Goal: Task Accomplishment & Management: Manage account settings

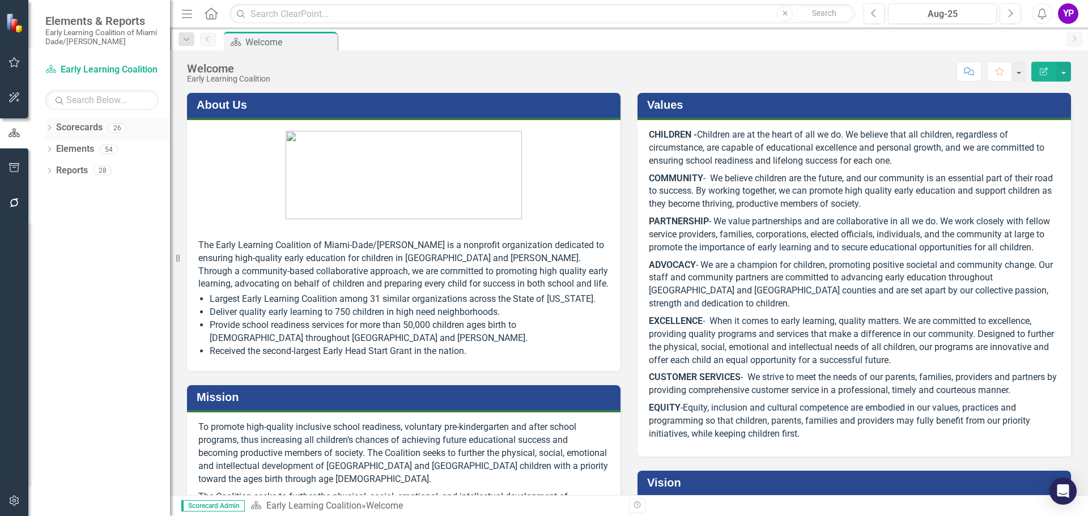
click at [53, 126] on icon "Dropdown" at bounding box center [49, 129] width 8 height 6
click at [54, 149] on icon "Dropdown" at bounding box center [55, 149] width 8 height 7
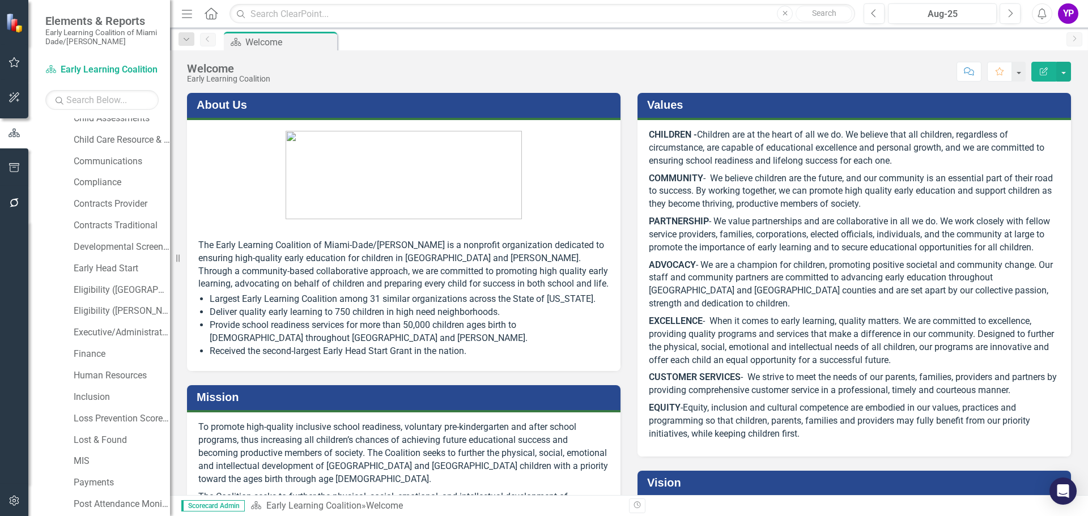
scroll to position [170, 0]
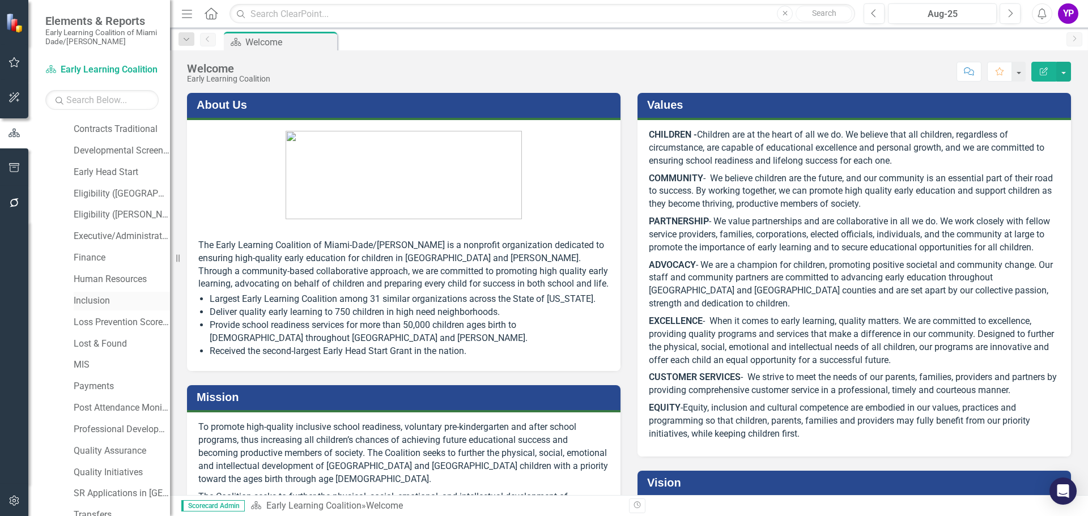
click at [91, 304] on link "Inclusion" at bounding box center [122, 301] width 96 height 13
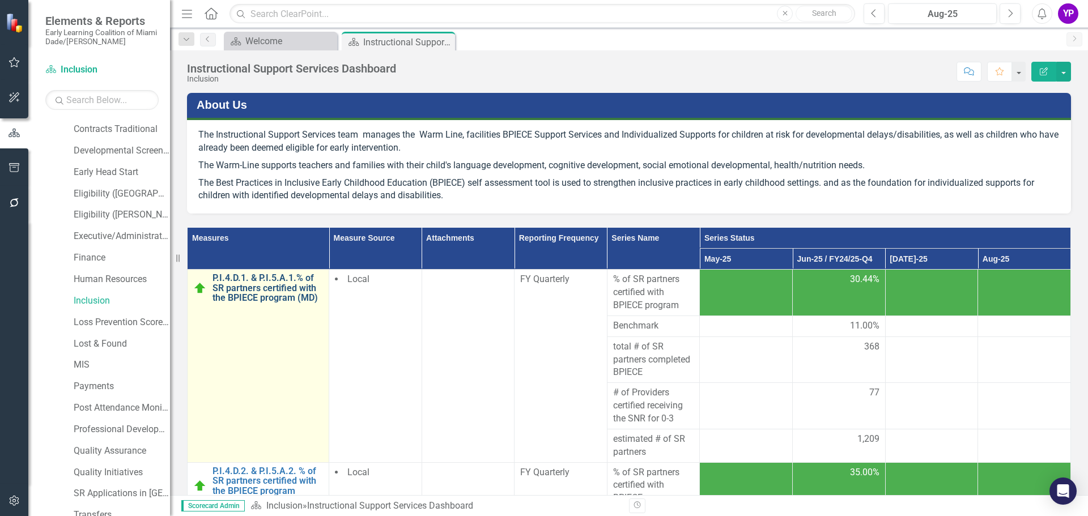
click at [266, 296] on link "P.I.4.D.1. & P.I.5.A.1.% of SR partners certified with the BPIECE program (MD)" at bounding box center [267, 288] width 110 height 30
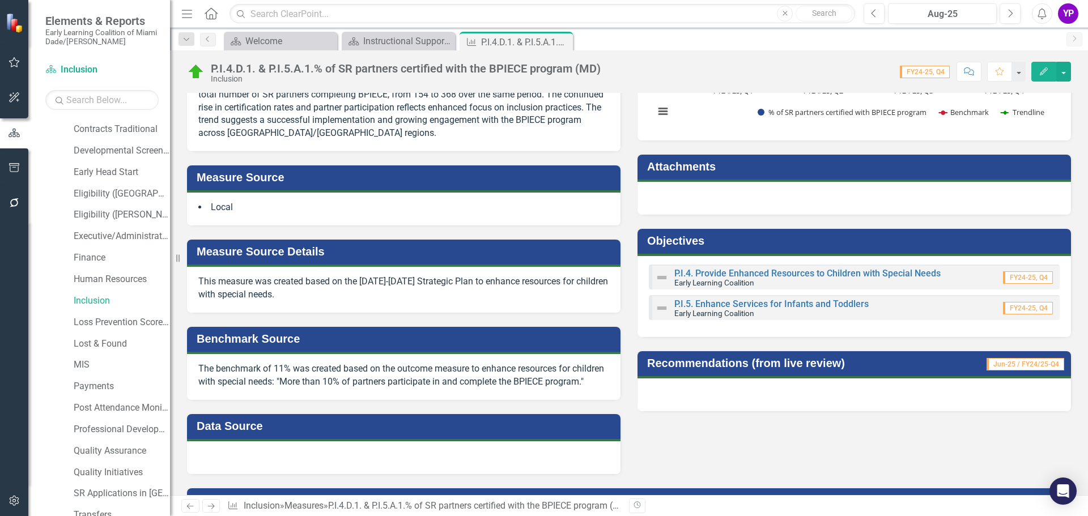
scroll to position [320, 0]
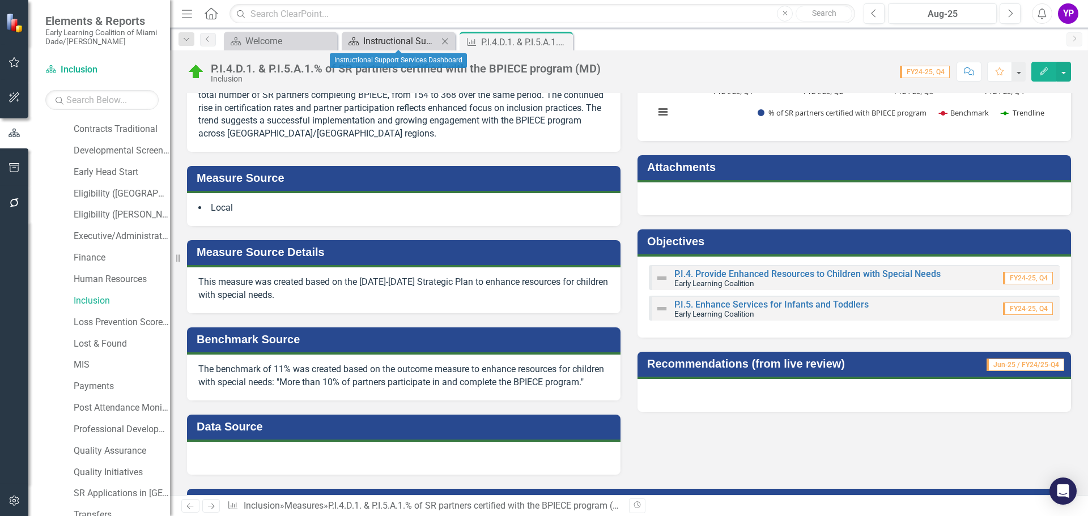
click at [379, 35] on div "Instructional Support Services Dashboard" at bounding box center [400, 41] width 75 height 14
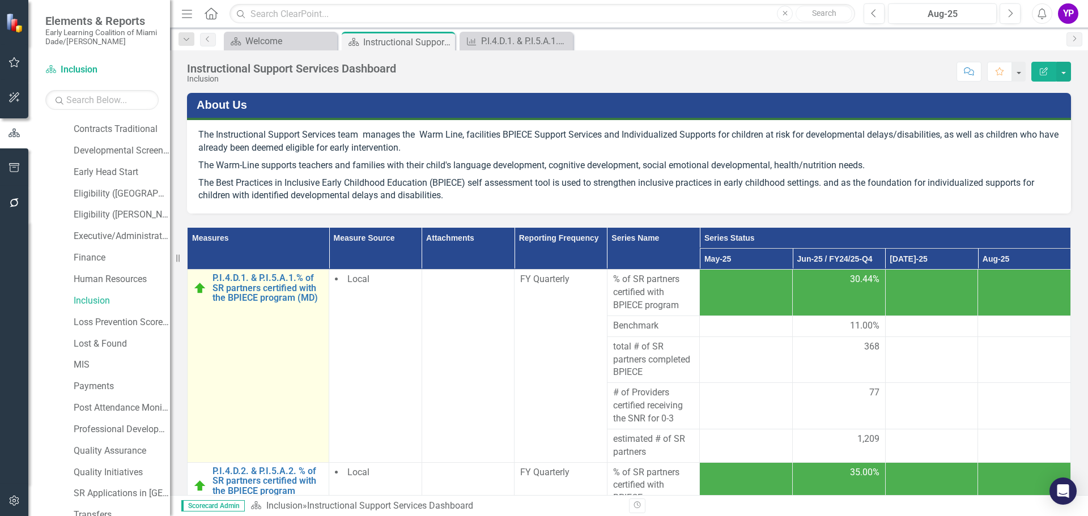
scroll to position [113, 0]
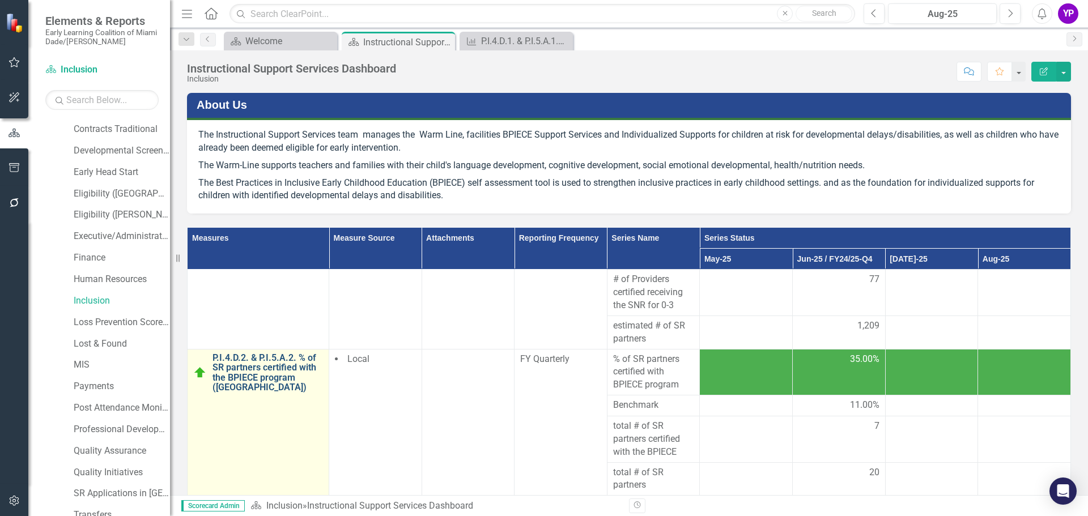
click at [241, 367] on link "P.I.4.D.2. & P.I.5.A.2. % of SR partners certified with the BPIECE program ([GE…" at bounding box center [267, 373] width 110 height 40
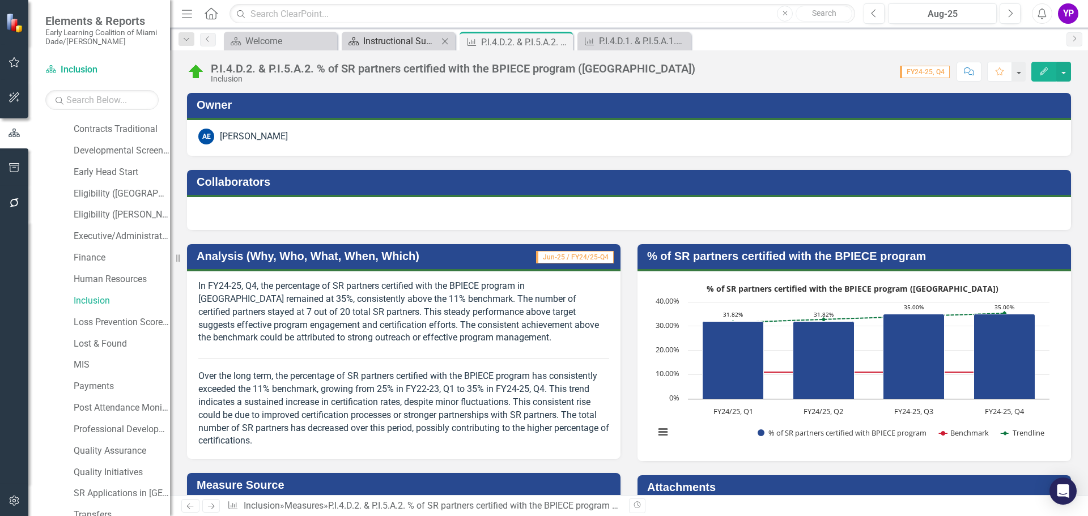
click at [394, 38] on div "Instructional Support Services Dashboard" at bounding box center [400, 41] width 75 height 14
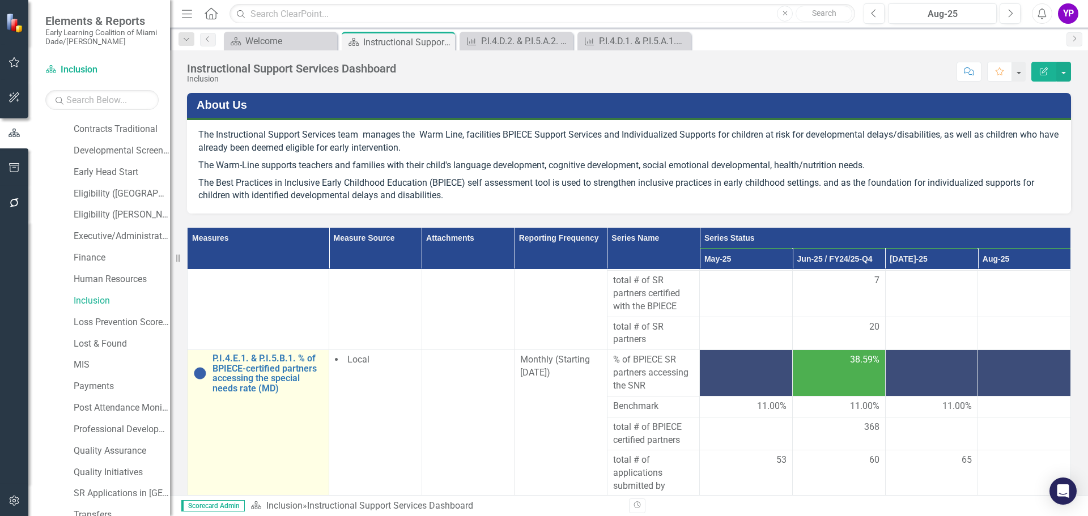
scroll to position [283, 0]
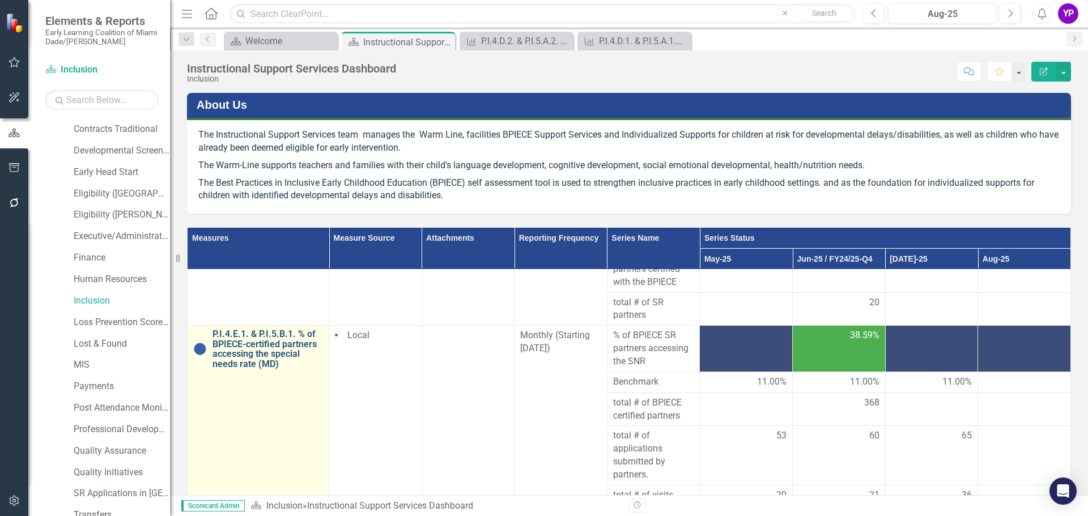
click at [254, 339] on link "P.I.4.E.1. & P.I.5.B.1. % of BPIECE-certified partners accessing the special ne…" at bounding box center [267, 349] width 110 height 40
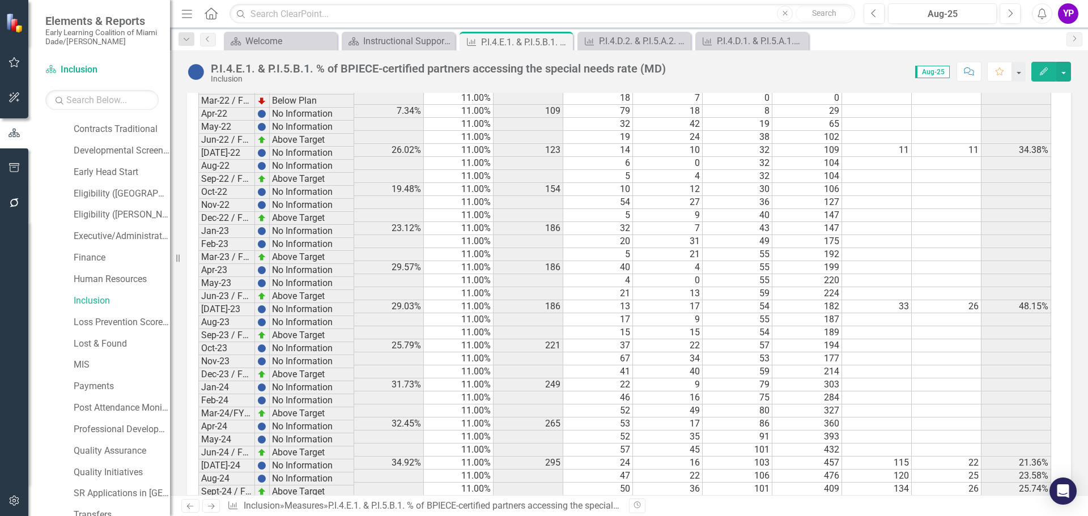
scroll to position [1090, 0]
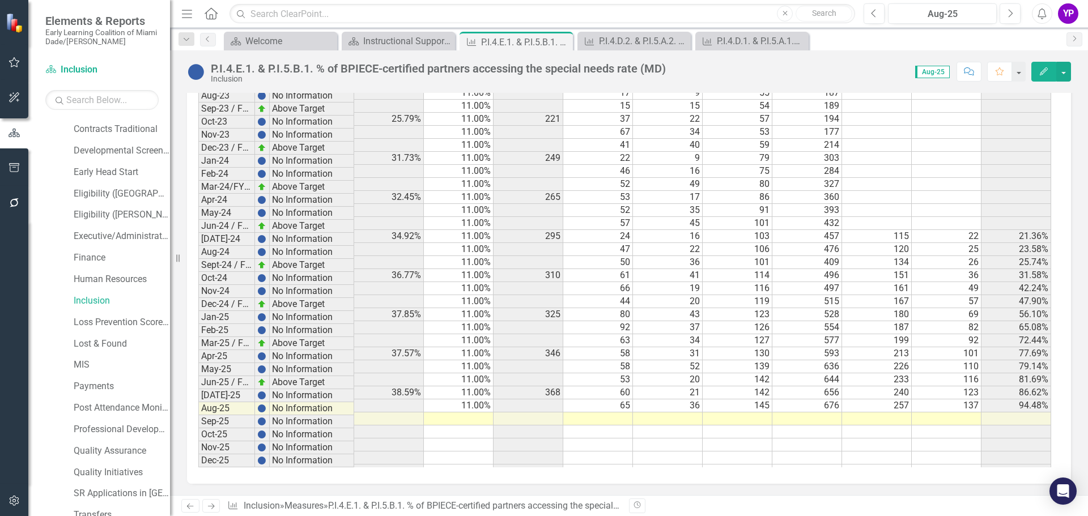
click at [467, 399] on td "11.00%" at bounding box center [459, 405] width 70 height 13
click at [480, 413] on td at bounding box center [459, 419] width 70 height 13
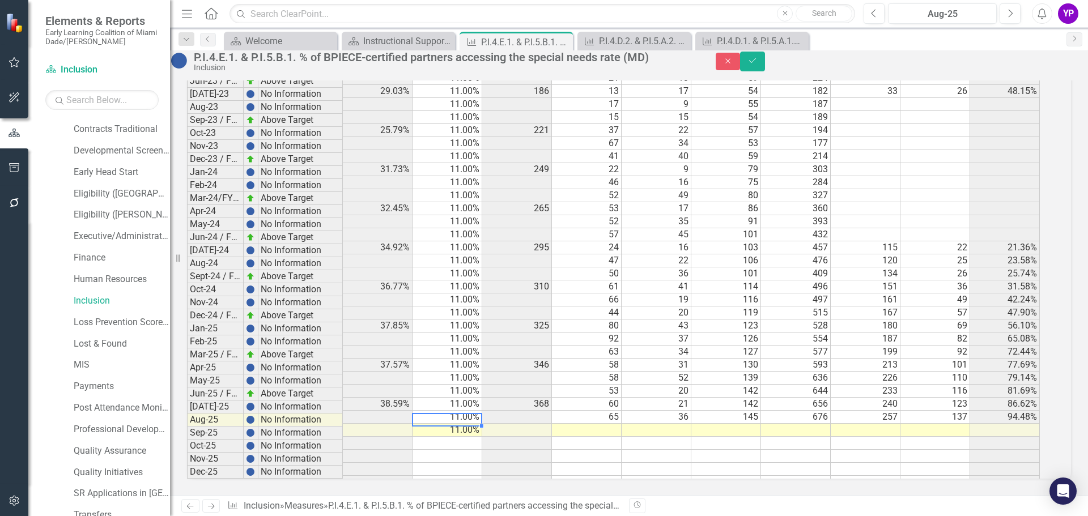
click at [603, 424] on td at bounding box center [587, 430] width 70 height 13
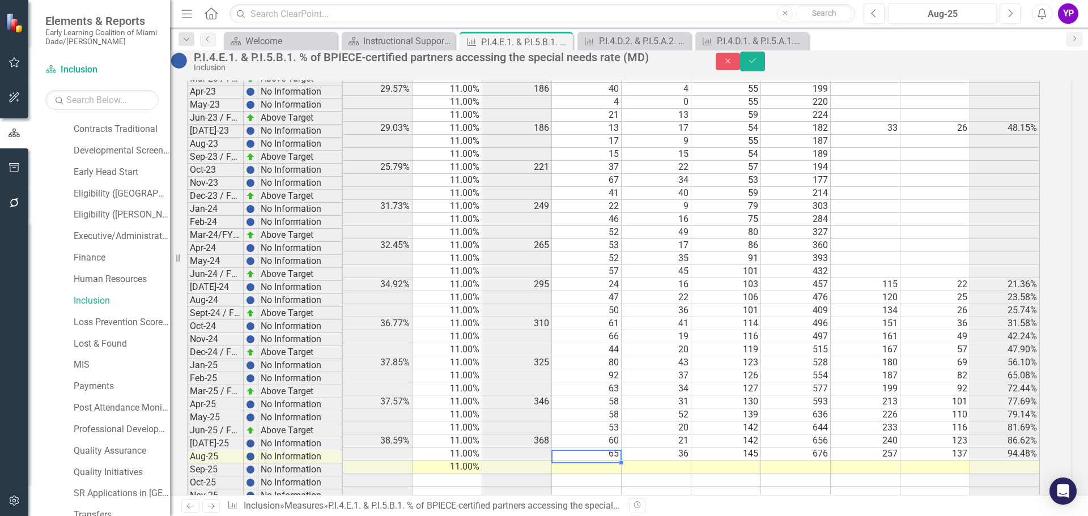
scroll to position [1091, 0]
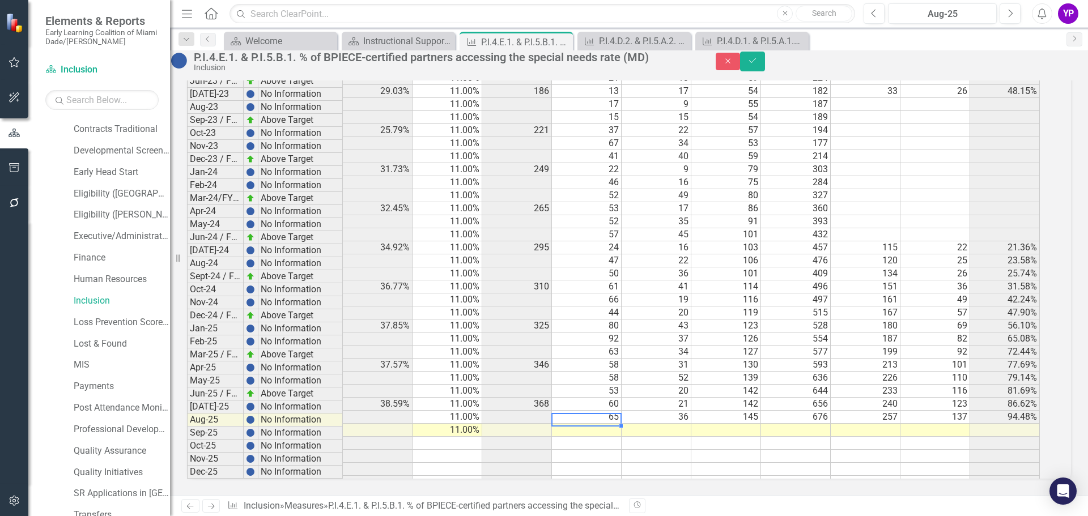
click at [618, 424] on td at bounding box center [587, 430] width 70 height 13
type textarea "51"
click at [608, 463] on td at bounding box center [587, 469] width 70 height 13
click at [765, 71] on button "Save" at bounding box center [752, 62] width 25 height 20
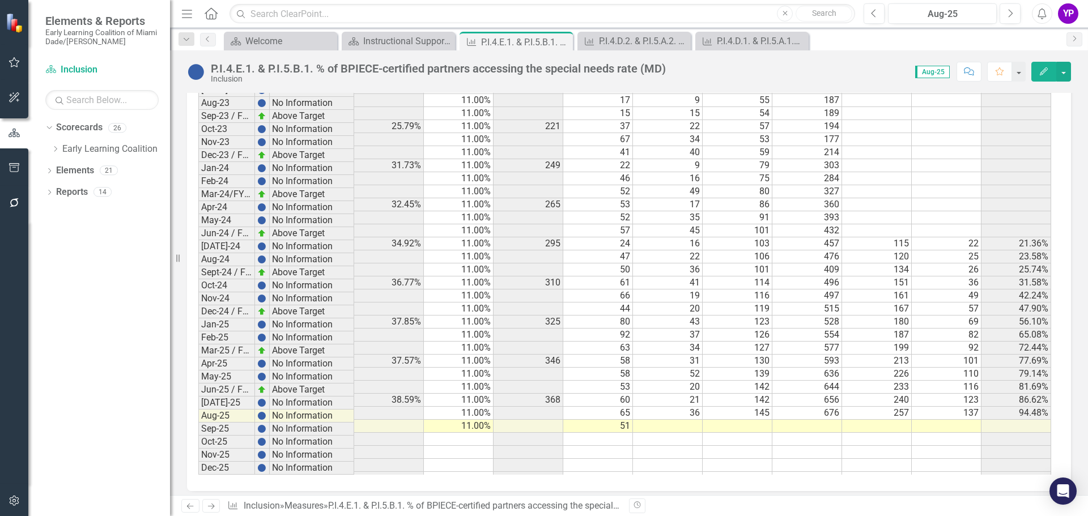
scroll to position [1090, 0]
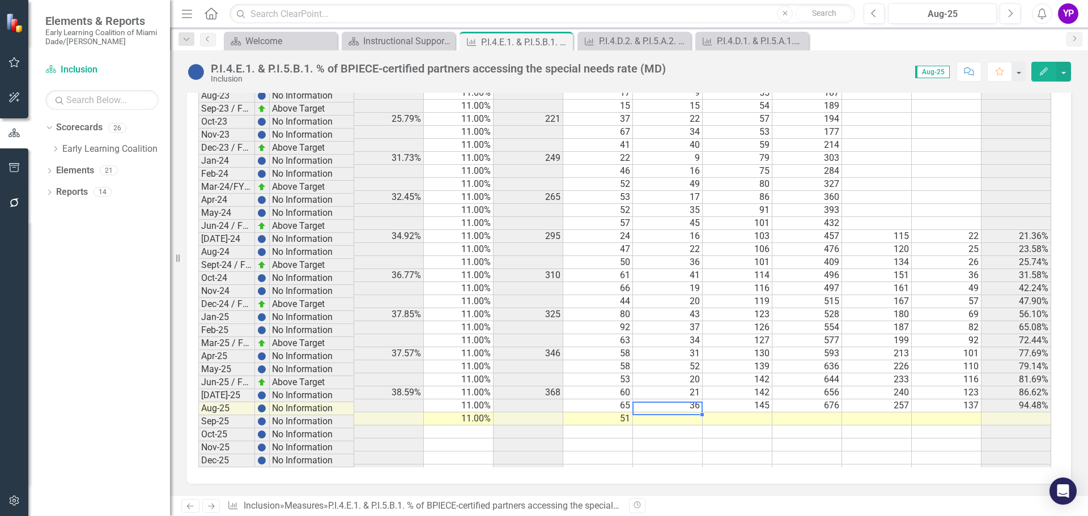
click at [688, 413] on td at bounding box center [668, 419] width 70 height 13
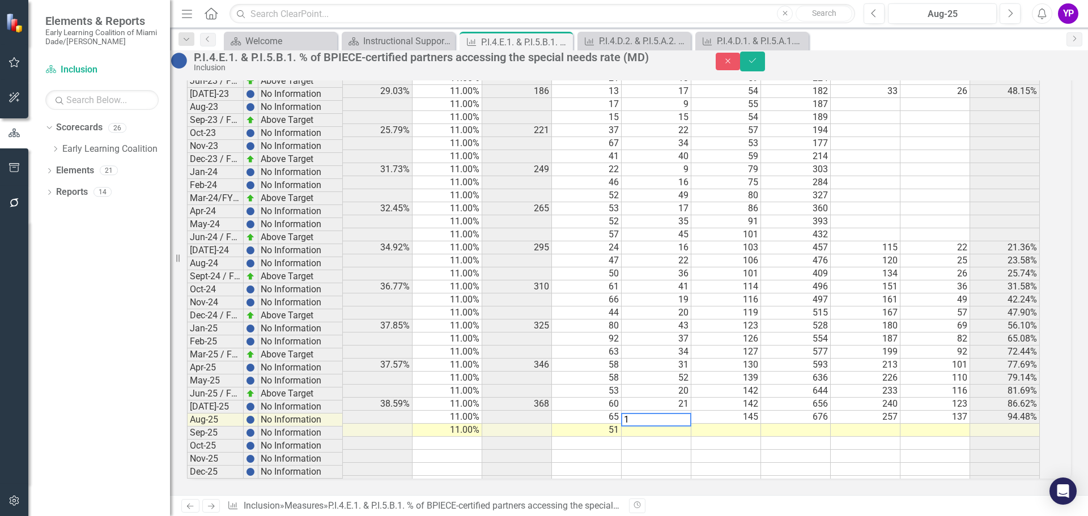
scroll to position [1090, 0]
type textarea "17"
click at [691, 463] on td at bounding box center [657, 469] width 70 height 13
click at [758, 65] on icon "Save" at bounding box center [752, 61] width 10 height 8
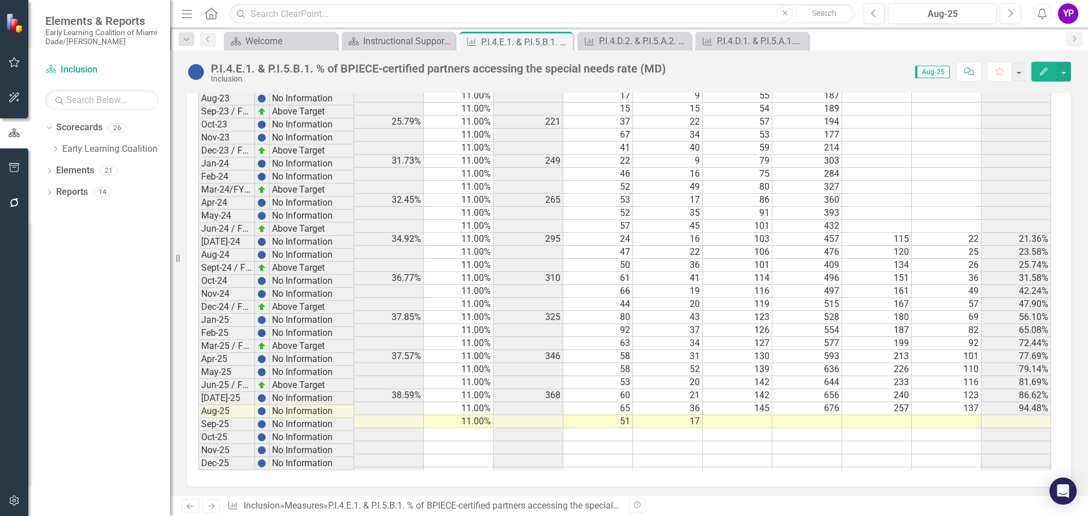
scroll to position [1090, 0]
click at [678, 399] on td "36" at bounding box center [668, 405] width 70 height 13
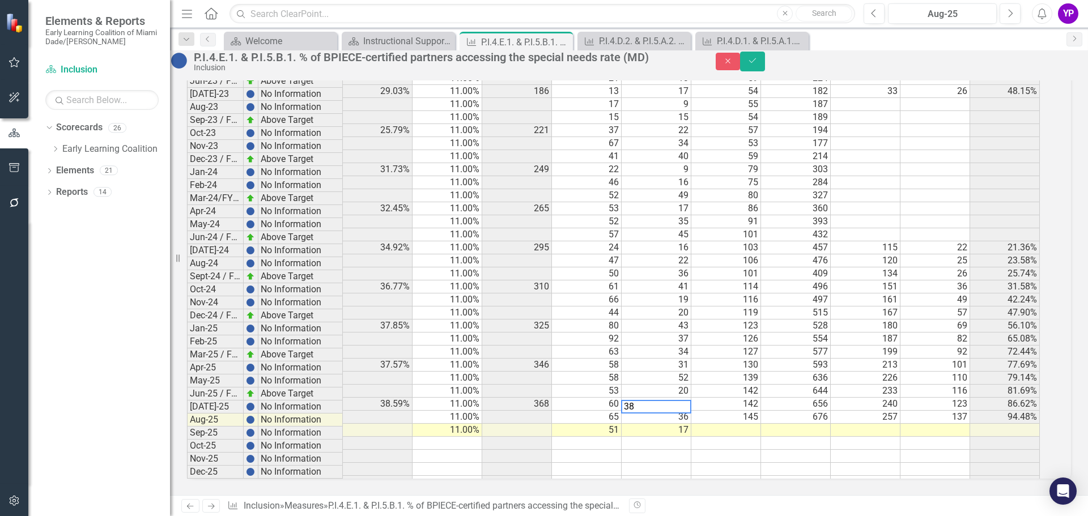
type textarea "38"
click at [187, 429] on div "Period Status % of BPIECE SR partners accessing the SNR Benchmark total # of BP…" at bounding box center [187, 105] width 0 height 767
click at [765, 66] on button "Save" at bounding box center [752, 62] width 25 height 20
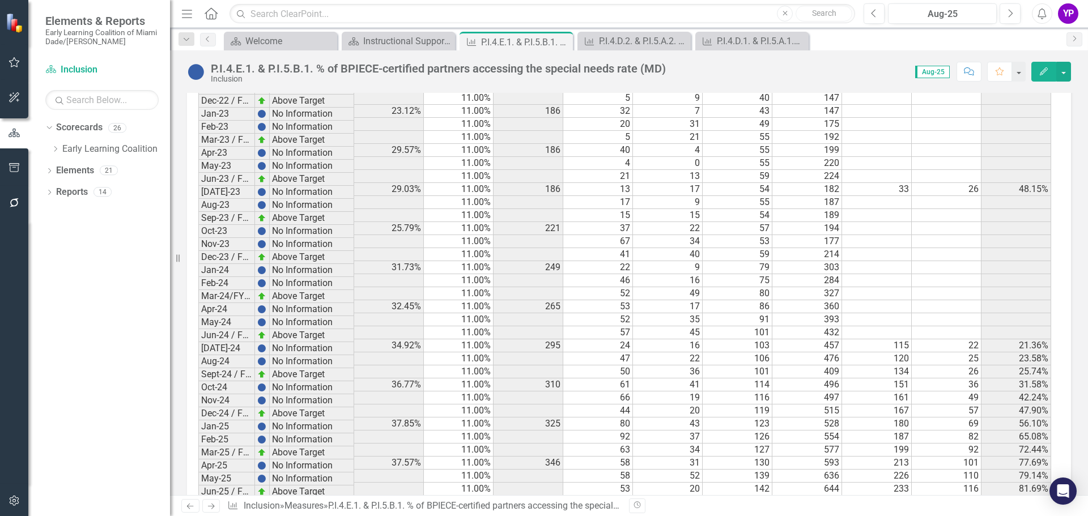
scroll to position [1090, 0]
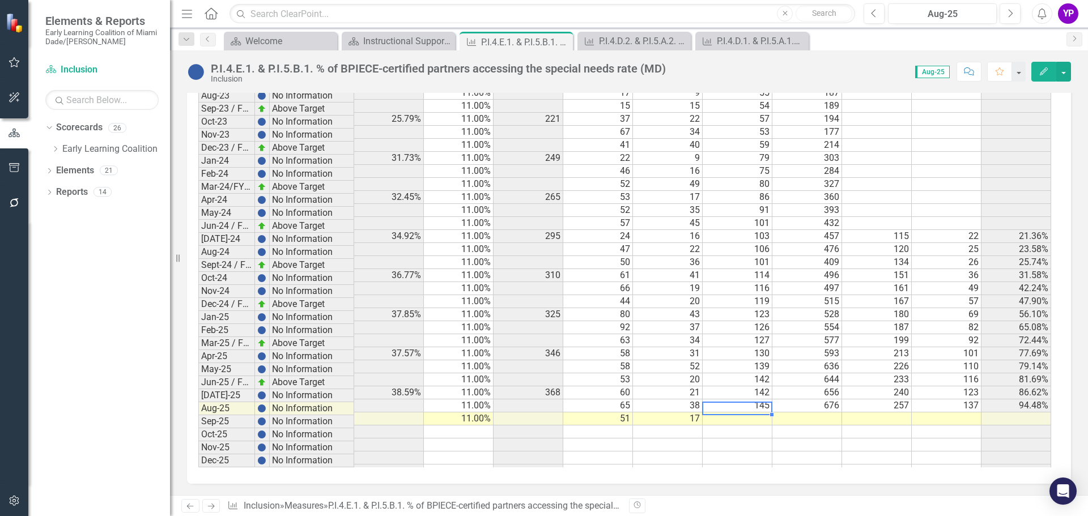
click at [759, 413] on td at bounding box center [738, 419] width 70 height 13
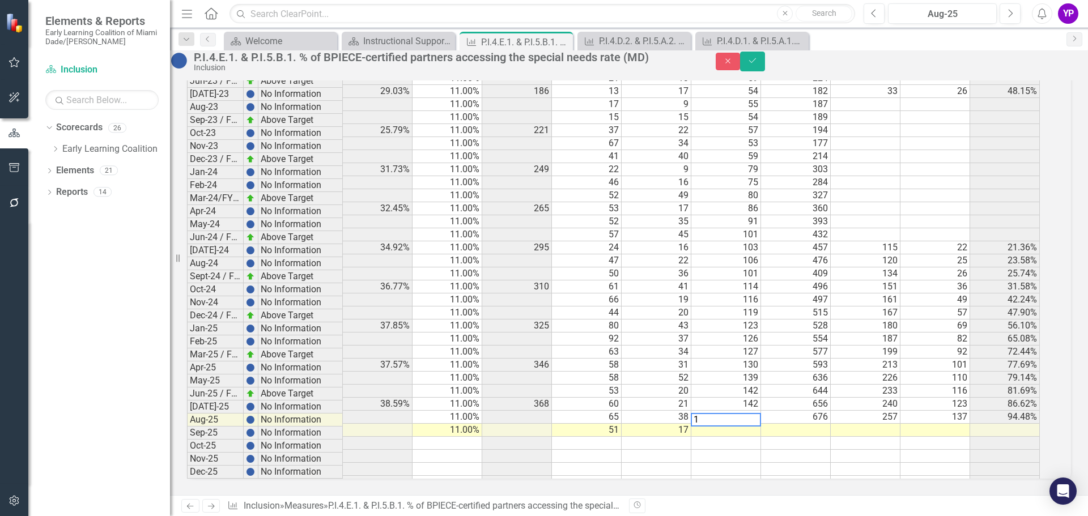
scroll to position [1090, 0]
click at [806, 424] on td at bounding box center [796, 430] width 70 height 13
type textarea "665"
click at [765, 65] on button "Save" at bounding box center [752, 62] width 25 height 20
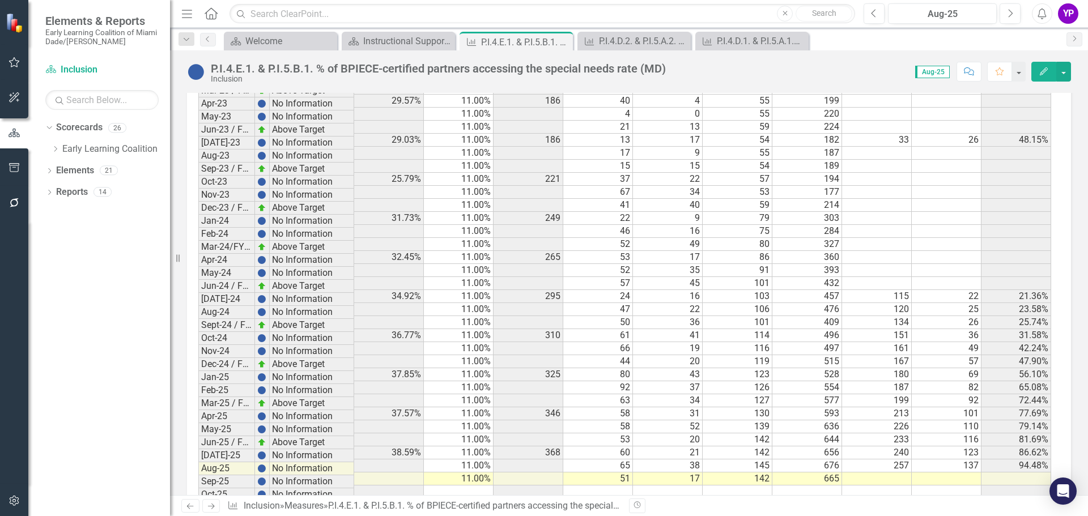
scroll to position [1090, 0]
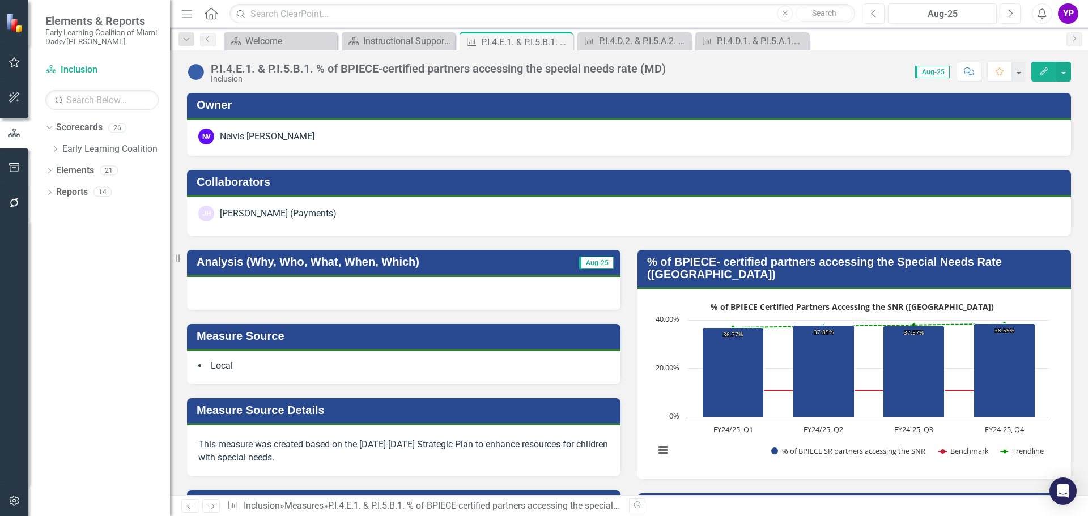
scroll to position [1090, 0]
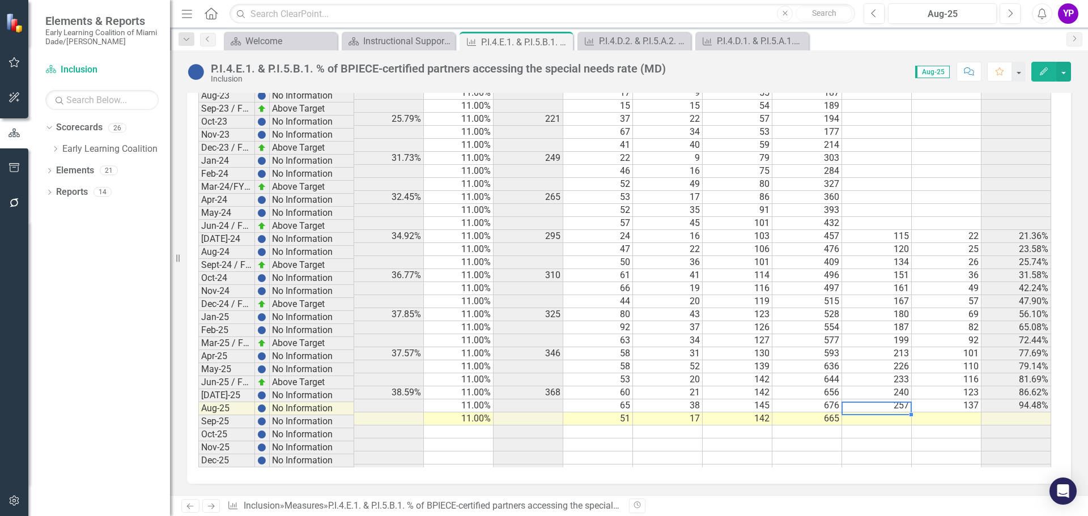
click at [884, 413] on td at bounding box center [877, 419] width 70 height 13
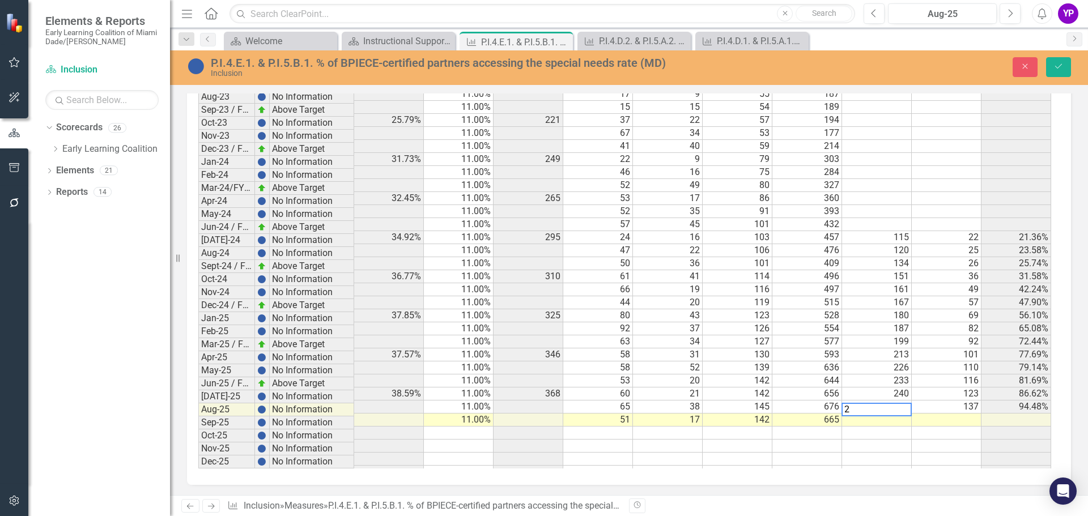
scroll to position [1090, 0]
type textarea "266"
click at [886, 439] on td at bounding box center [877, 445] width 70 height 13
click at [945, 413] on td at bounding box center [947, 419] width 70 height 13
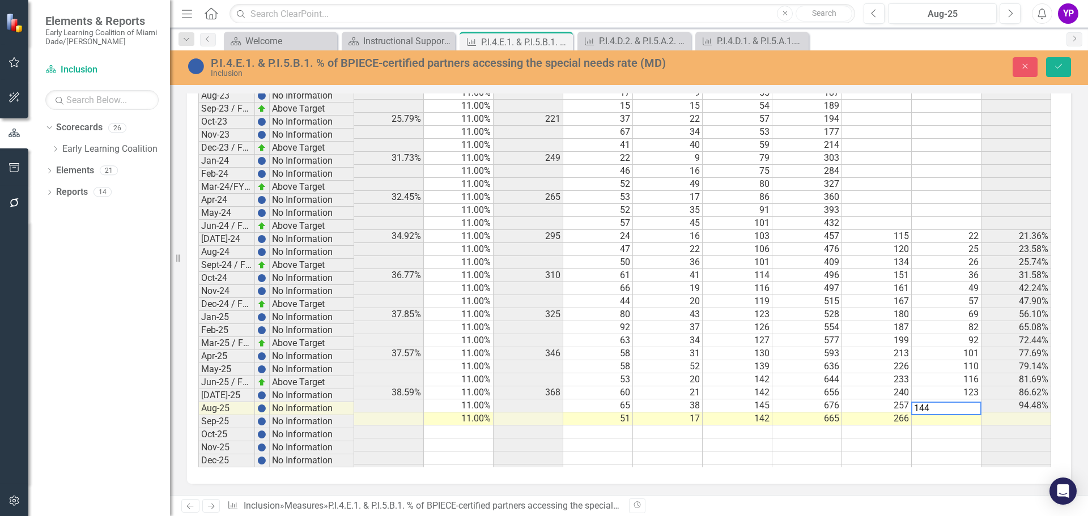
type textarea "144"
click at [1020, 426] on td at bounding box center [1016, 432] width 70 height 13
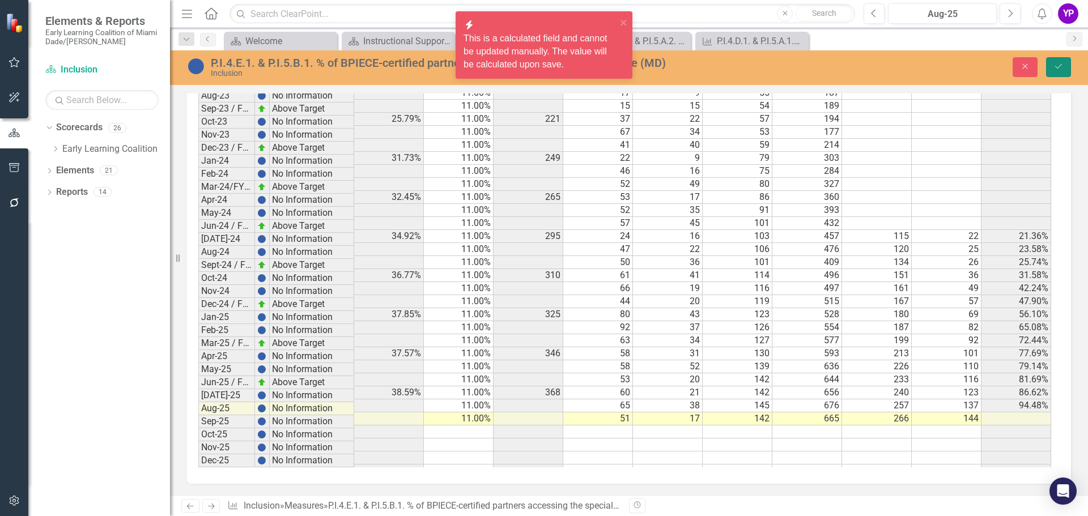
click at [1063, 67] on icon "Save" at bounding box center [1058, 66] width 10 height 8
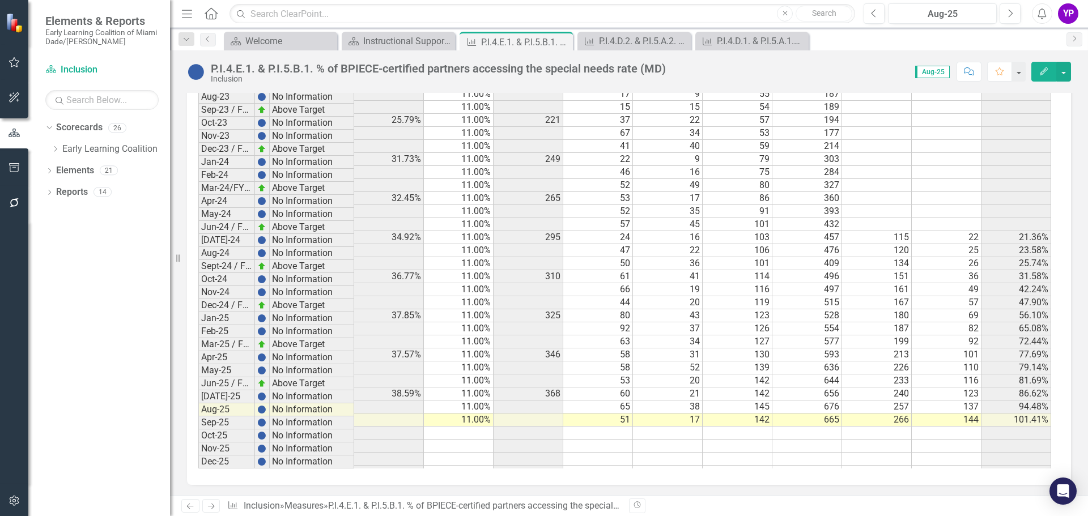
scroll to position [1090, 0]
click at [400, 43] on div "Instructional Support Services Dashboard" at bounding box center [400, 41] width 75 height 14
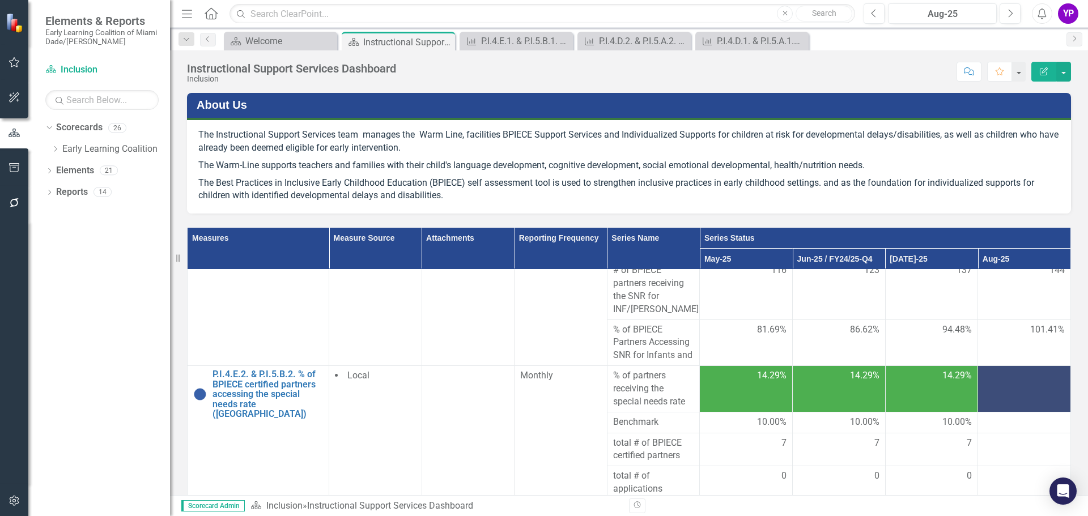
scroll to position [737, 0]
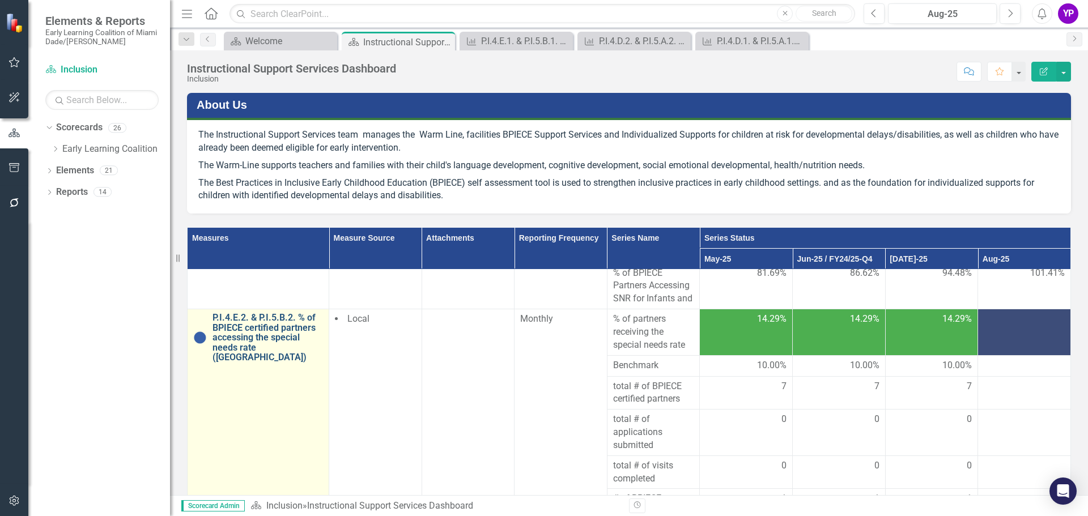
click at [273, 341] on link "P.I.4.E.2. & P.I.5.B.2. % of BPIECE certified partners accessing the special ne…" at bounding box center [267, 338] width 110 height 50
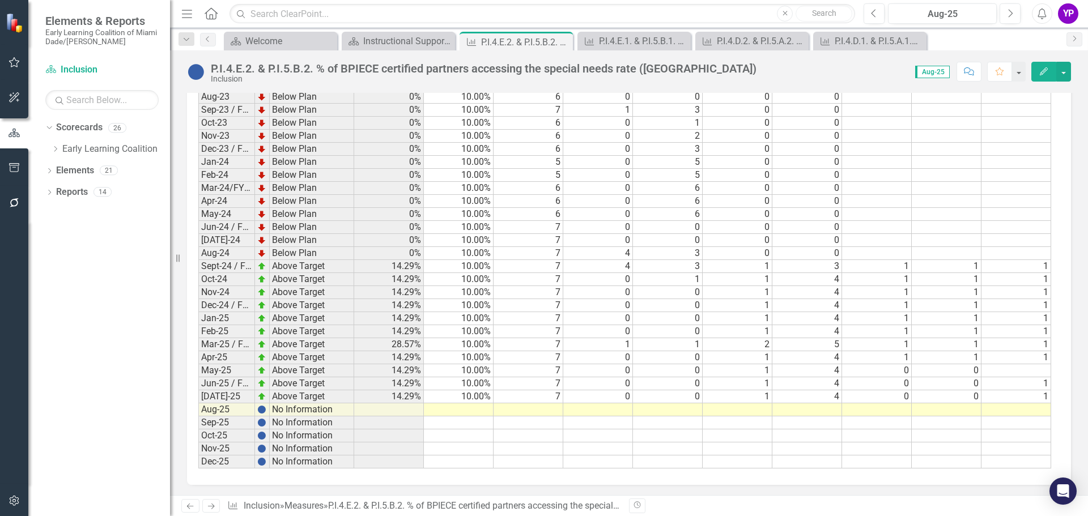
scroll to position [1619, 0]
click at [457, 397] on td "10.00%" at bounding box center [459, 395] width 70 height 13
click at [463, 406] on td at bounding box center [459, 408] width 70 height 13
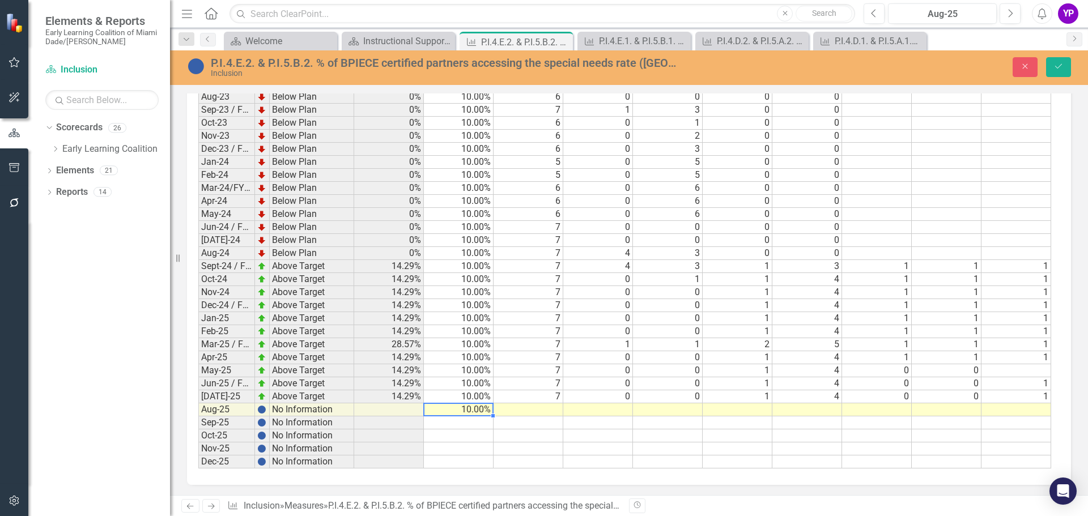
scroll to position [1619, 0]
click at [555, 410] on td at bounding box center [529, 409] width 70 height 13
type textarea "7"
click at [618, 410] on td at bounding box center [598, 409] width 70 height 13
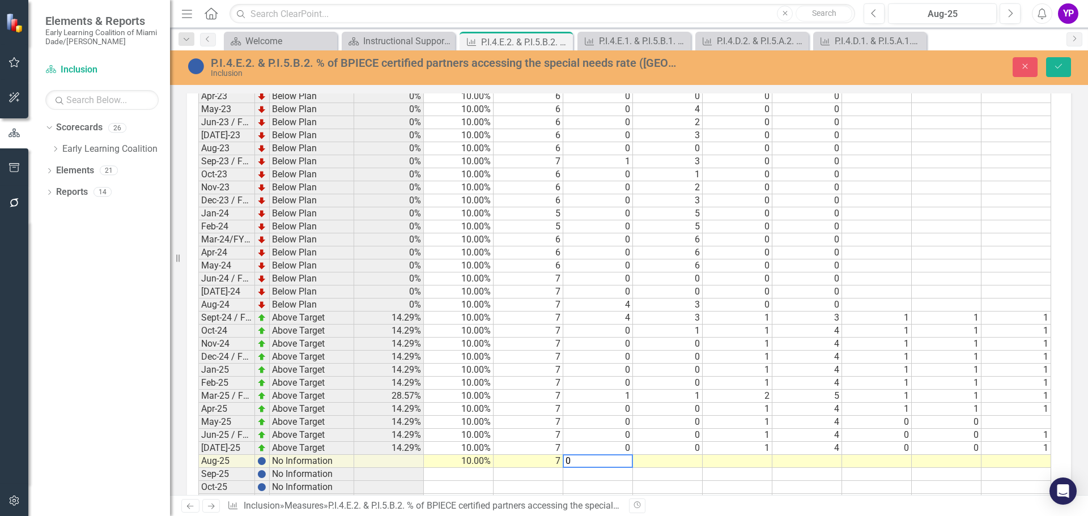
scroll to position [1620, 0]
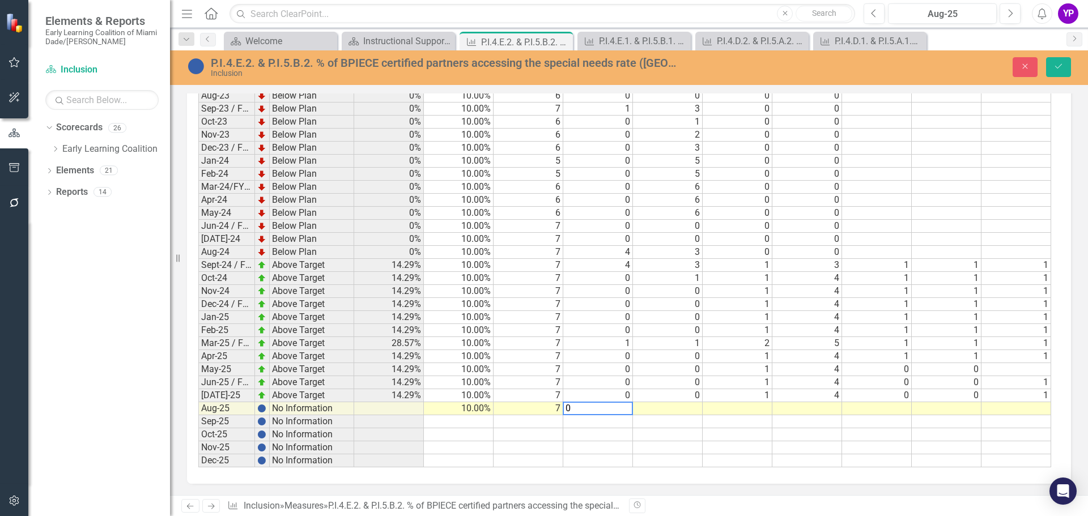
type textarea "0"
click at [675, 407] on td at bounding box center [668, 408] width 70 height 13
type textarea "0"
click at [730, 408] on td at bounding box center [738, 408] width 70 height 13
type textarea "1"
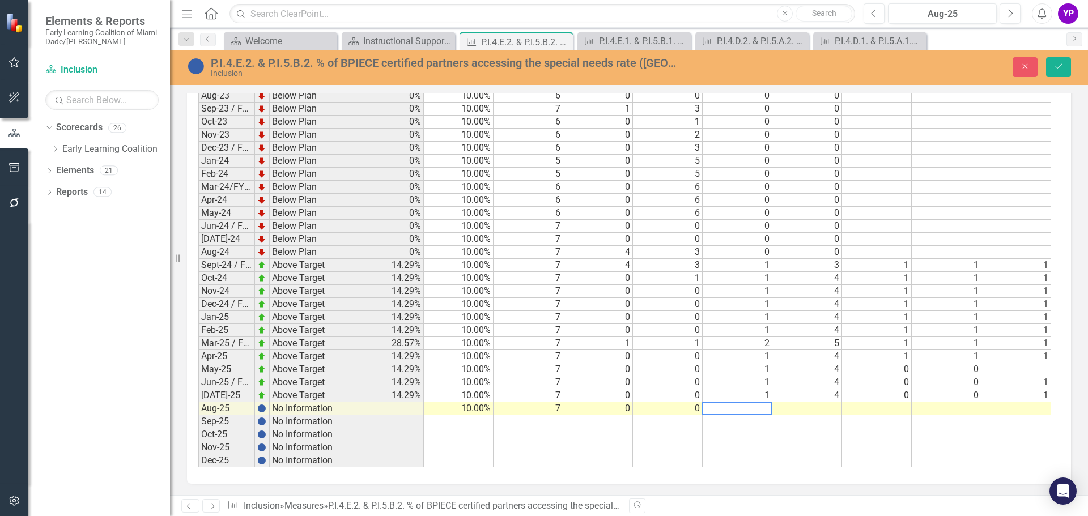
click at [814, 404] on td at bounding box center [807, 408] width 70 height 13
type textarea "1"
click at [869, 405] on td at bounding box center [877, 408] width 70 height 13
click at [892, 407] on td at bounding box center [877, 408] width 70 height 13
type textarea "0"
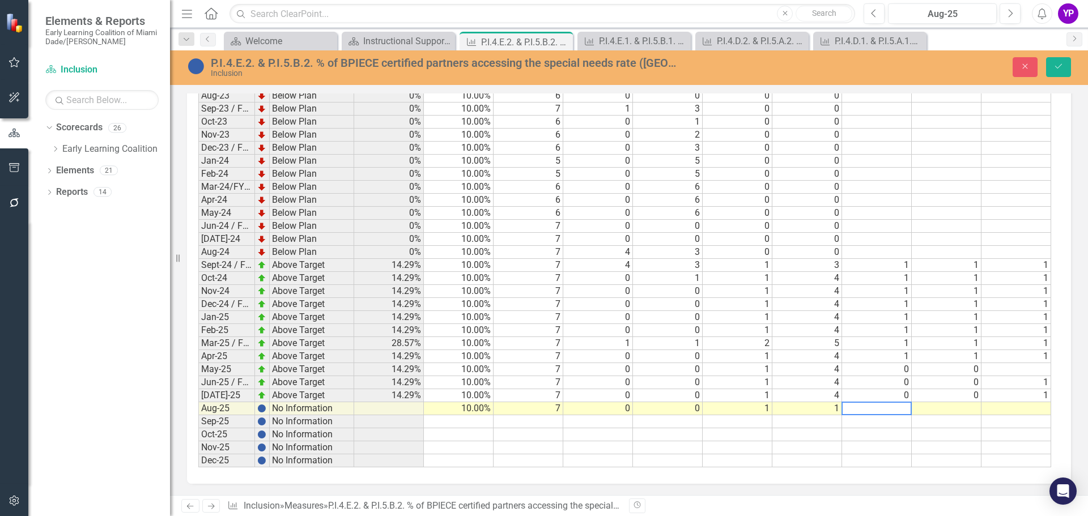
click at [941, 405] on td at bounding box center [947, 408] width 70 height 13
type textarea "0"
click at [1018, 411] on td at bounding box center [1016, 408] width 70 height 13
type textarea "0"
click at [1022, 426] on td at bounding box center [1016, 421] width 70 height 13
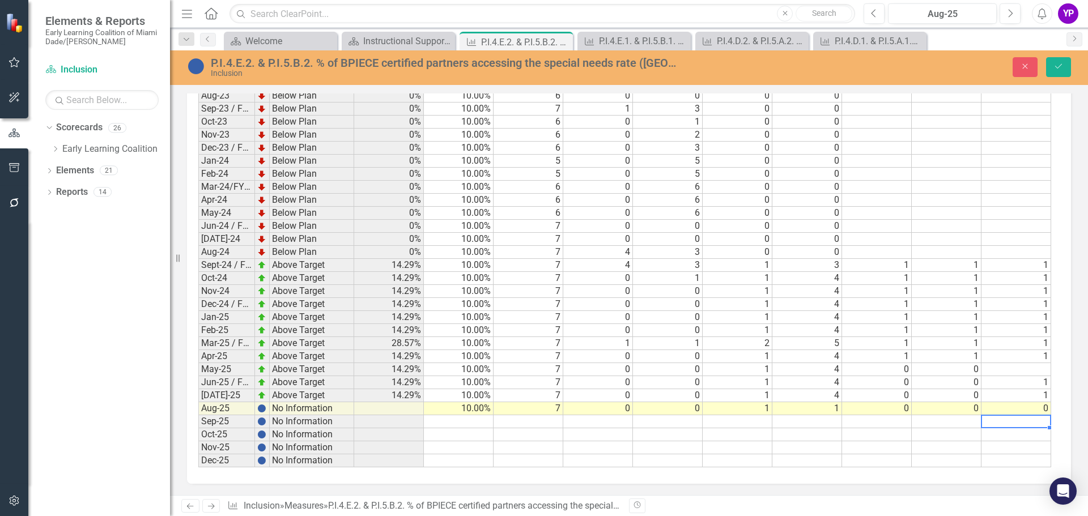
click at [1029, 396] on td "1" at bounding box center [1016, 395] width 70 height 13
type textarea "0"
click at [1060, 67] on icon "Save" at bounding box center [1058, 66] width 10 height 8
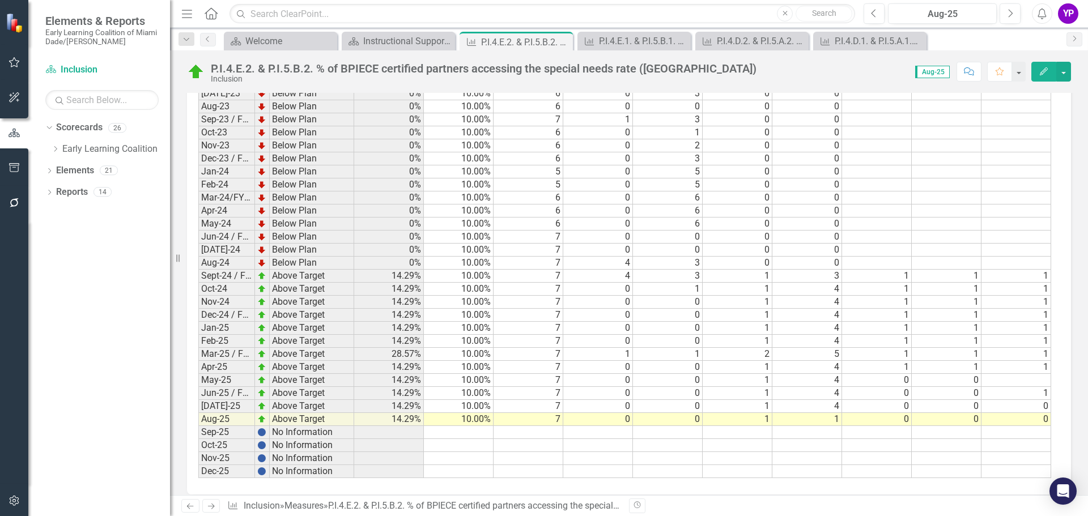
scroll to position [1619, 0]
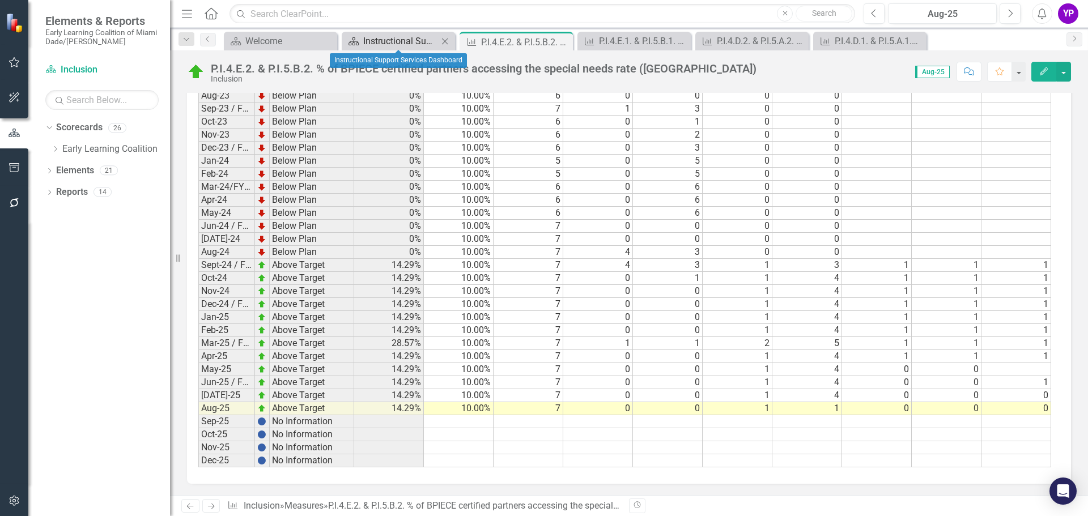
click at [413, 39] on div "Instructional Support Services Dashboard" at bounding box center [400, 41] width 75 height 14
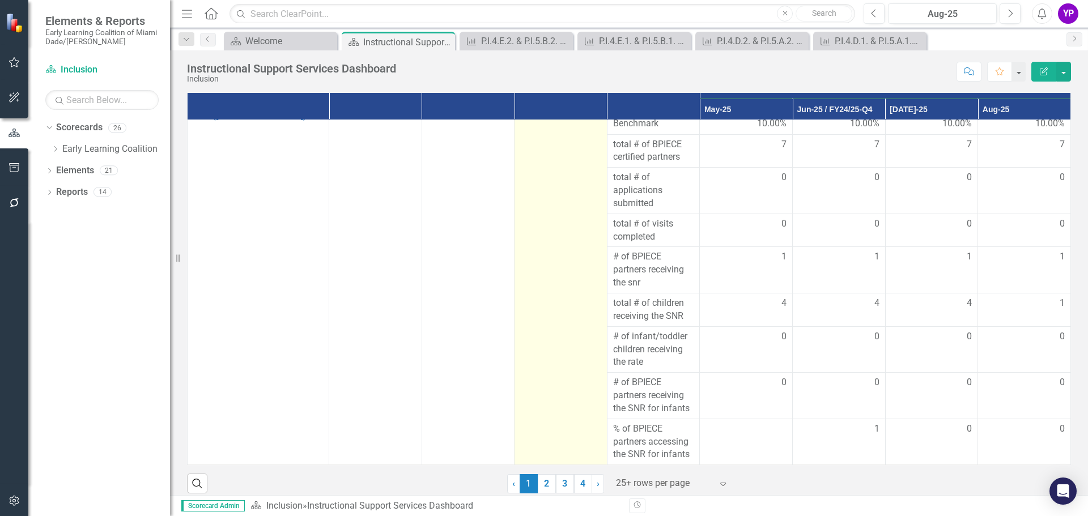
scroll to position [159, 0]
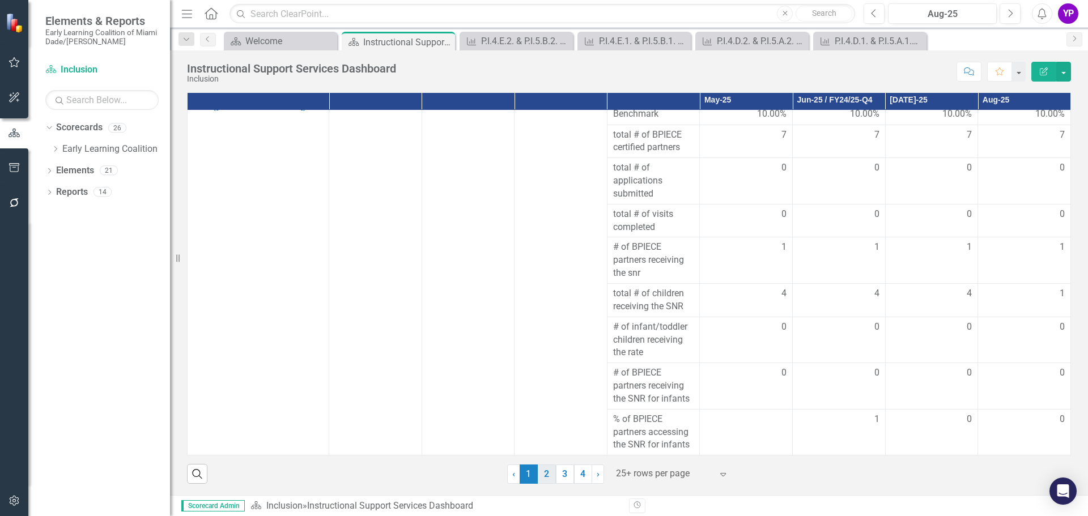
click at [538, 477] on link "2" at bounding box center [547, 474] width 18 height 19
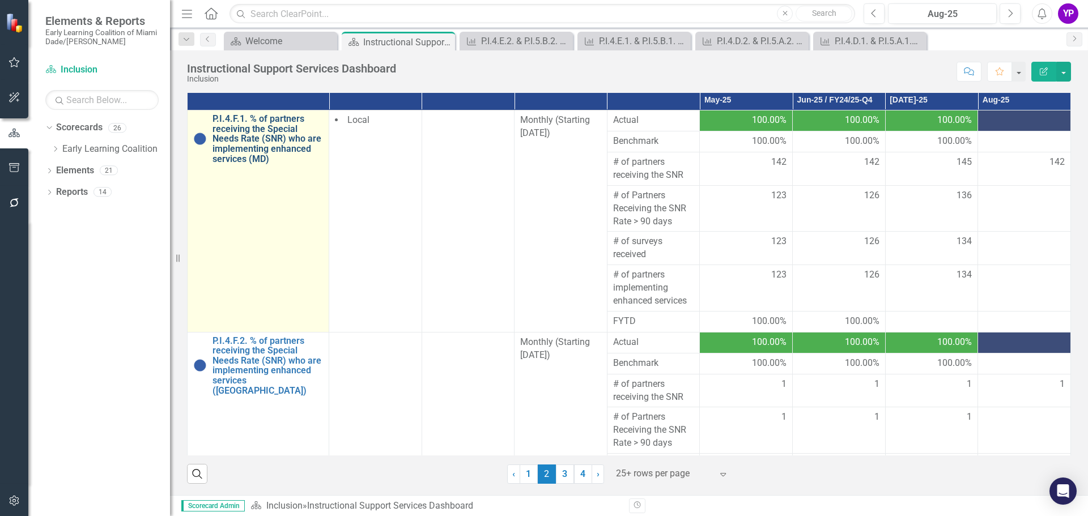
click at [254, 138] on link "P.I.4.F.1. % of partners receiving the Special Needs Rate (SNR) who are impleme…" at bounding box center [267, 139] width 110 height 50
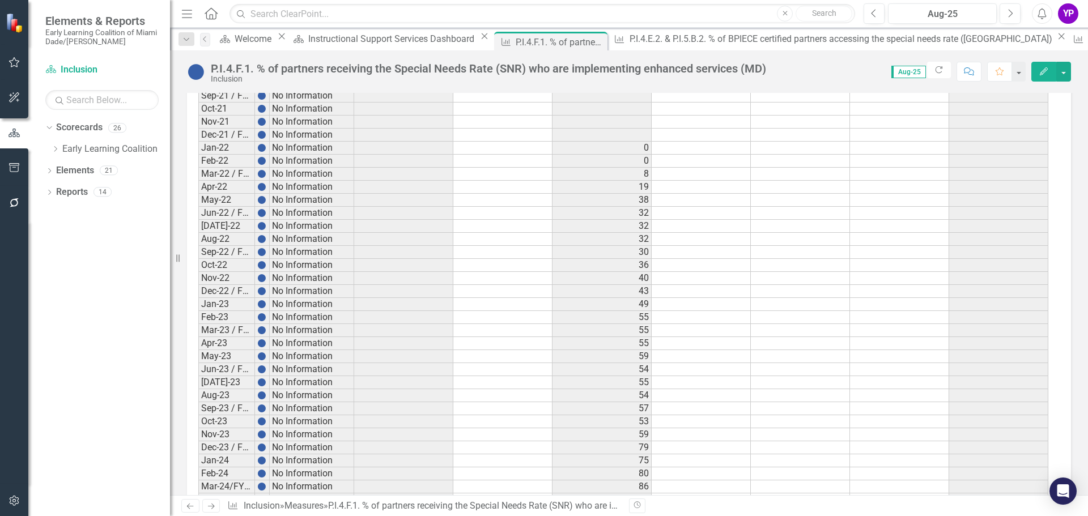
scroll to position [565, 0]
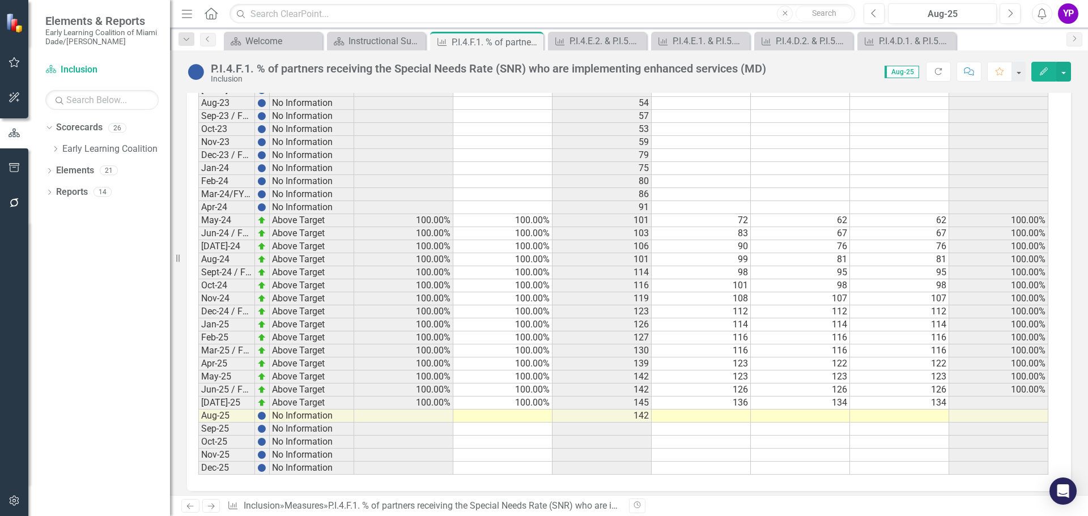
scroll to position [1019, 0]
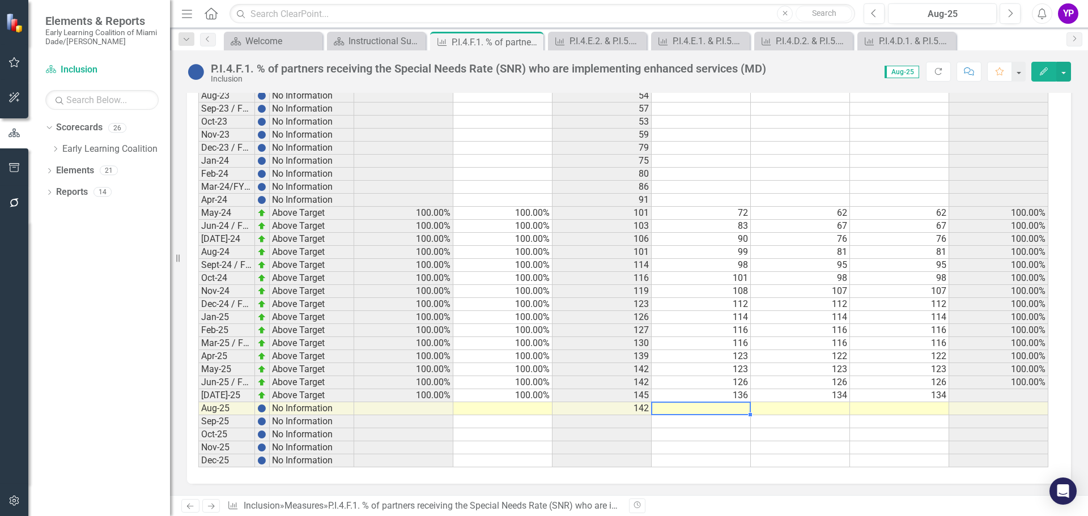
click at [741, 409] on td at bounding box center [701, 408] width 99 height 13
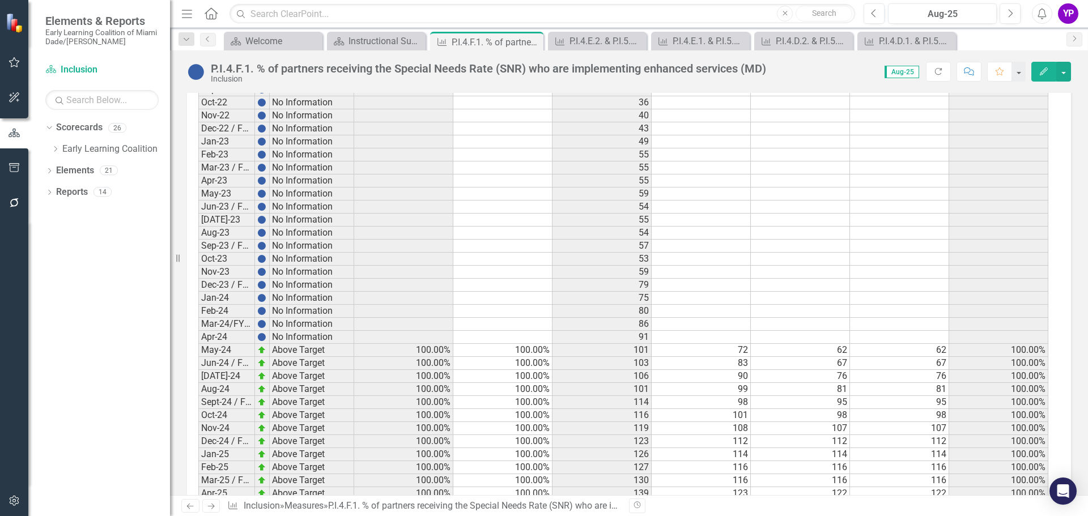
scroll to position [962, 0]
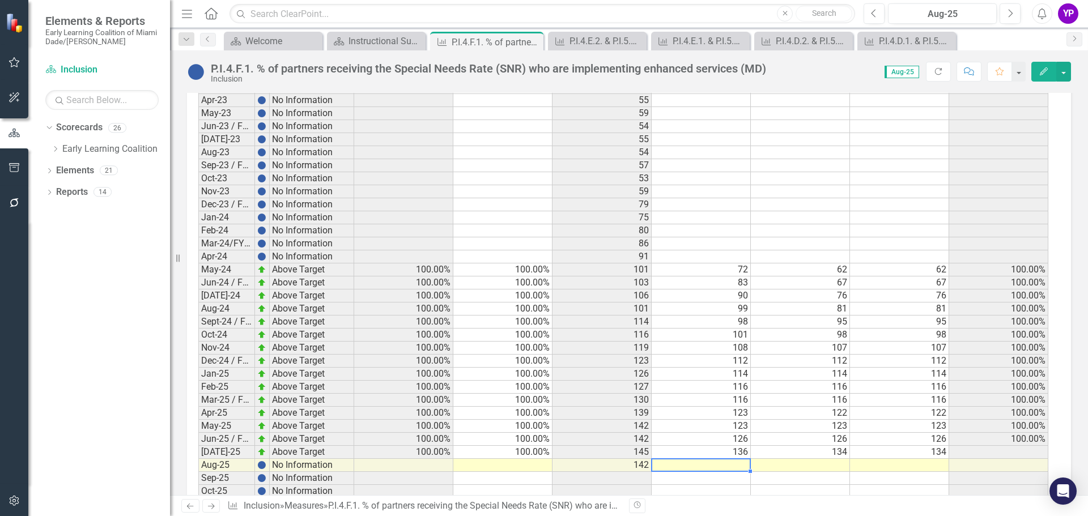
click at [721, 466] on td at bounding box center [701, 465] width 99 height 13
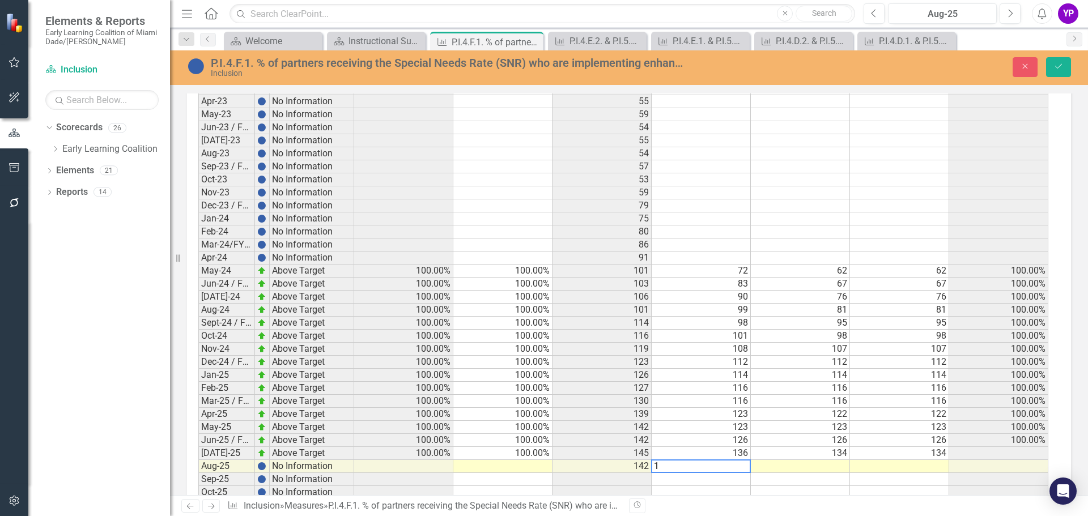
scroll to position [963, 0]
type textarea "149"
click at [779, 477] on td at bounding box center [800, 479] width 99 height 13
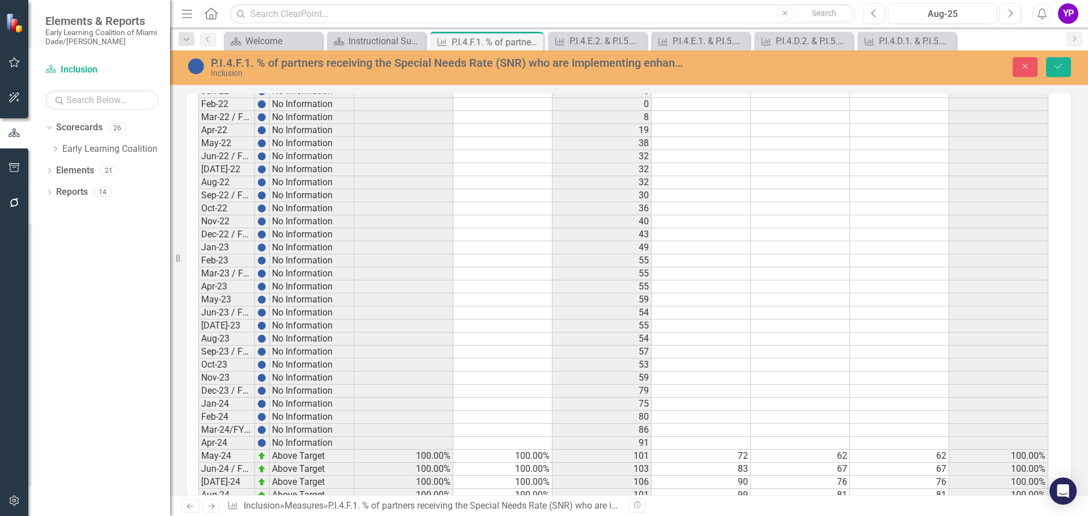
scroll to position [623, 0]
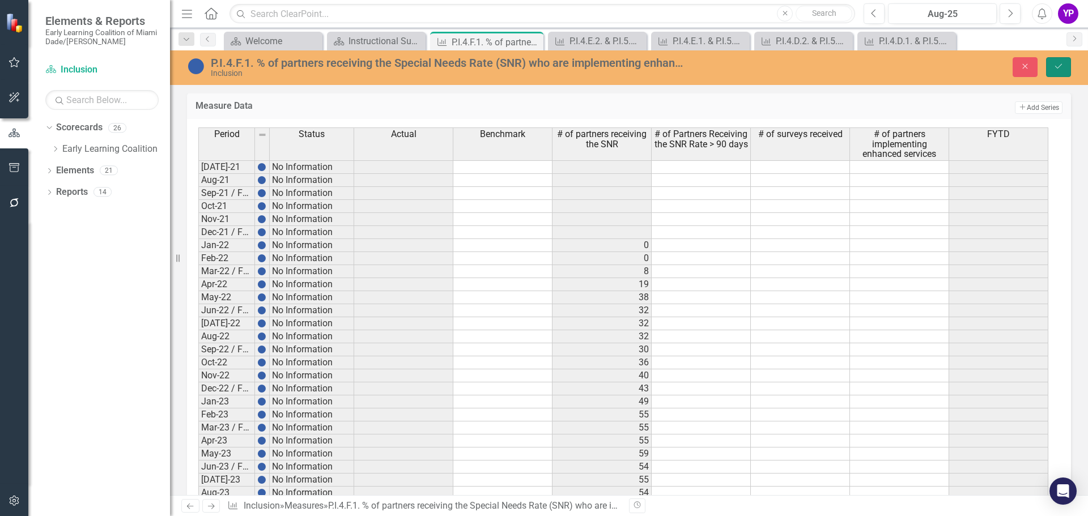
click at [1060, 68] on icon "Save" at bounding box center [1058, 66] width 10 height 8
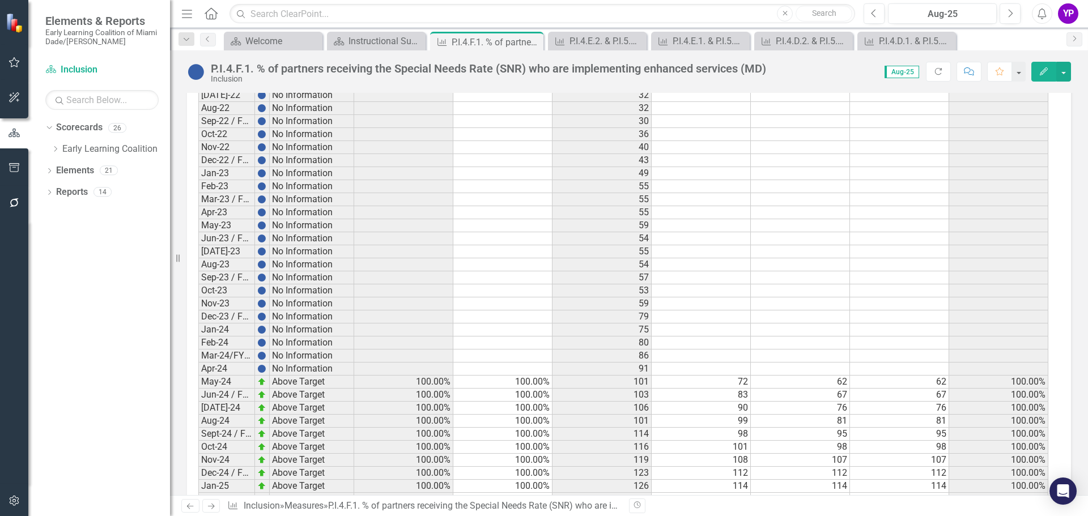
scroll to position [1019, 0]
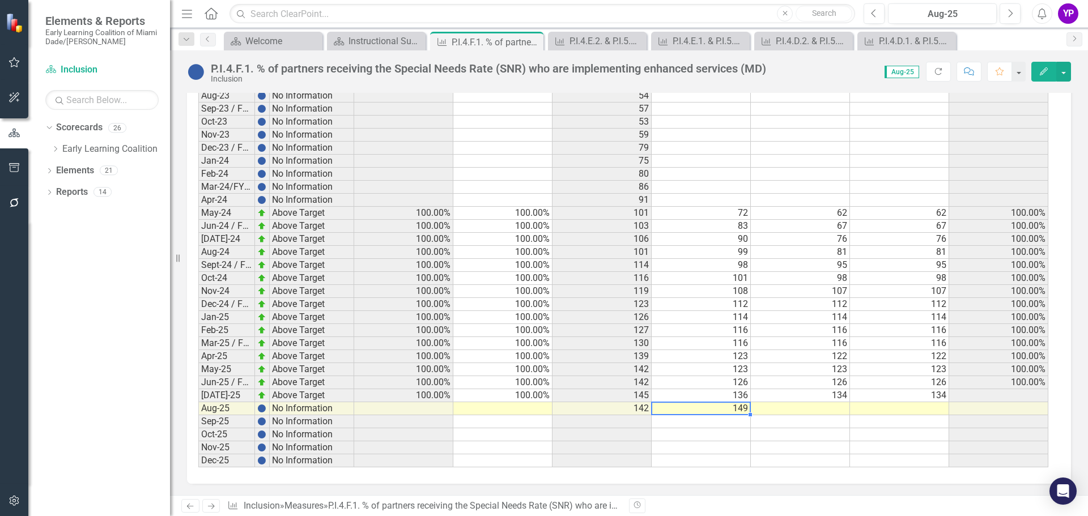
click at [735, 410] on td "149" at bounding box center [701, 408] width 99 height 13
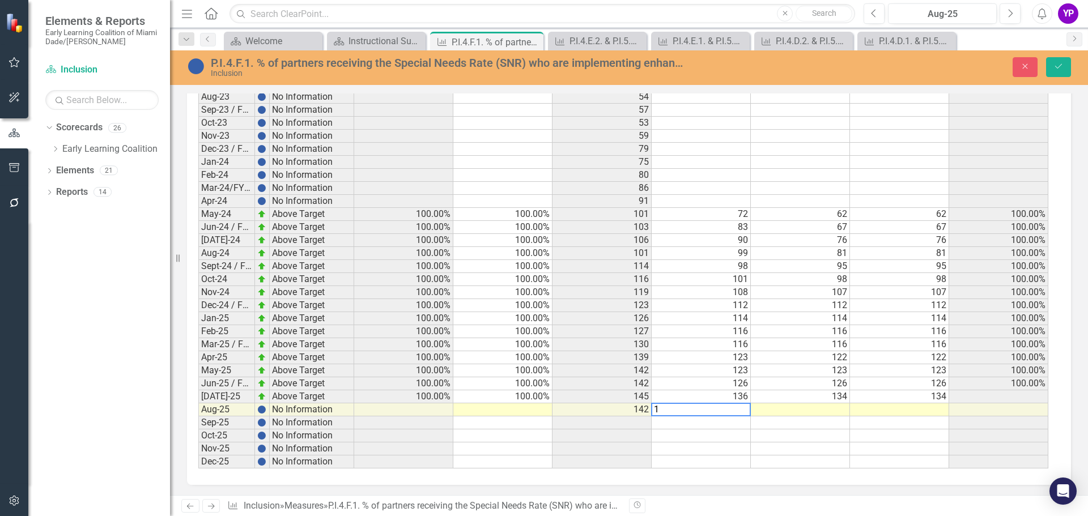
scroll to position [1019, 0]
type textarea "120"
click at [769, 437] on td at bounding box center [800, 435] width 99 height 13
click at [1065, 69] on button "Save" at bounding box center [1058, 67] width 25 height 20
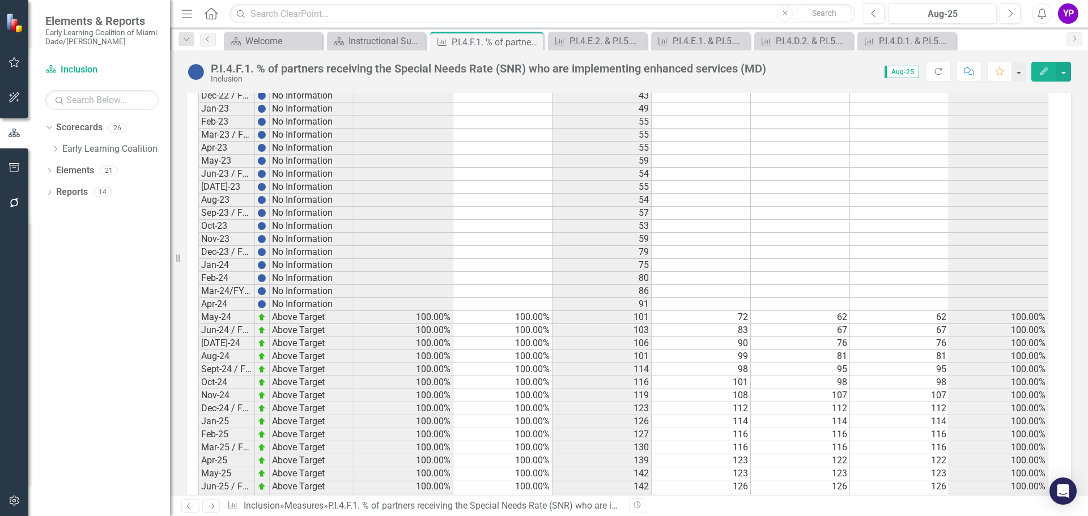
scroll to position [1019, 0]
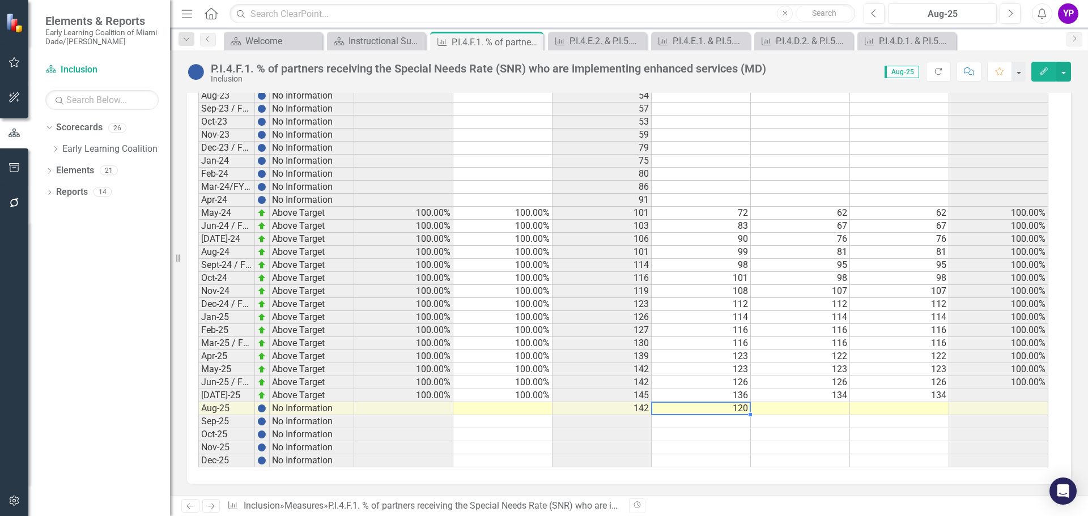
click at [723, 408] on td "120" at bounding box center [701, 408] width 99 height 13
click at [538, 396] on td "100.00%" at bounding box center [502, 395] width 99 height 13
click at [530, 412] on td at bounding box center [502, 408] width 99 height 13
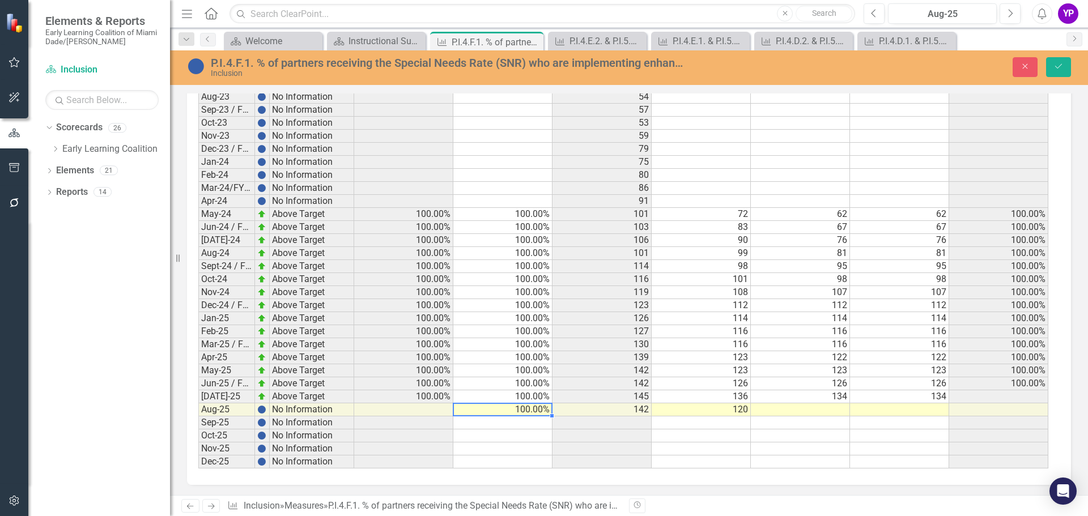
type textarea "100"
click at [549, 435] on td at bounding box center [502, 435] width 99 height 13
click at [1054, 68] on icon "Save" at bounding box center [1058, 66] width 10 height 8
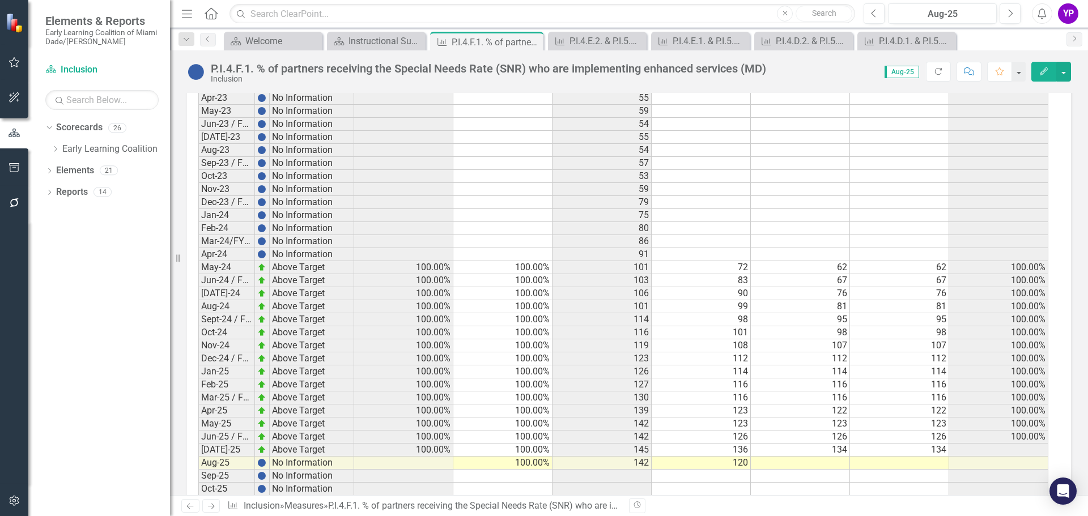
scroll to position [1019, 0]
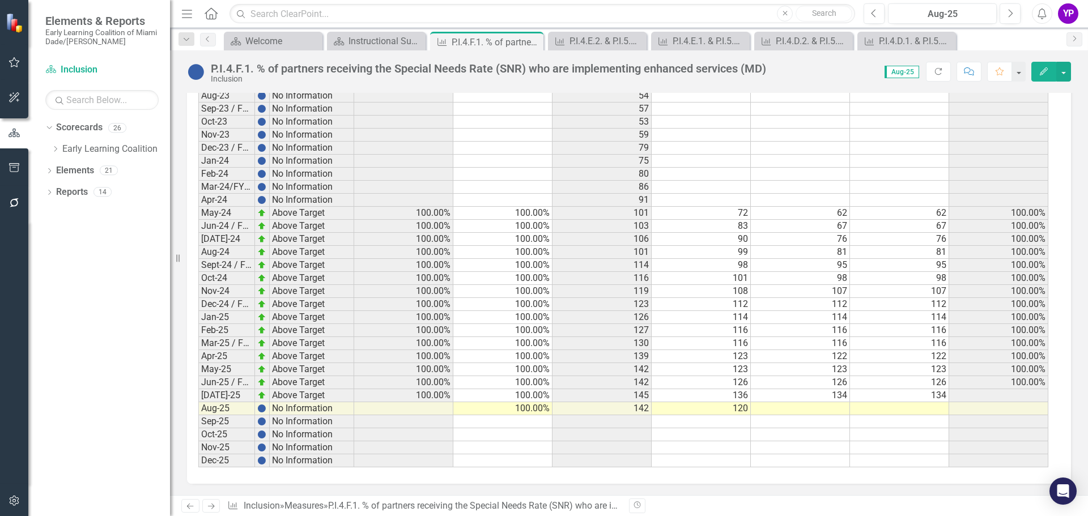
click at [825, 411] on td at bounding box center [800, 408] width 99 height 13
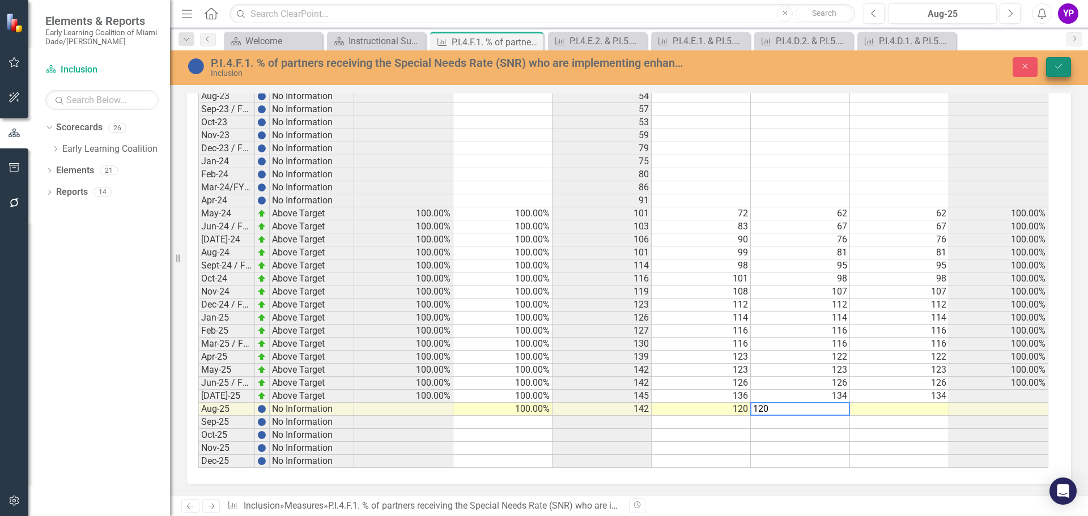
type textarea "120"
click at [1061, 68] on icon "Save" at bounding box center [1058, 66] width 10 height 8
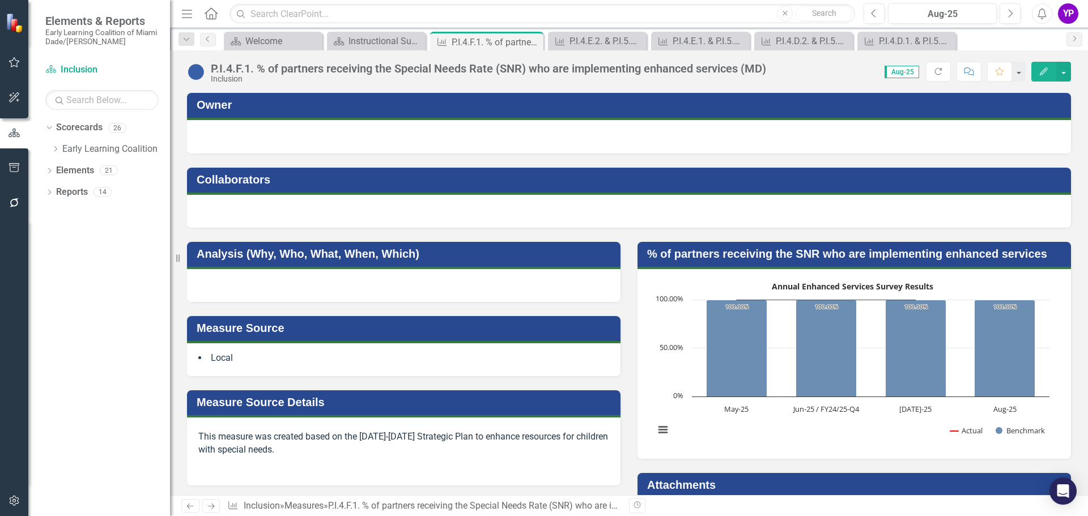
click at [922, 409] on rect "Interactive chart" at bounding box center [852, 363] width 406 height 170
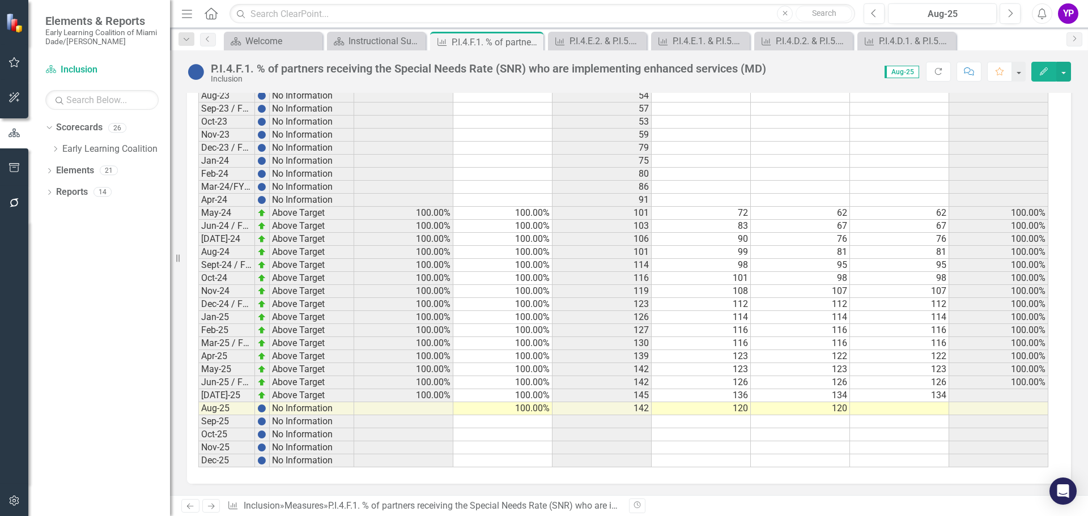
click at [921, 408] on td at bounding box center [899, 408] width 99 height 13
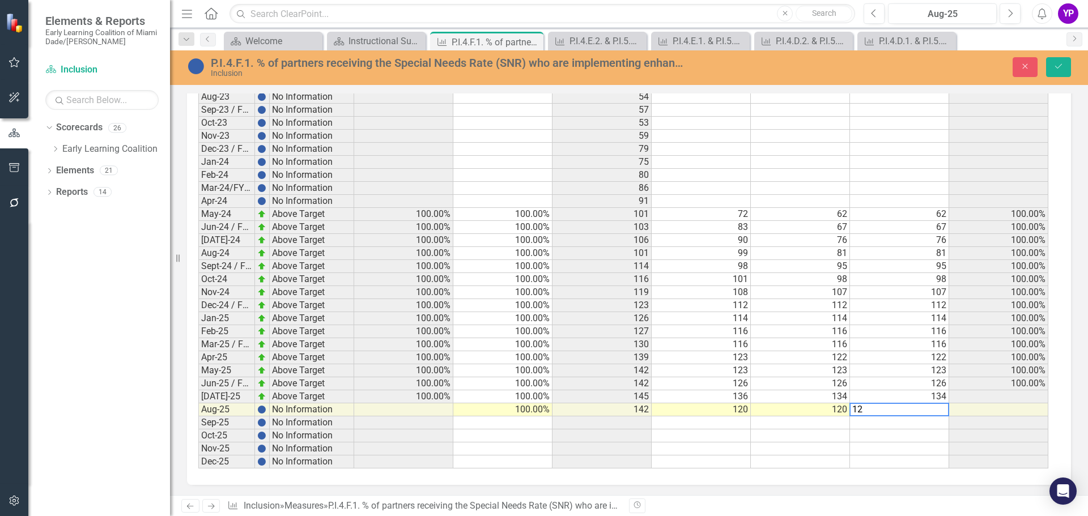
scroll to position [1019, 0]
type textarea "120"
click at [960, 431] on td at bounding box center [998, 435] width 99 height 13
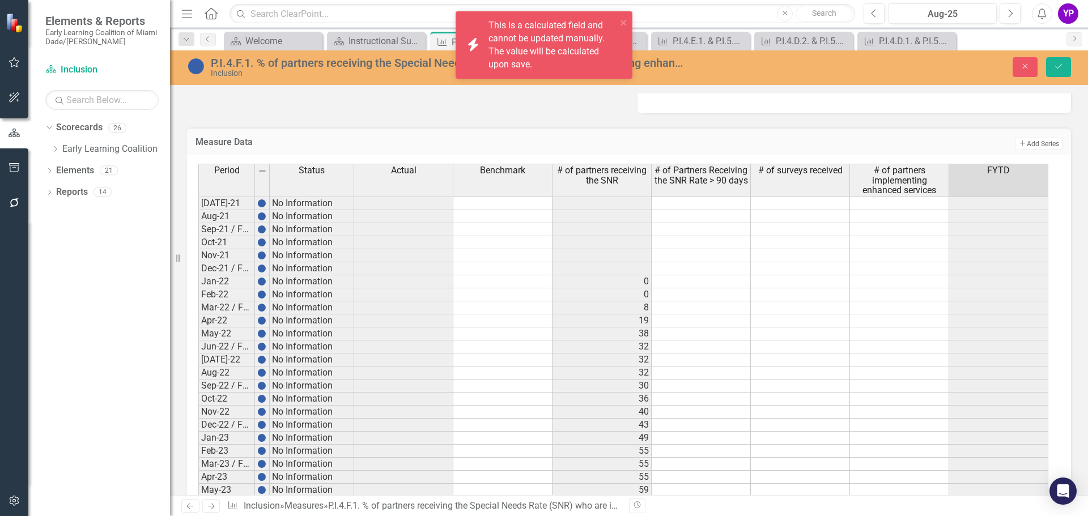
scroll to position [566, 0]
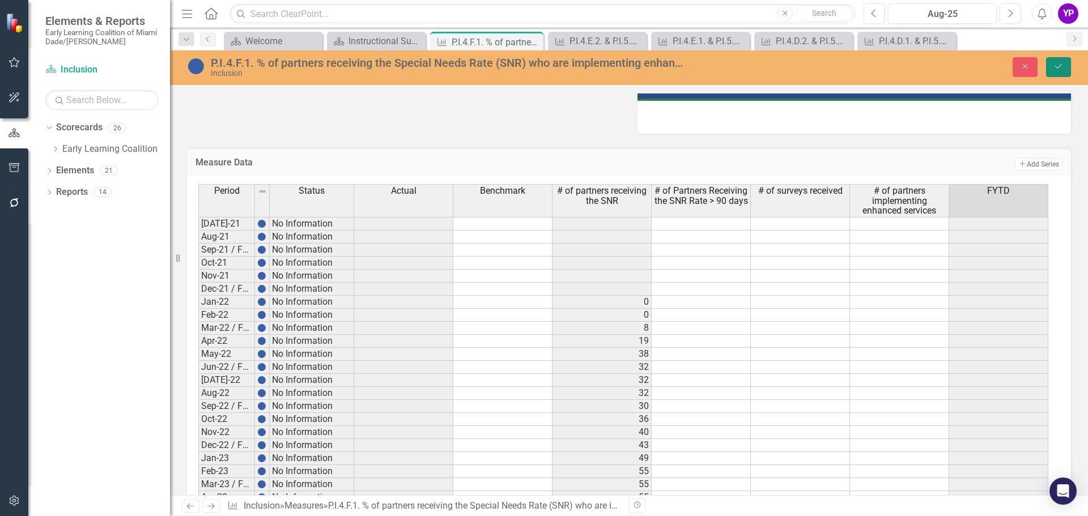
click at [1063, 65] on icon "Save" at bounding box center [1058, 66] width 10 height 8
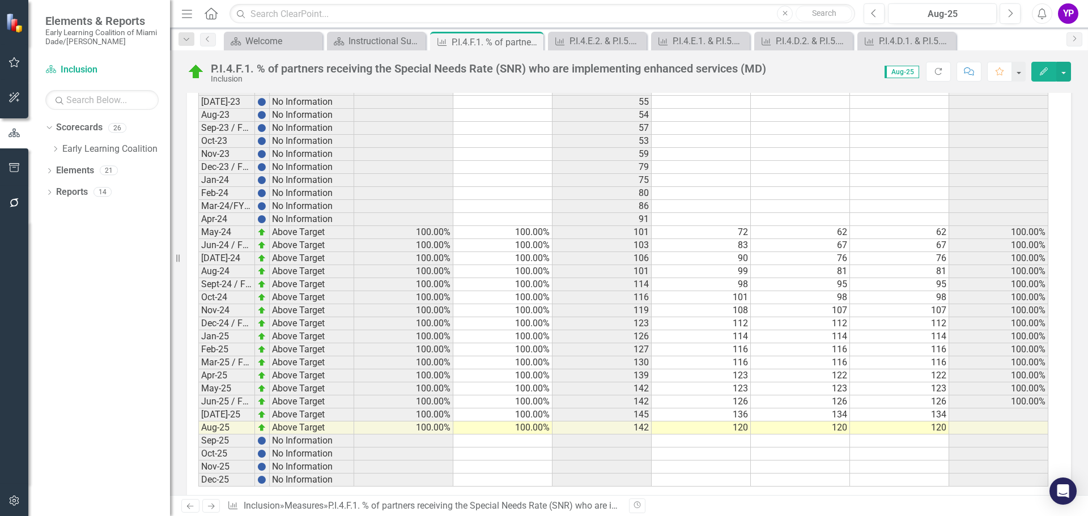
scroll to position [1019, 0]
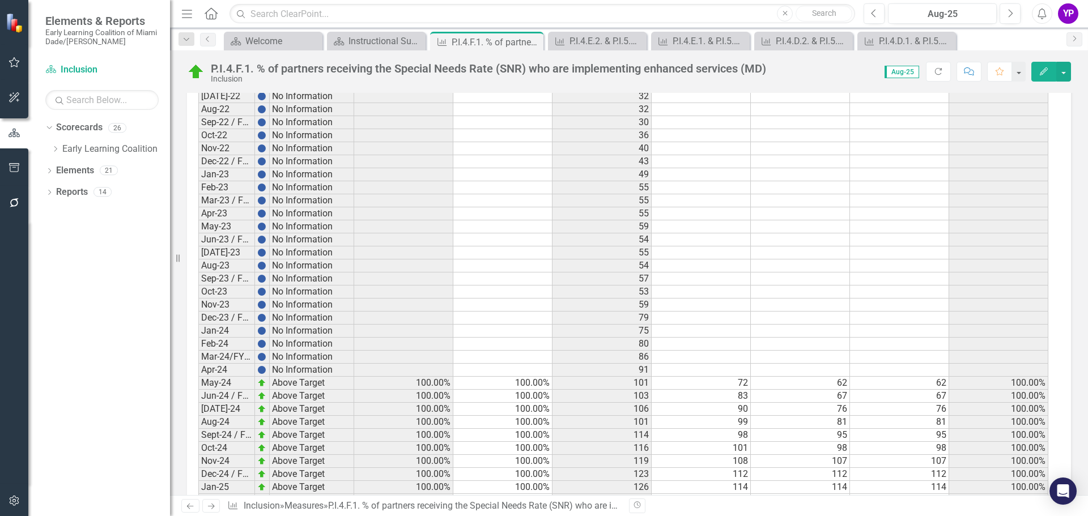
scroll to position [1019, 0]
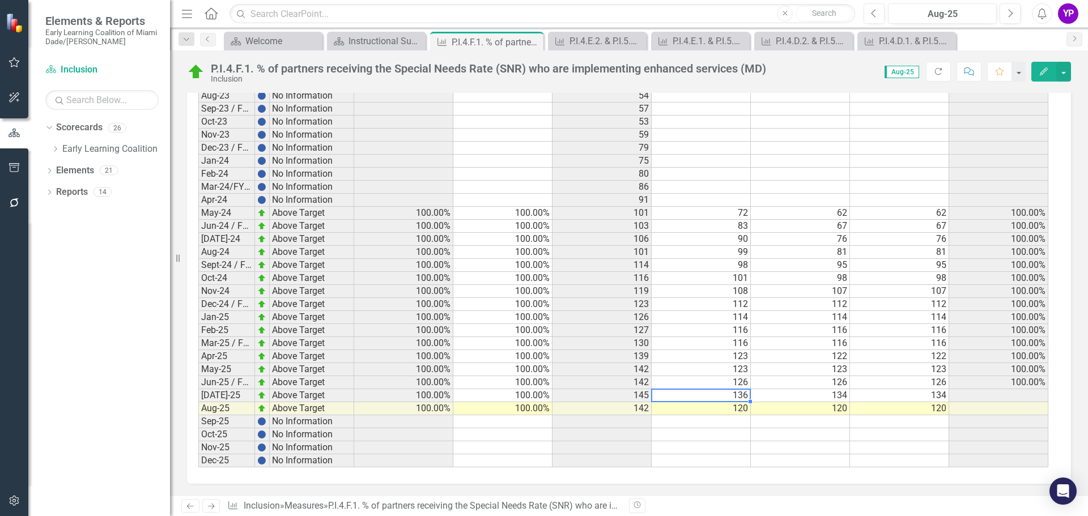
click at [732, 400] on td "136" at bounding box center [701, 395] width 99 height 13
click at [736, 409] on td "120" at bounding box center [701, 408] width 99 height 13
click at [734, 397] on td "136" at bounding box center [701, 395] width 99 height 13
click at [739, 410] on td "120" at bounding box center [701, 408] width 99 height 13
click at [609, 398] on td "145" at bounding box center [601, 395] width 99 height 13
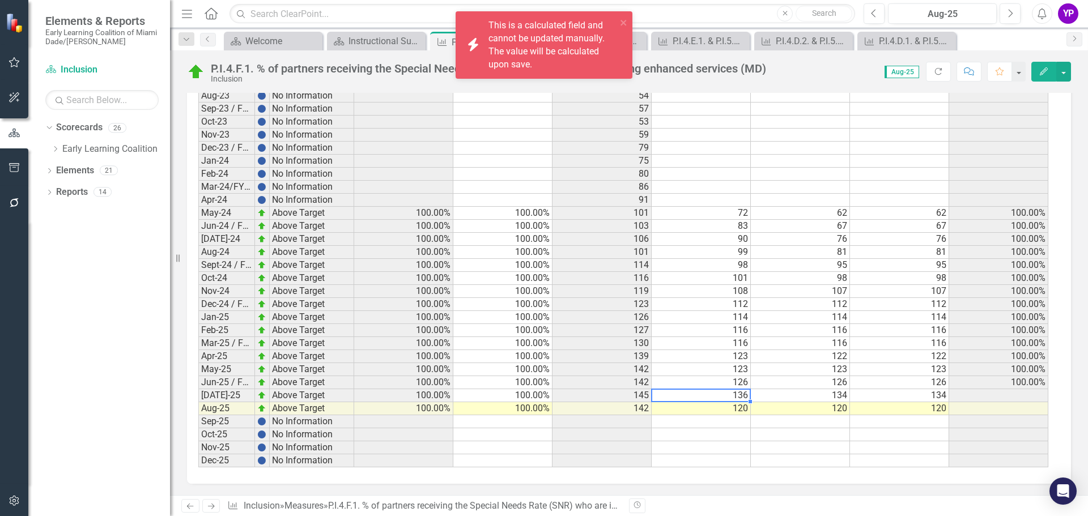
click at [684, 398] on td "136" at bounding box center [701, 395] width 99 height 13
click at [691, 407] on td "120" at bounding box center [701, 408] width 99 height 13
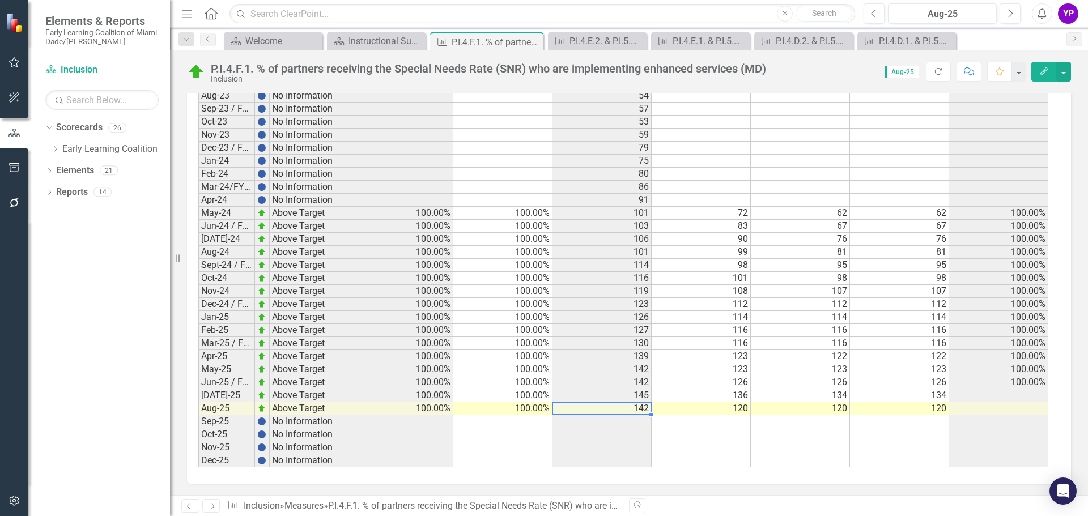
click at [632, 407] on td "142" at bounding box center [601, 408] width 99 height 13
click at [624, 396] on td "145" at bounding box center [601, 395] width 99 height 13
click at [691, 390] on td "136" at bounding box center [701, 395] width 99 height 13
click at [198, 402] on div "Period Status Actual Benchmark # of partners receiving the SNR # of Partners Re…" at bounding box center [198, 98] width 0 height 737
click at [636, 404] on td "142" at bounding box center [601, 408] width 99 height 13
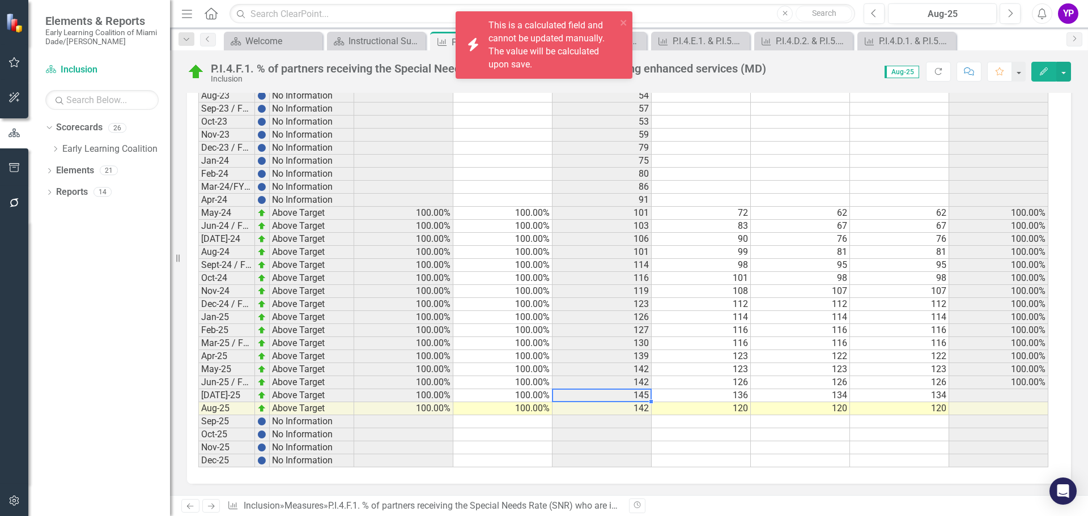
click at [631, 399] on td "145" at bounding box center [601, 395] width 99 height 13
drag, startPoint x: 702, startPoint y: 397, endPoint x: 705, endPoint y: 404, distance: 7.9
click at [702, 397] on td "136" at bounding box center [701, 395] width 99 height 13
click at [705, 404] on td "120" at bounding box center [701, 408] width 99 height 13
click at [632, 404] on td "142" at bounding box center [601, 408] width 99 height 13
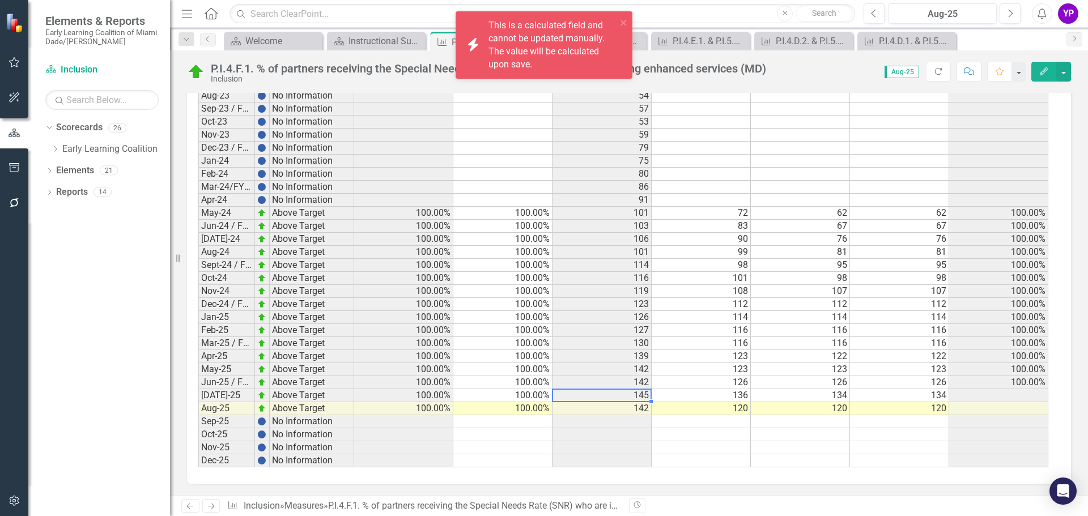
click at [625, 397] on td "145" at bounding box center [601, 395] width 99 height 13
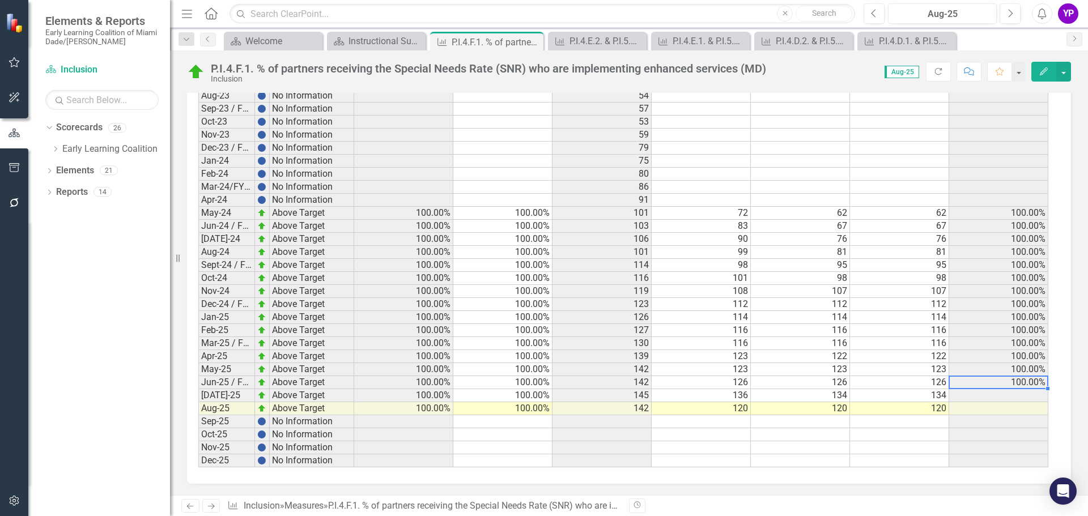
click at [1014, 381] on td "100.00%" at bounding box center [998, 382] width 99 height 13
click at [369, 37] on div "Instructional Support Services Dashboard" at bounding box center [378, 41] width 60 height 14
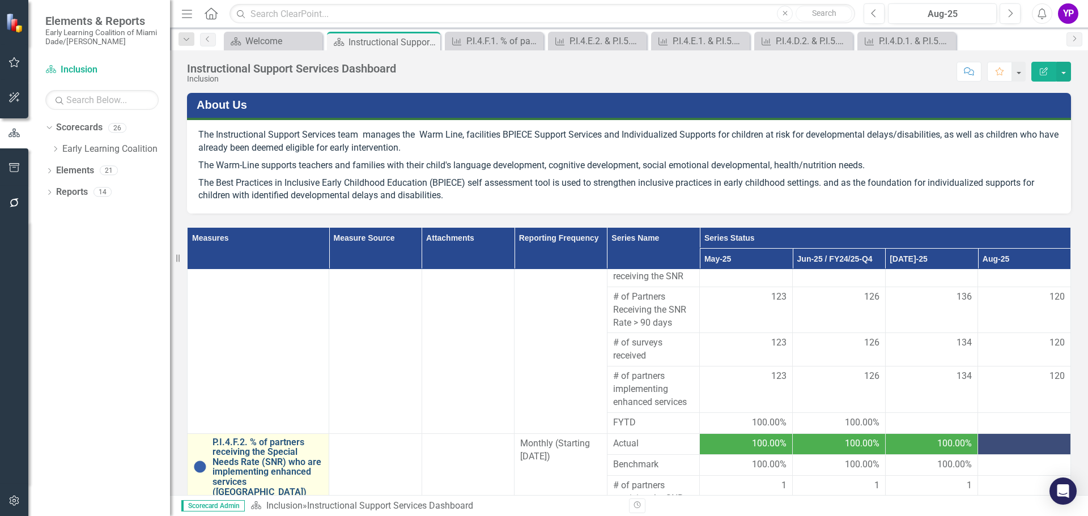
scroll to position [170, 0]
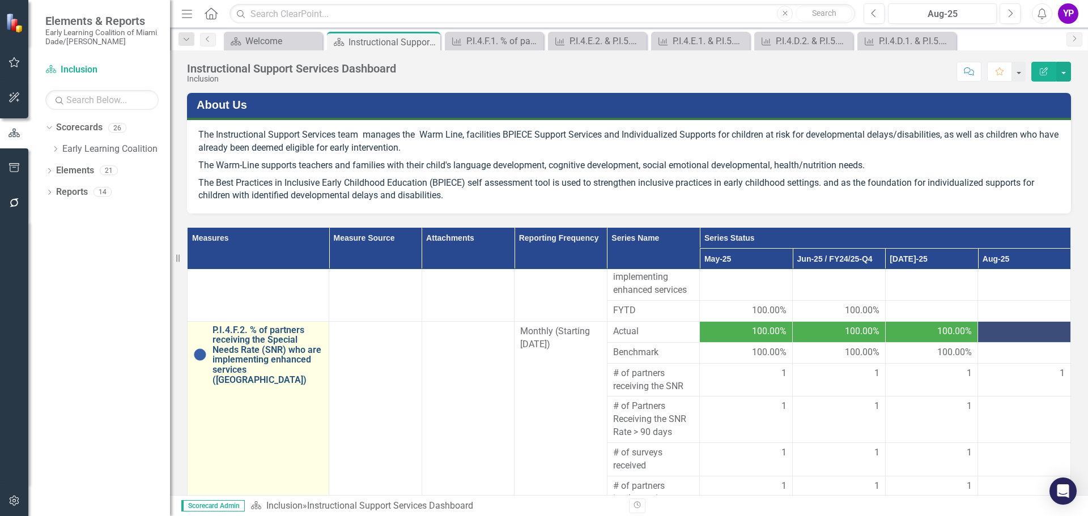
click at [267, 357] on link "P.I.4.F.2. % of partners receiving the Special Needs Rate (SNR) who are impleme…" at bounding box center [267, 355] width 110 height 60
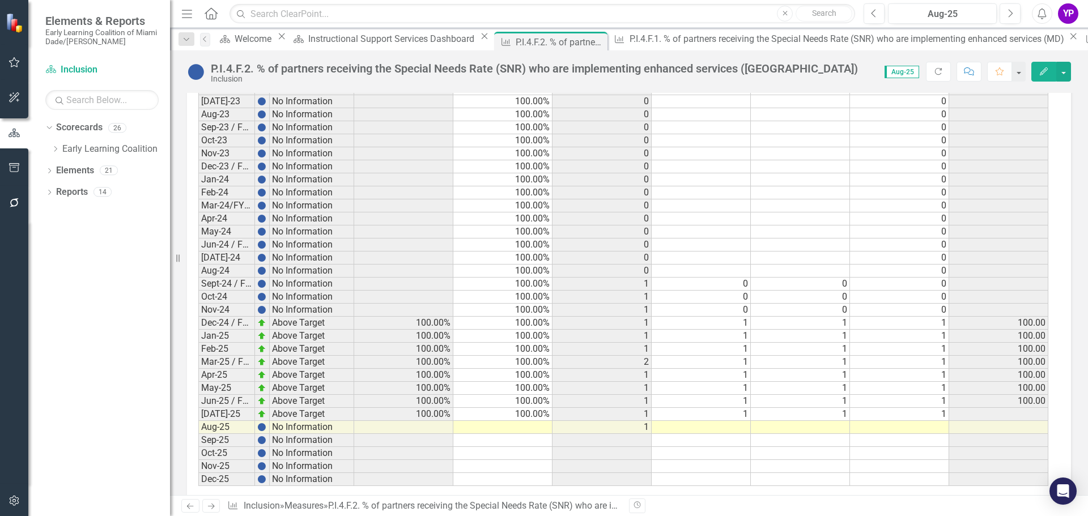
scroll to position [1019, 0]
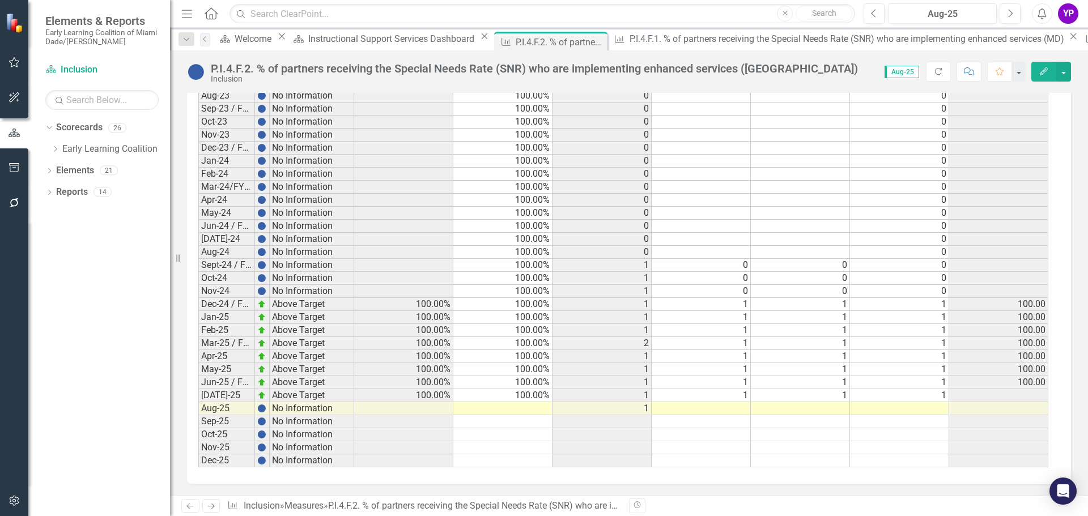
click at [529, 392] on td "100.00%" at bounding box center [502, 395] width 99 height 13
click at [534, 406] on td at bounding box center [502, 408] width 99 height 13
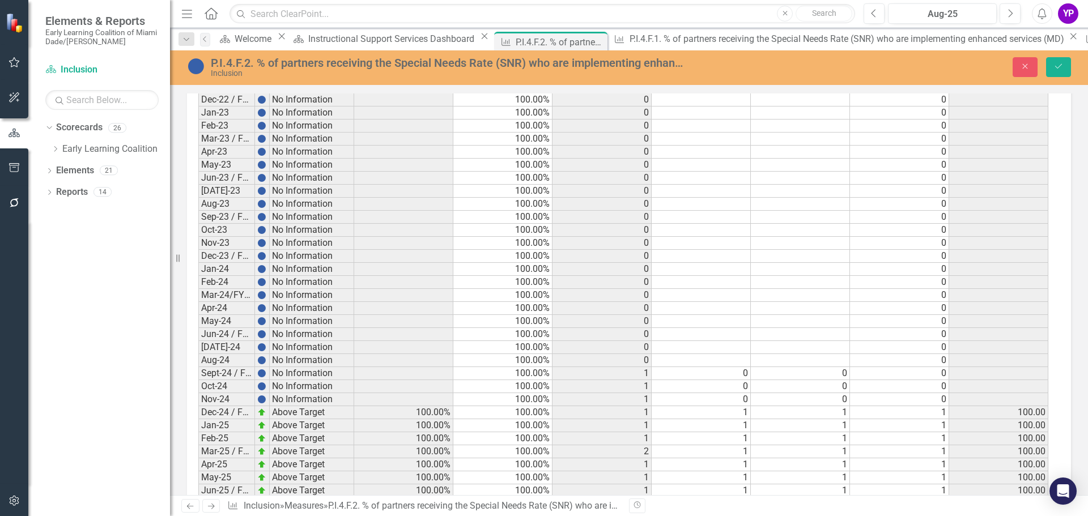
scroll to position [1020, 0]
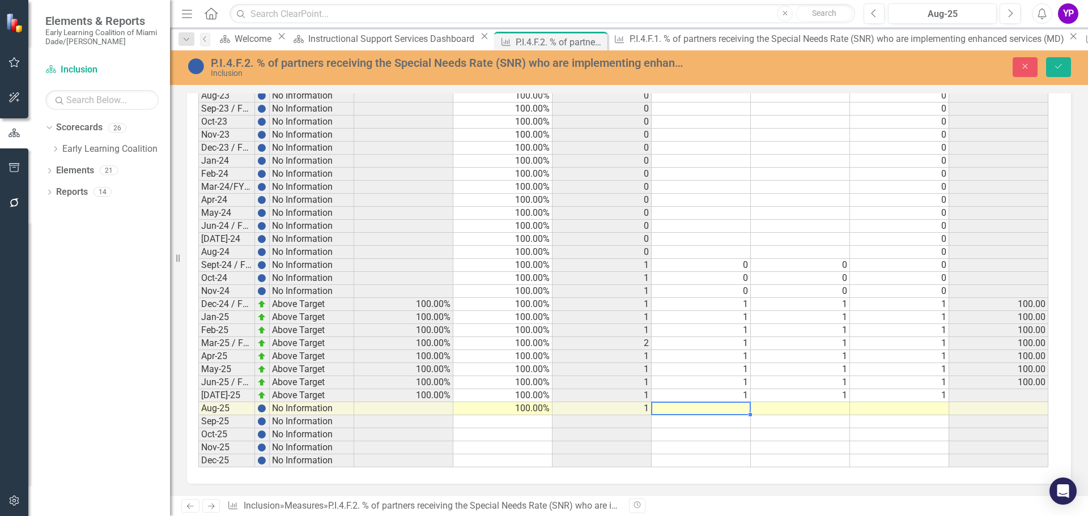
click at [713, 410] on td at bounding box center [701, 408] width 99 height 13
type textarea "1"
click at [198, 402] on div "Period Status Actual Benchmark # of partners receiving the SNR # of Partners Re…" at bounding box center [198, 98] width 0 height 737
type textarea "1"
click at [894, 413] on td at bounding box center [899, 408] width 99 height 13
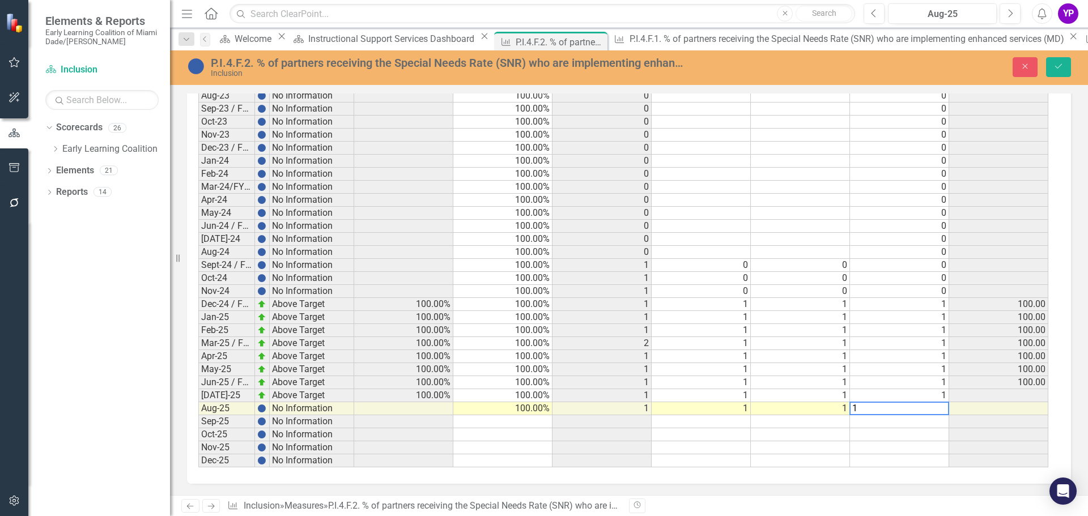
type textarea "1"
click at [993, 406] on td at bounding box center [998, 408] width 99 height 13
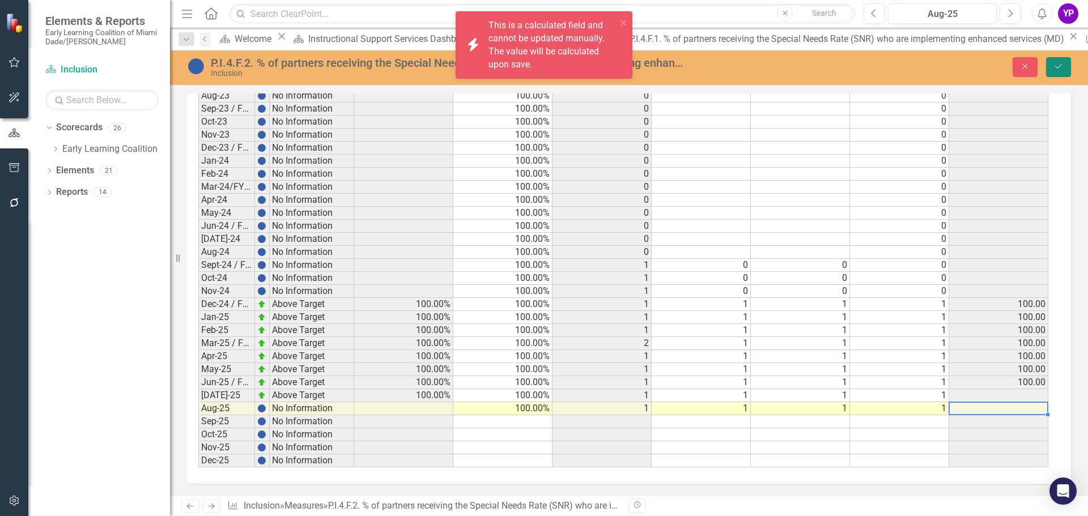
click at [1064, 70] on button "Save" at bounding box center [1058, 67] width 25 height 20
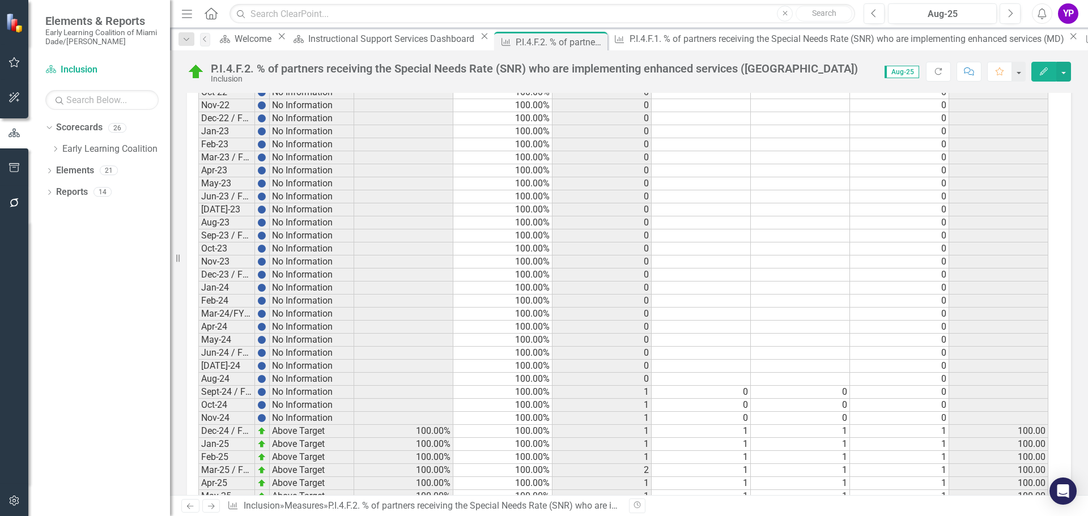
scroll to position [1019, 0]
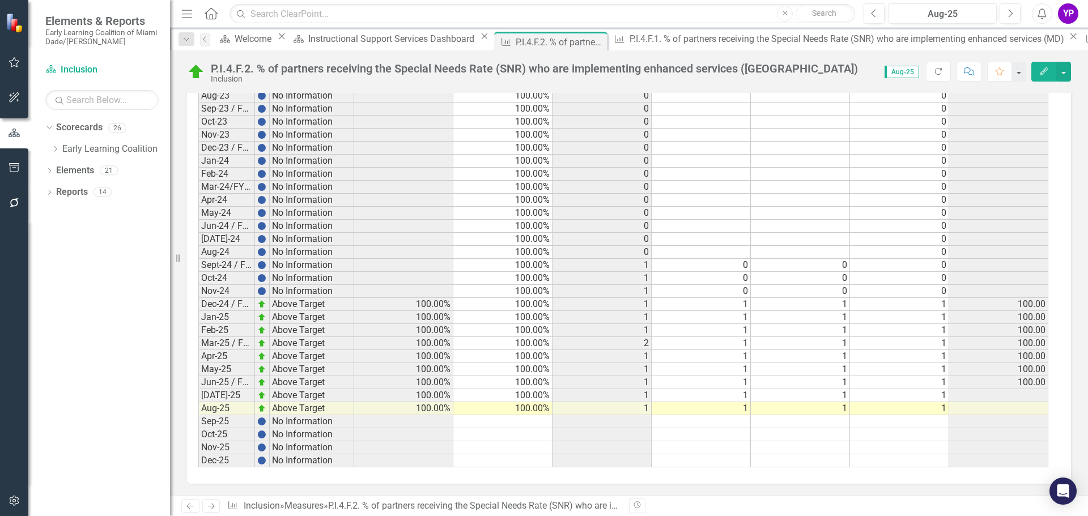
click at [734, 409] on td "1" at bounding box center [701, 408] width 99 height 13
click at [801, 414] on td "1" at bounding box center [800, 408] width 99 height 13
click at [882, 409] on td "1" at bounding box center [899, 408] width 99 height 13
click at [737, 409] on td "1" at bounding box center [701, 408] width 99 height 13
click at [796, 413] on td "1" at bounding box center [800, 408] width 99 height 13
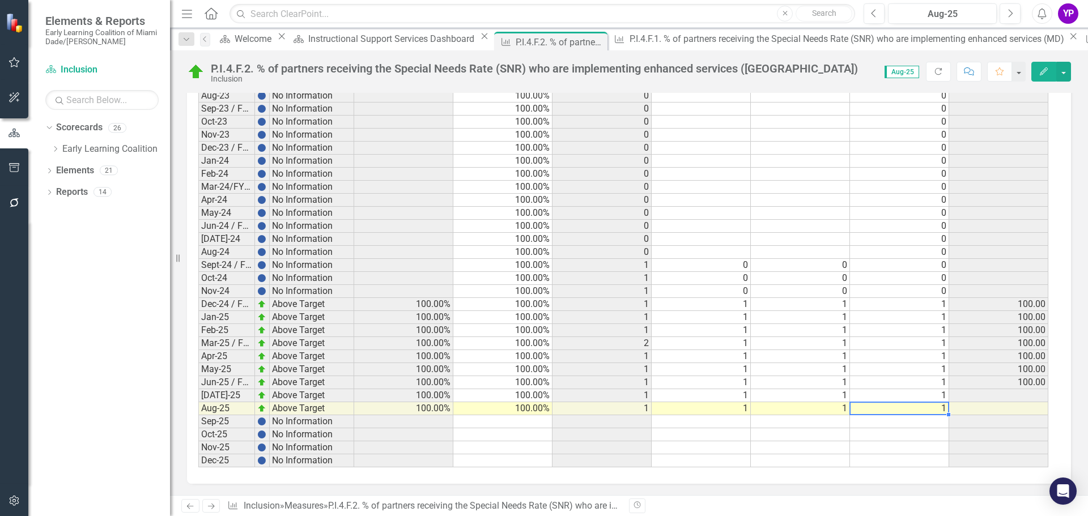
click at [866, 405] on td "1" at bounding box center [899, 408] width 99 height 13
click at [822, 407] on td "1" at bounding box center [800, 408] width 99 height 13
click at [733, 407] on td "1" at bounding box center [701, 408] width 99 height 13
click at [777, 409] on td "1" at bounding box center [800, 408] width 99 height 13
click at [873, 407] on td "1" at bounding box center [899, 408] width 99 height 13
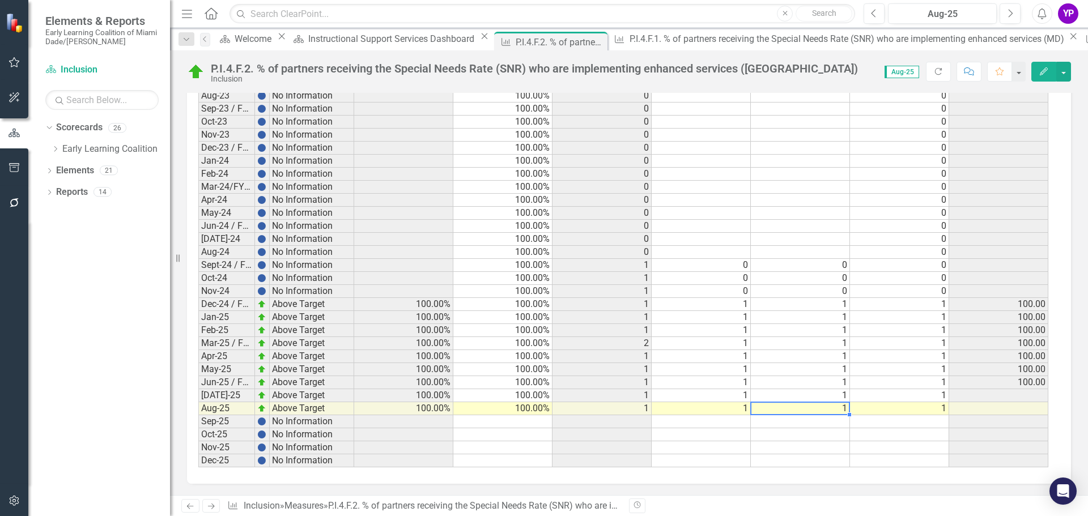
click at [803, 407] on td "1" at bounding box center [800, 408] width 99 height 13
click at [739, 407] on td "1" at bounding box center [701, 408] width 99 height 13
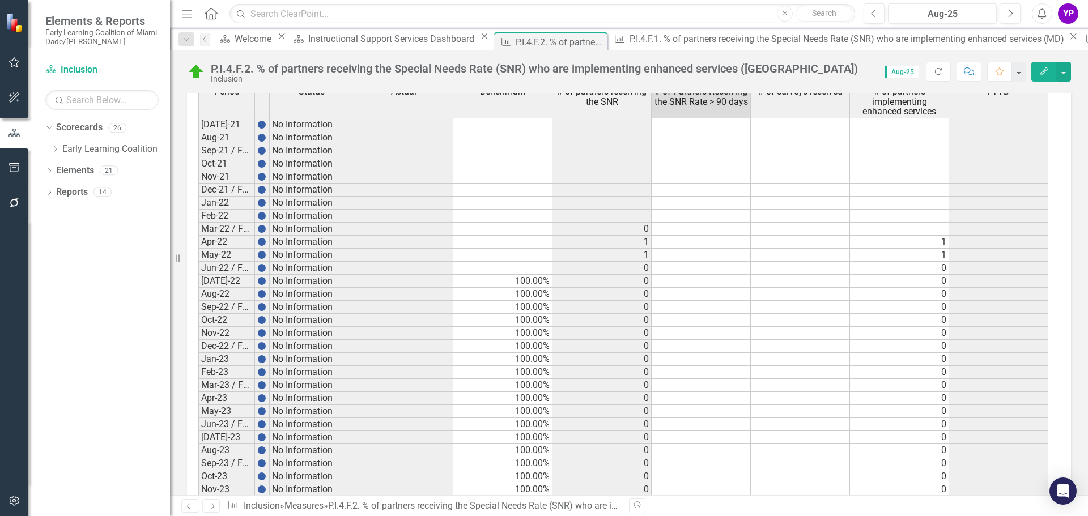
scroll to position [565, 0]
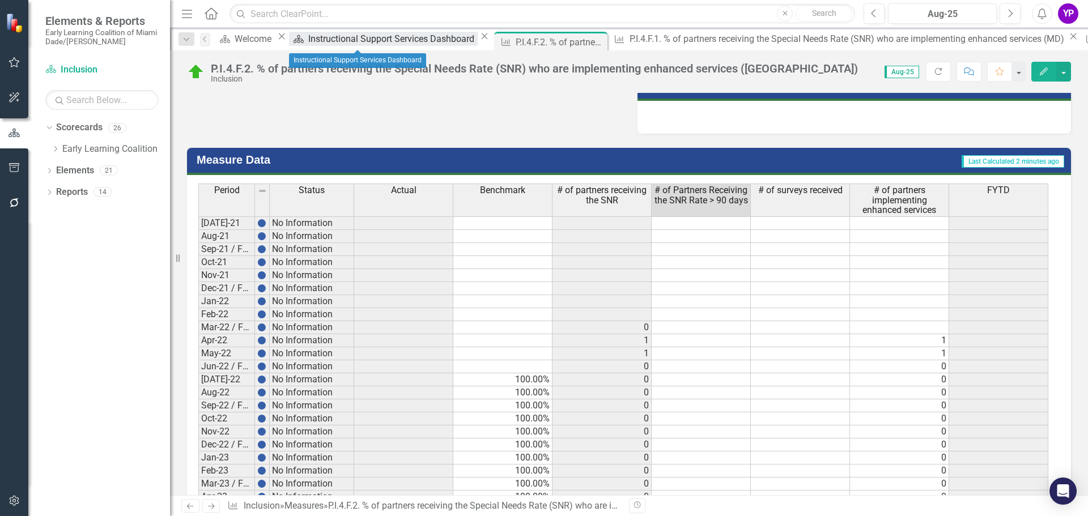
click at [350, 41] on div "Instructional Support Services Dashboard" at bounding box center [392, 39] width 169 height 14
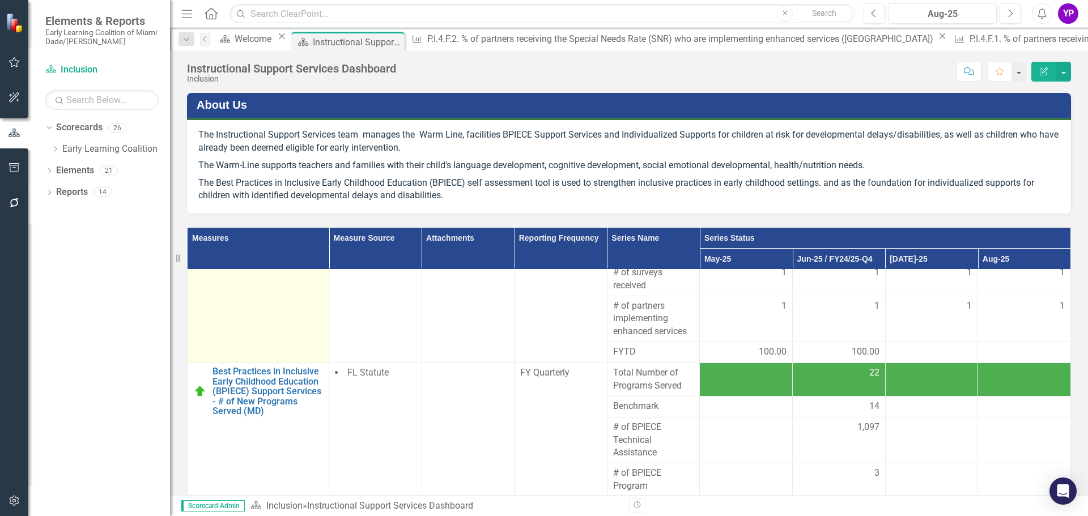
scroll to position [340, 0]
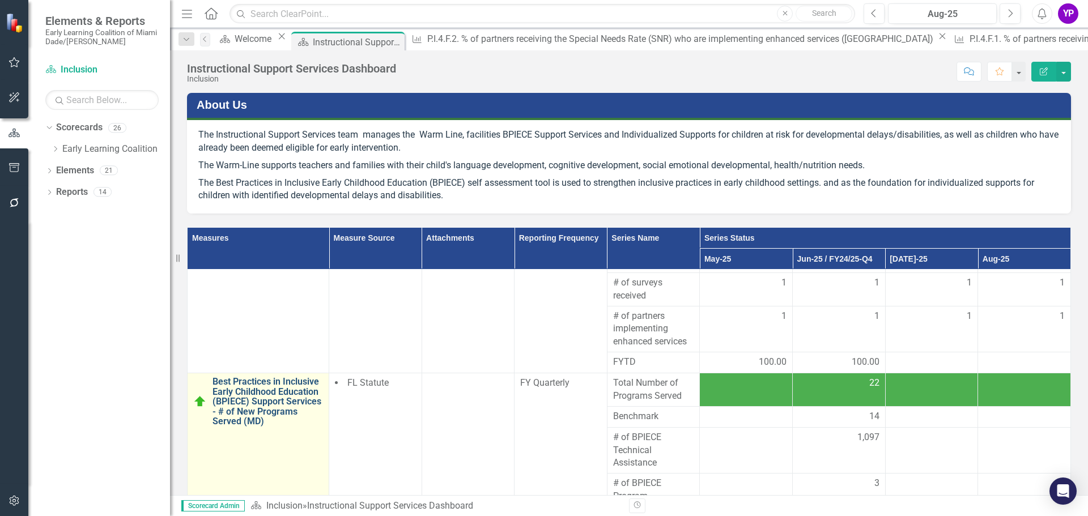
click at [259, 410] on link "Best Practices in Inclusive Early Childhood Education (BPIECE) Support Services…" at bounding box center [267, 402] width 110 height 50
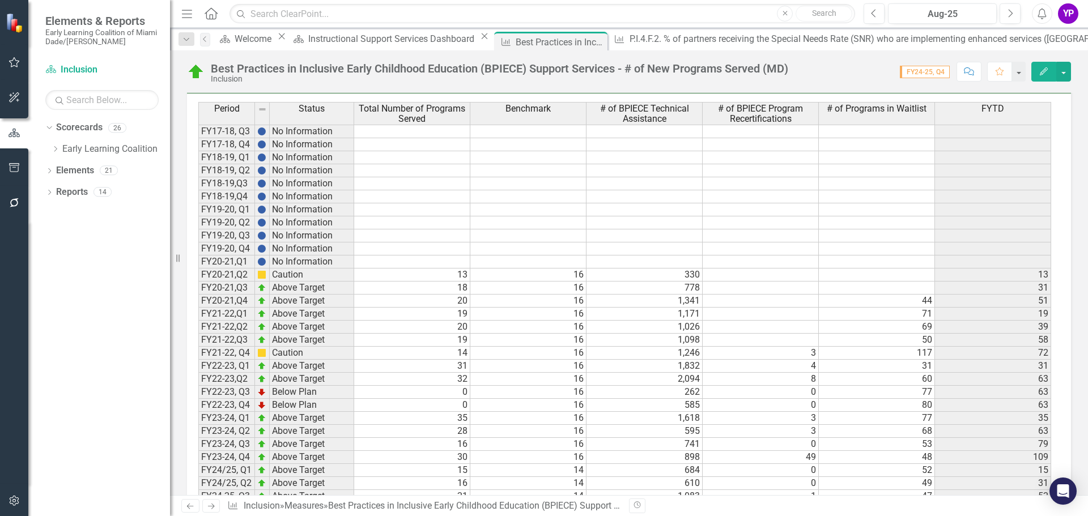
scroll to position [755, 0]
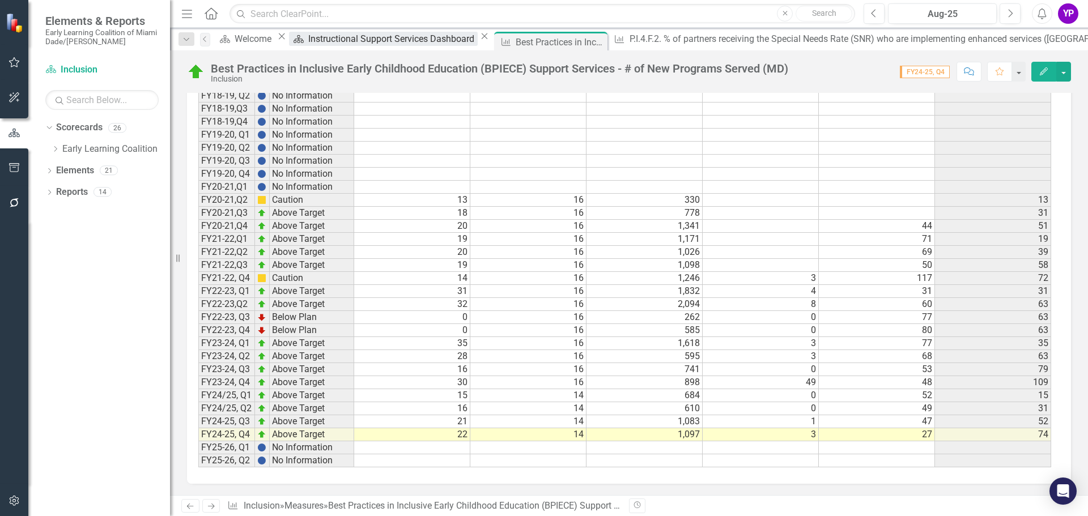
click at [329, 36] on div "Instructional Support Services Dashboard" at bounding box center [392, 39] width 169 height 14
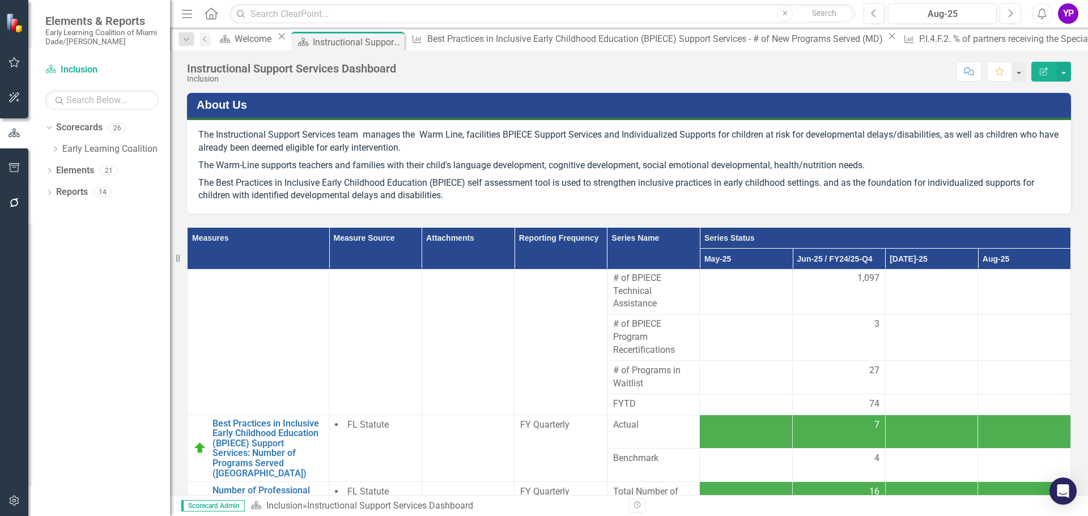
scroll to position [534, 0]
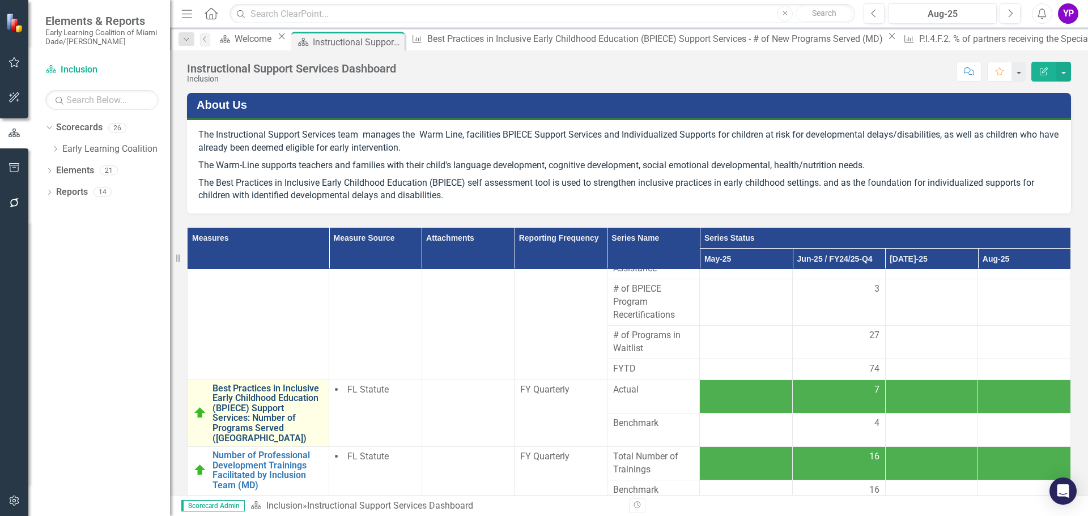
click at [244, 405] on link "Best Practices in Inclusive Early Childhood Education (BPIECE) Support Services…" at bounding box center [267, 414] width 110 height 60
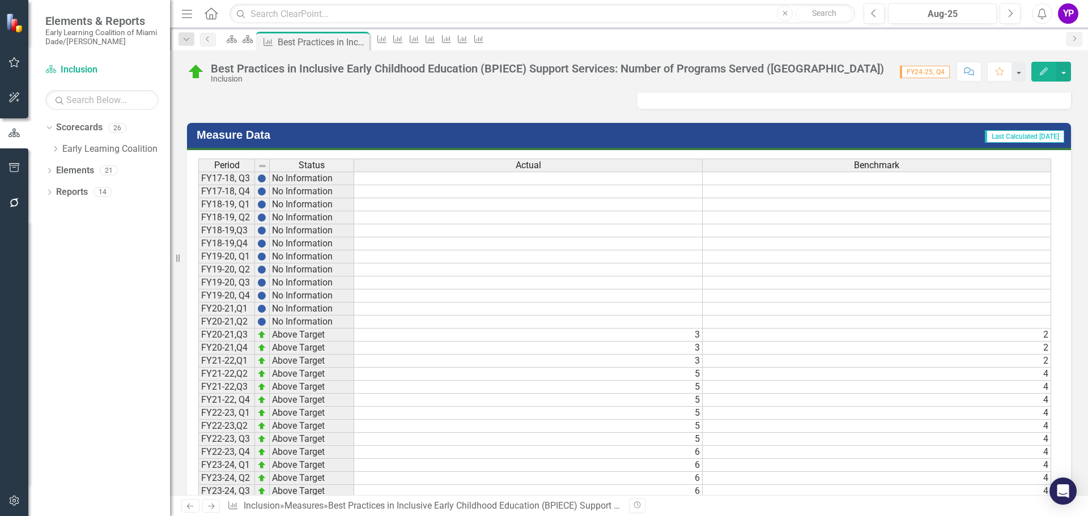
scroll to position [703, 0]
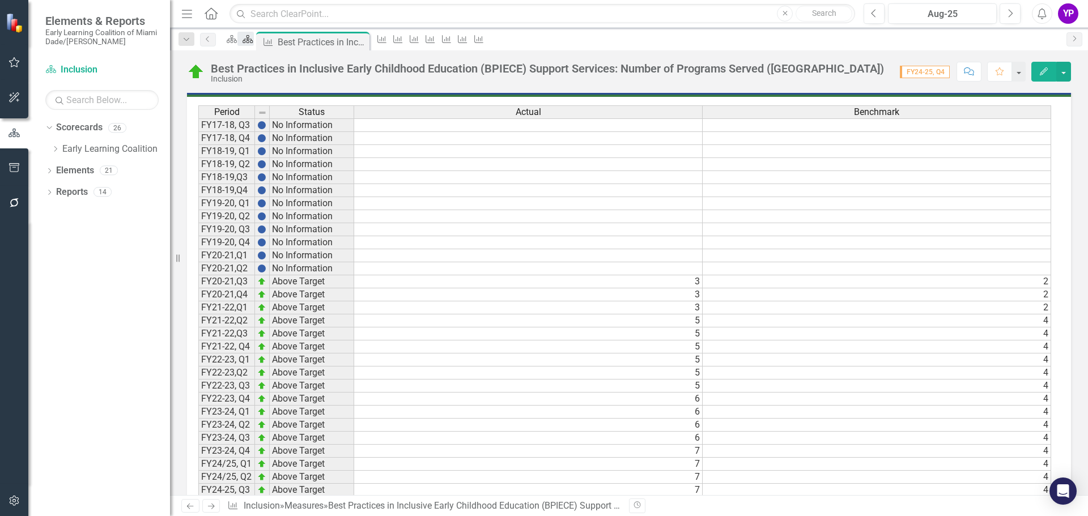
click at [253, 40] on icon "Scorecard" at bounding box center [247, 39] width 11 height 9
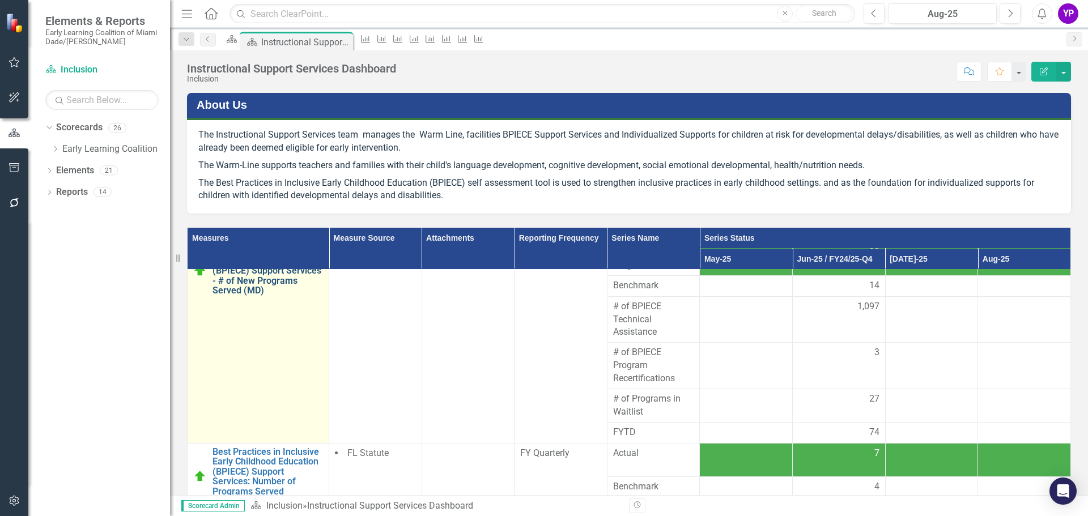
scroll to position [534, 0]
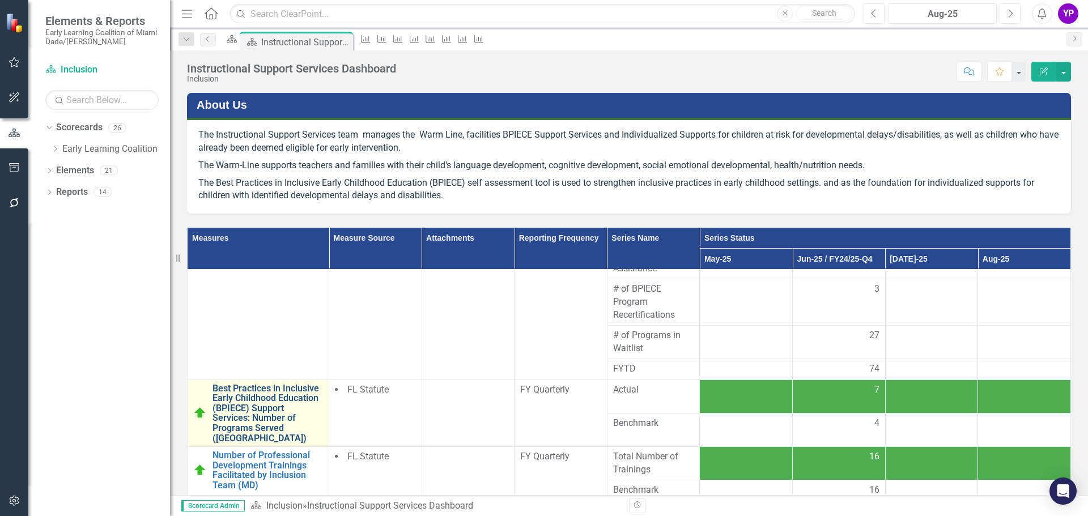
click at [264, 414] on link "Best Practices in Inclusive Early Childhood Education (BPIECE) Support Services…" at bounding box center [267, 414] width 110 height 60
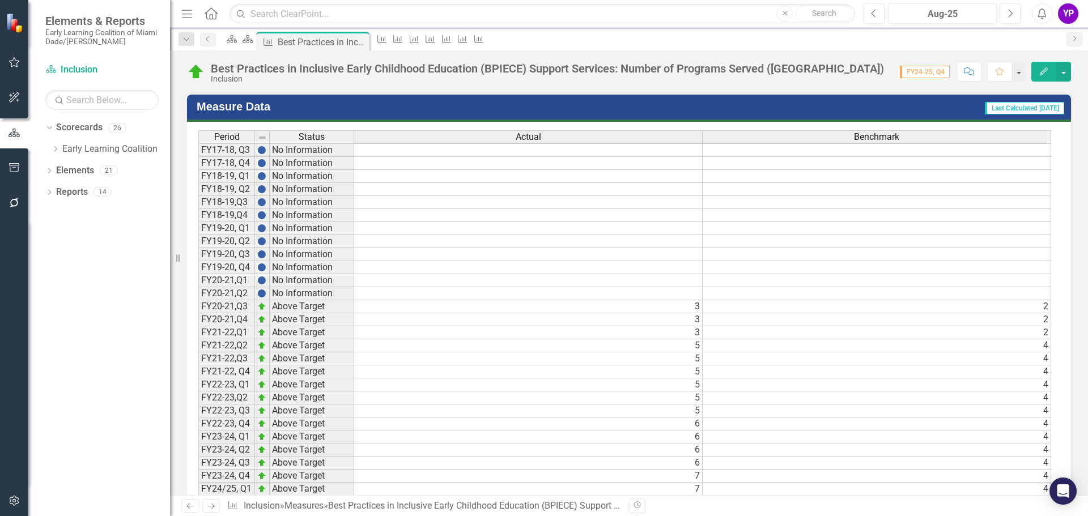
scroll to position [703, 0]
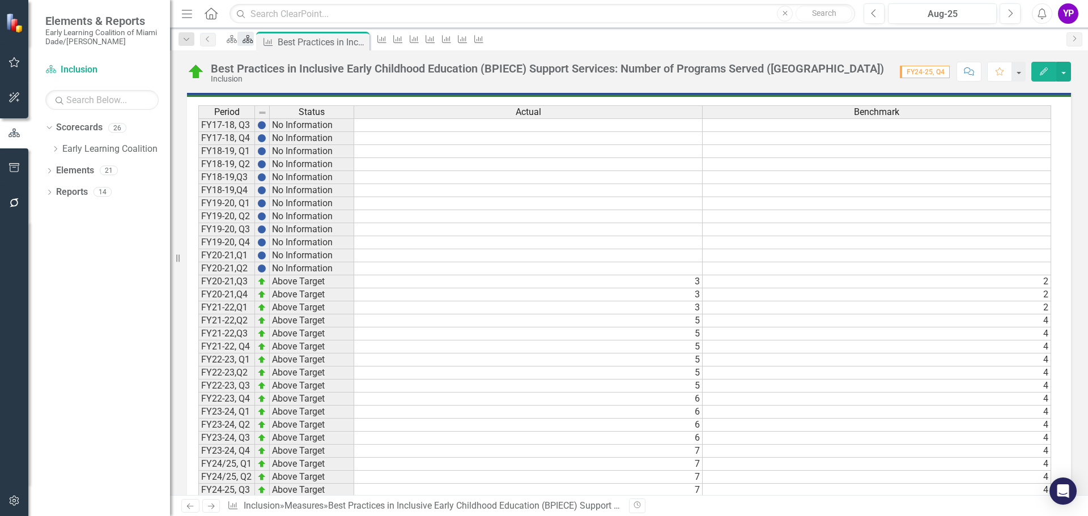
click at [253, 43] on icon at bounding box center [248, 39] width 10 height 8
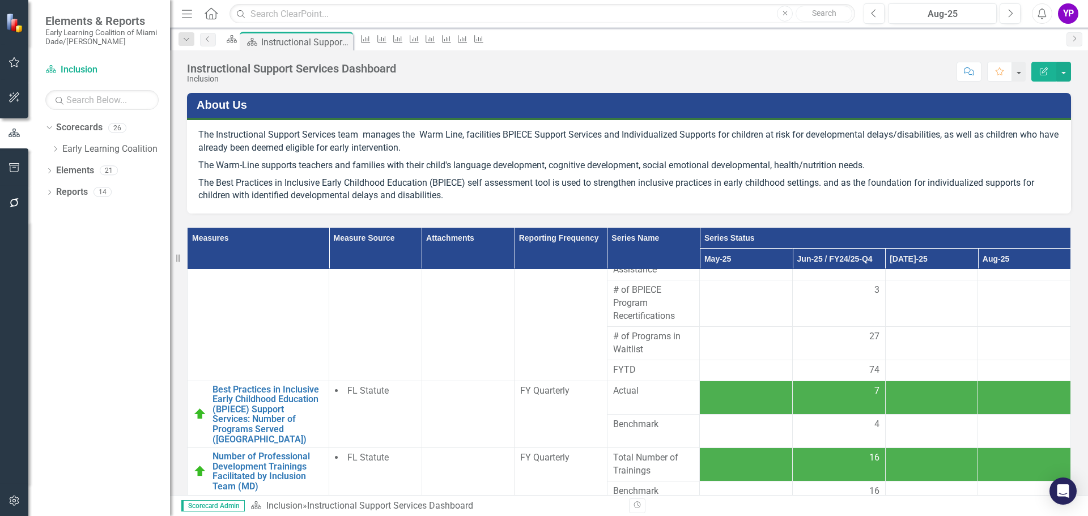
scroll to position [534, 0]
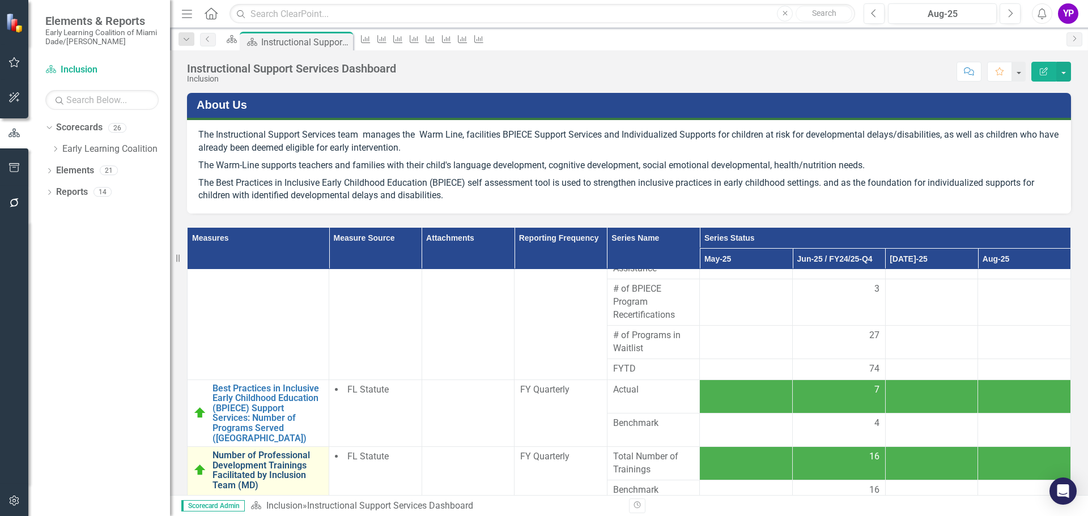
click at [249, 475] on link "Number of Professional Development Trainings Facilitated by Inclusion Team (MD)" at bounding box center [267, 470] width 110 height 40
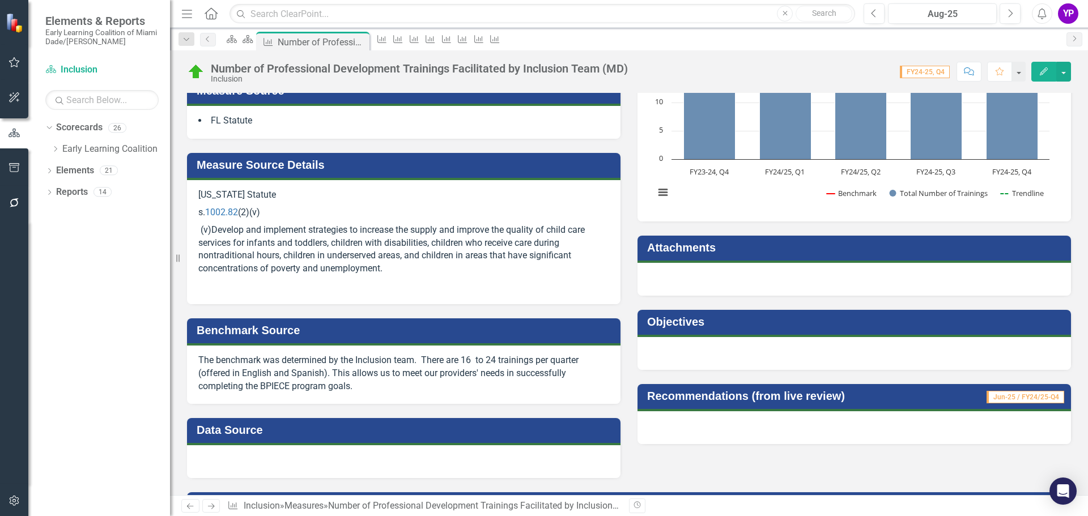
scroll to position [174, 0]
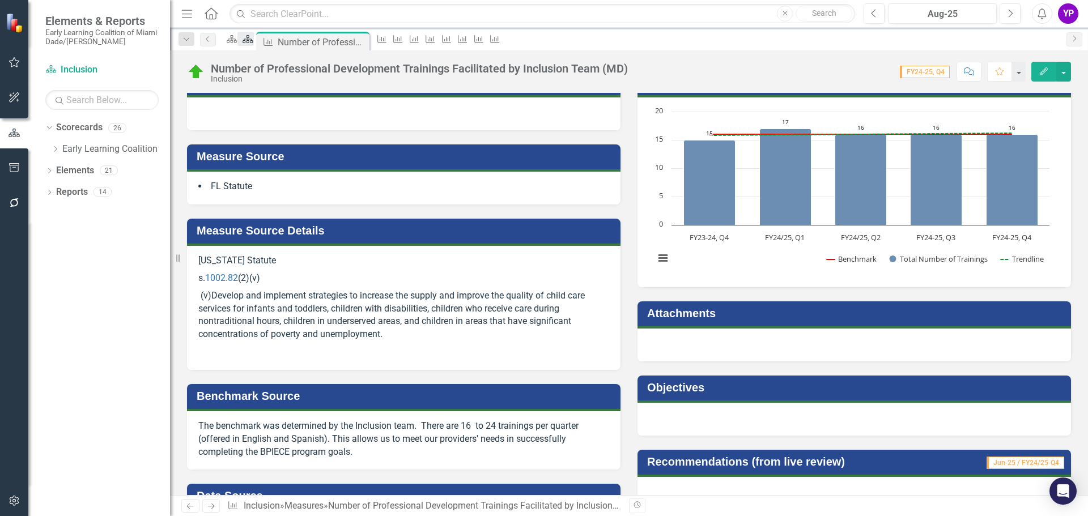
click at [253, 39] on icon "Scorecard" at bounding box center [247, 39] width 11 height 9
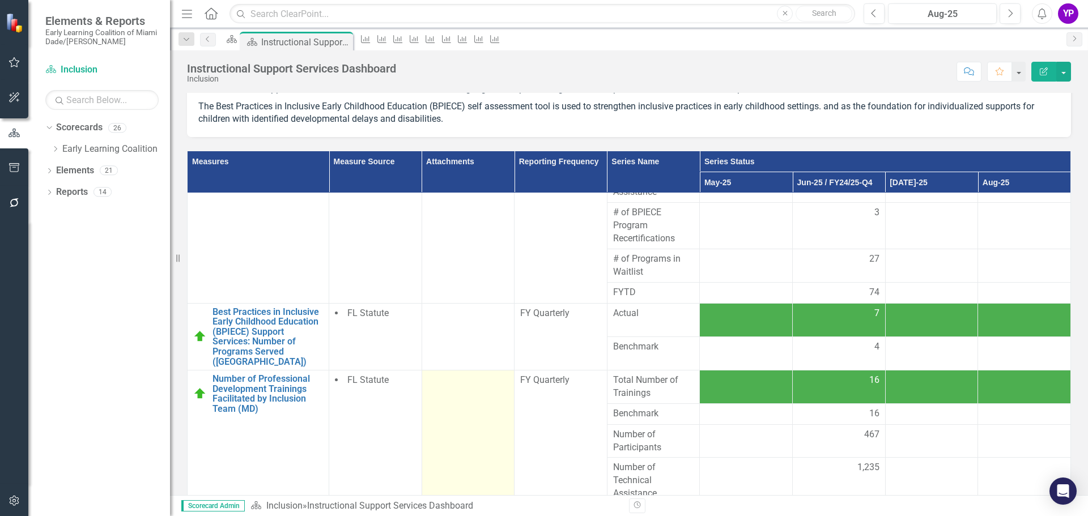
scroll to position [159, 0]
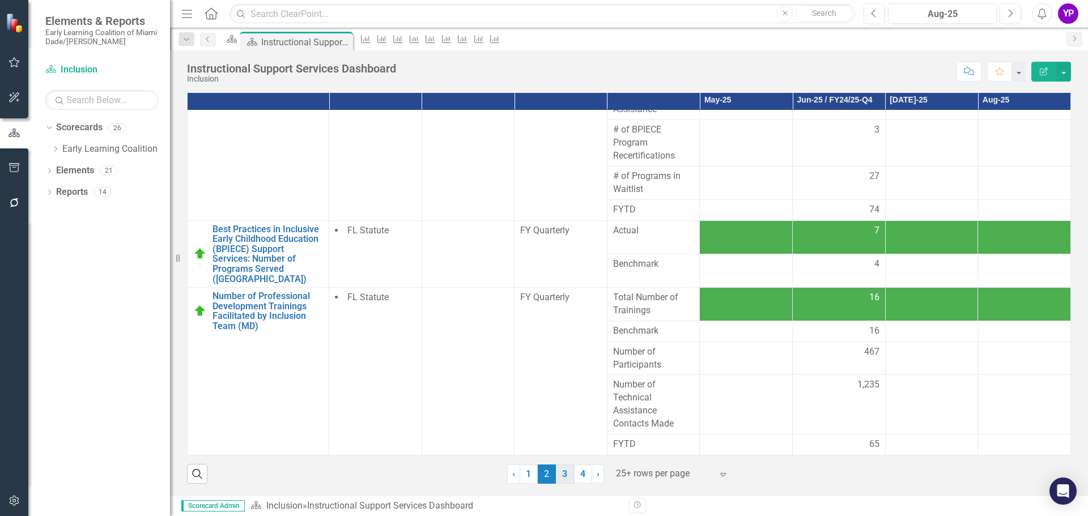
click at [559, 479] on link "3" at bounding box center [565, 474] width 18 height 19
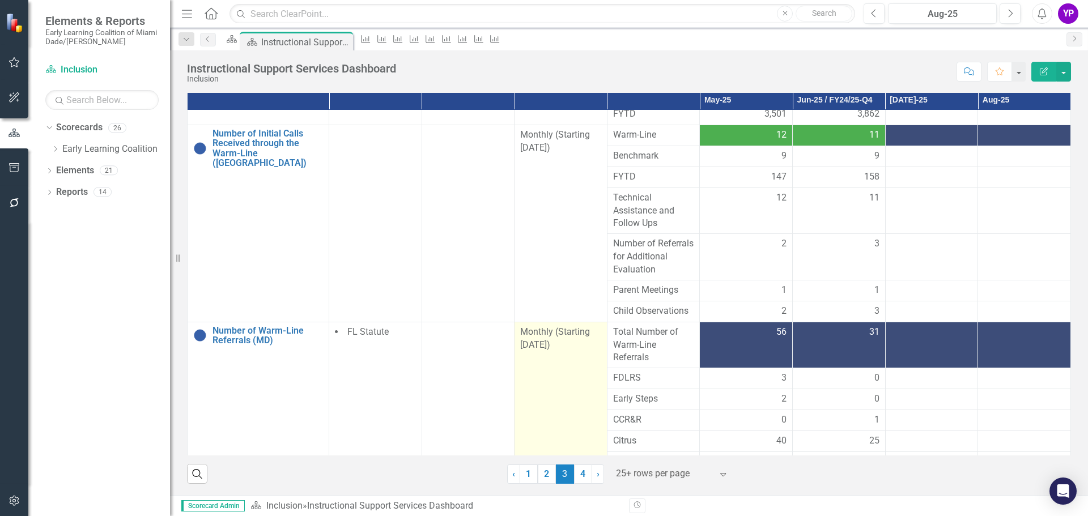
scroll to position [422, 0]
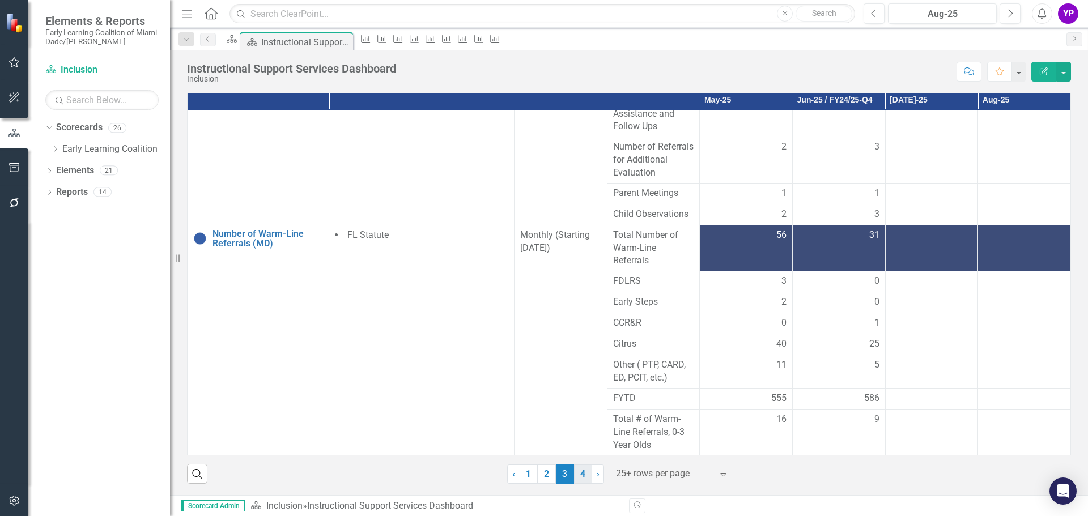
click at [577, 473] on link "4" at bounding box center [583, 474] width 18 height 19
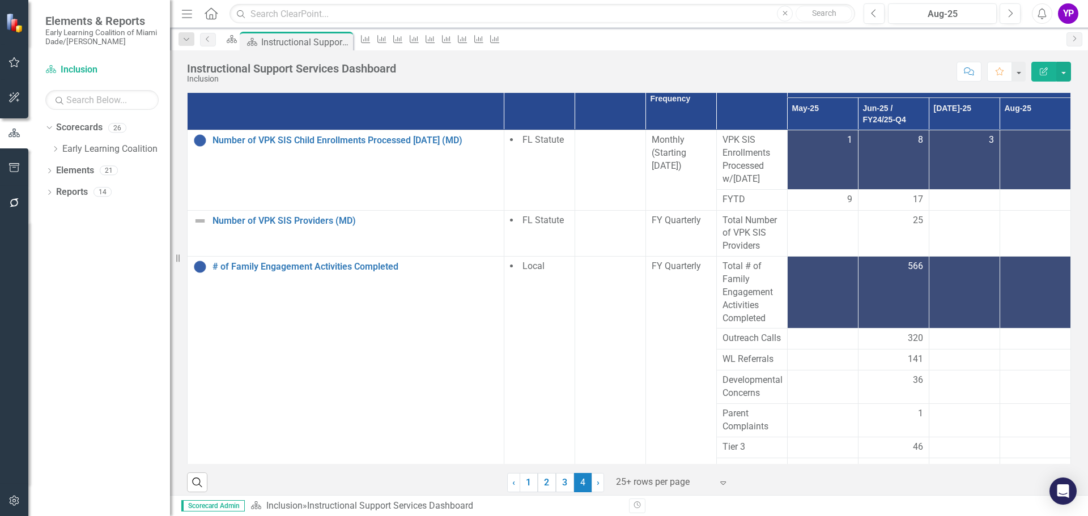
scroll to position [158, 0]
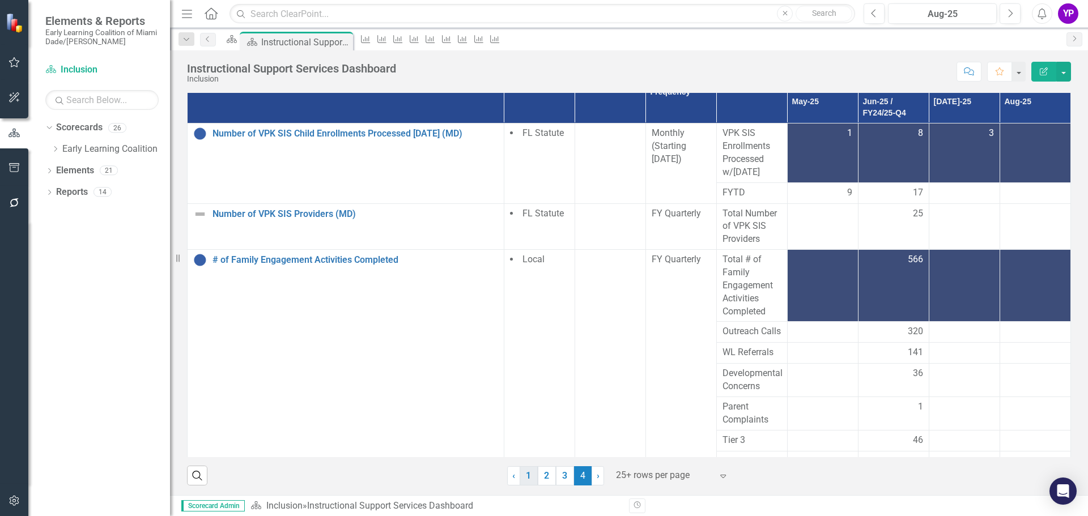
click at [525, 473] on link "1" at bounding box center [529, 475] width 18 height 19
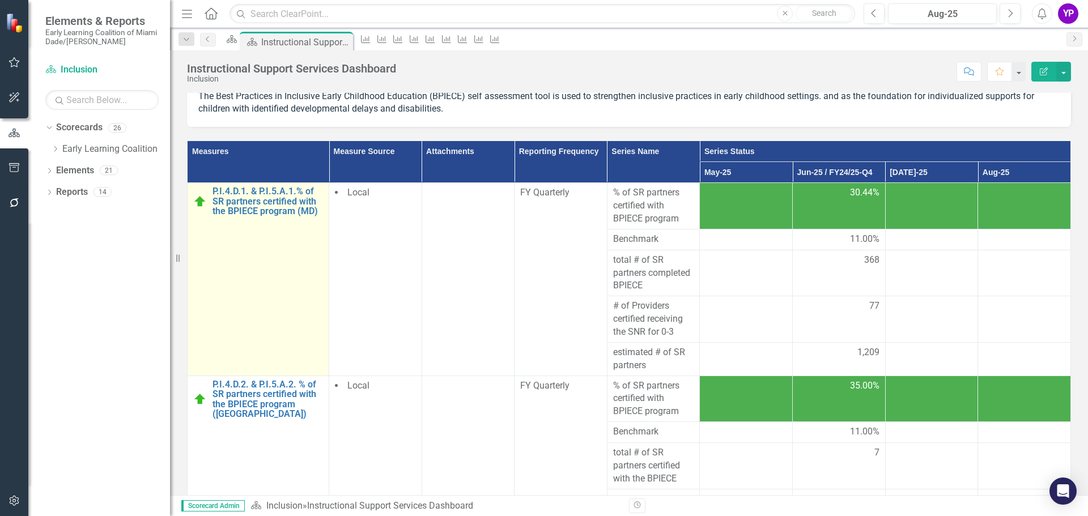
scroll to position [0, 0]
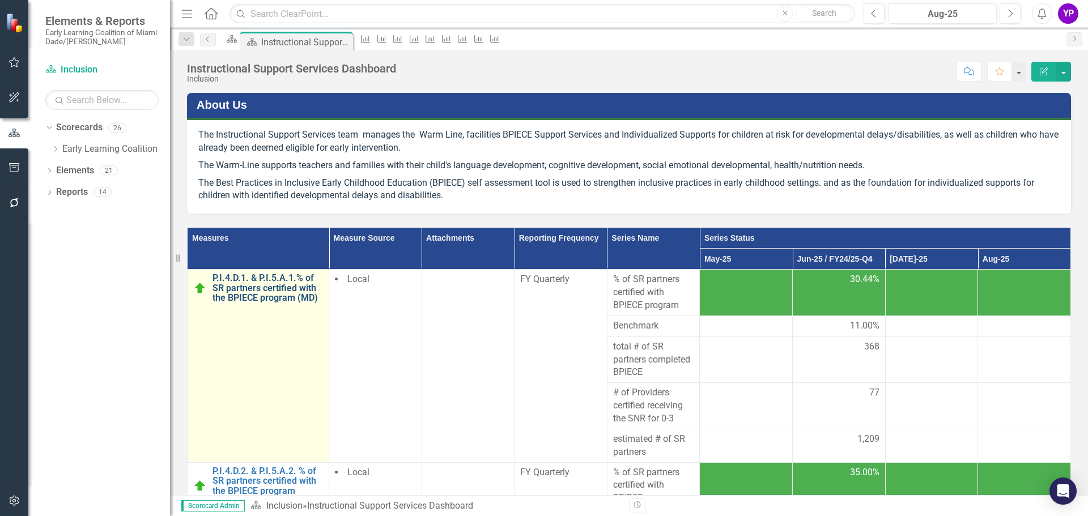
click at [273, 294] on link "P.I.4.D.1. & P.I.5.A.1.% of SR partners certified with the BPIECE program (MD)" at bounding box center [267, 288] width 110 height 30
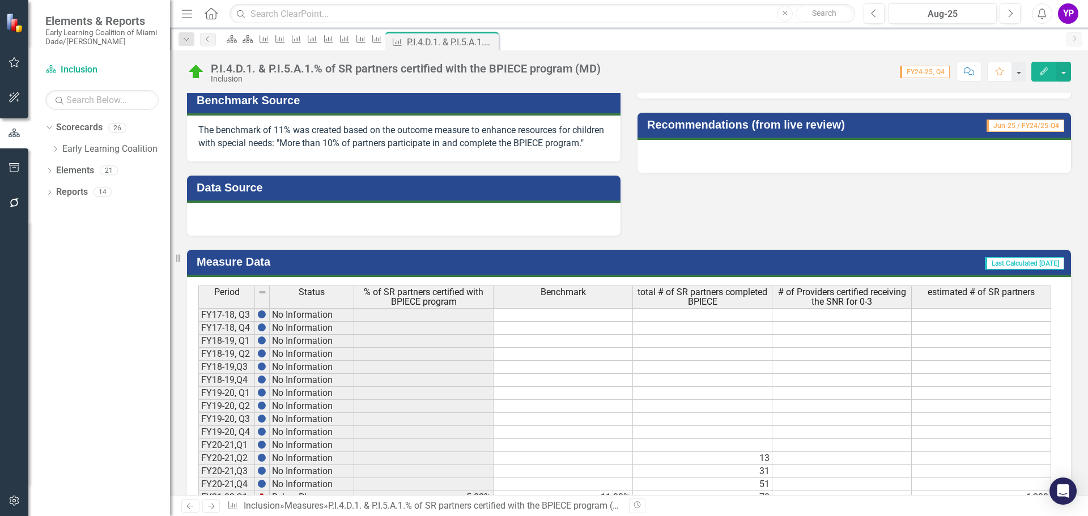
scroll to position [547, 0]
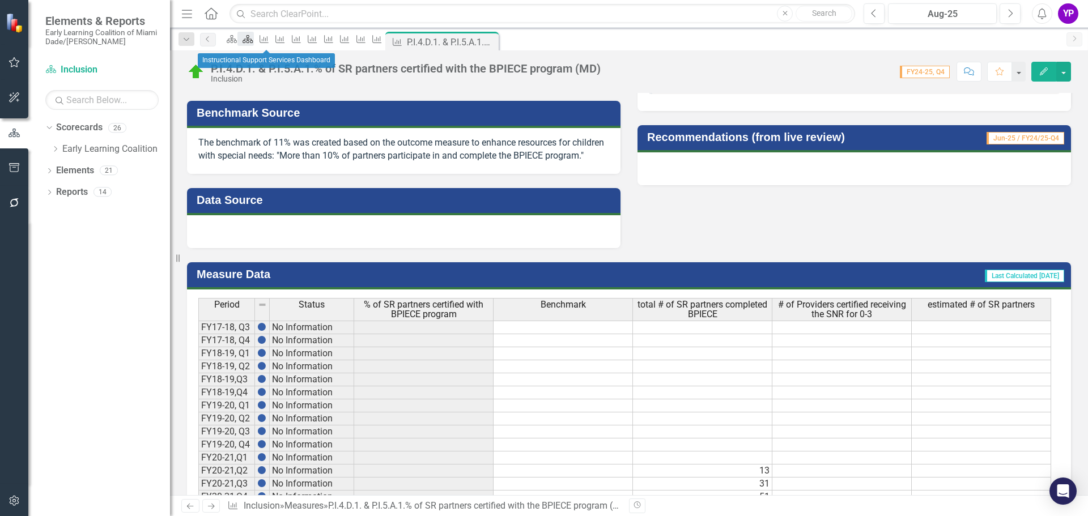
click at [253, 40] on icon "Scorecard" at bounding box center [247, 39] width 11 height 9
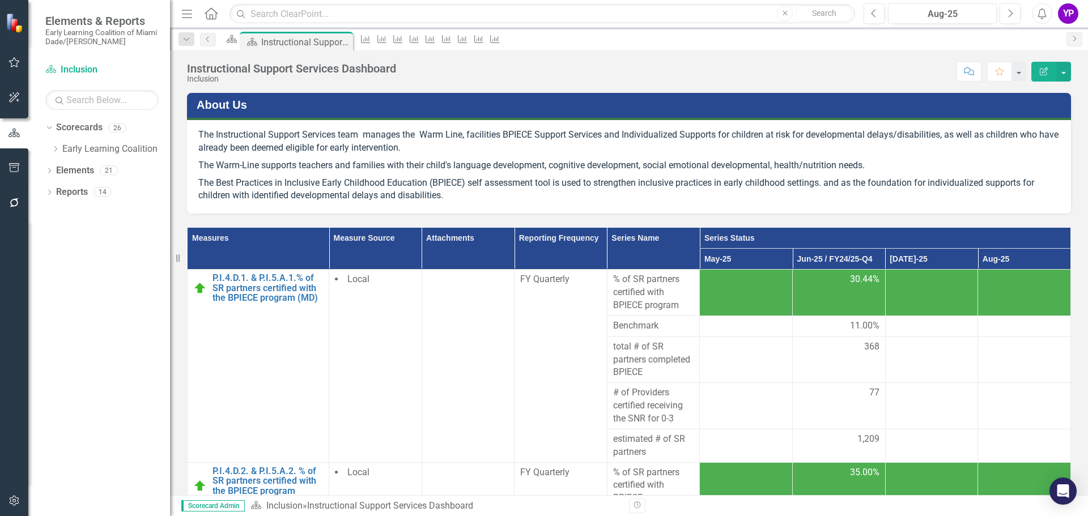
scroll to position [170, 0]
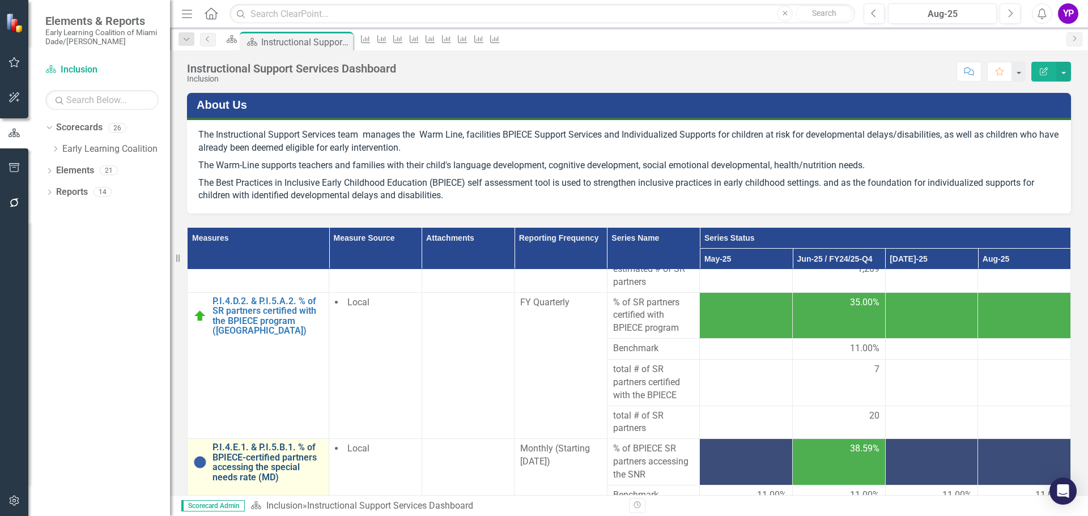
click at [240, 468] on link "P.I.4.E.1. & P.I.5.B.1. % of BPIECE-certified partners accessing the special ne…" at bounding box center [267, 463] width 110 height 40
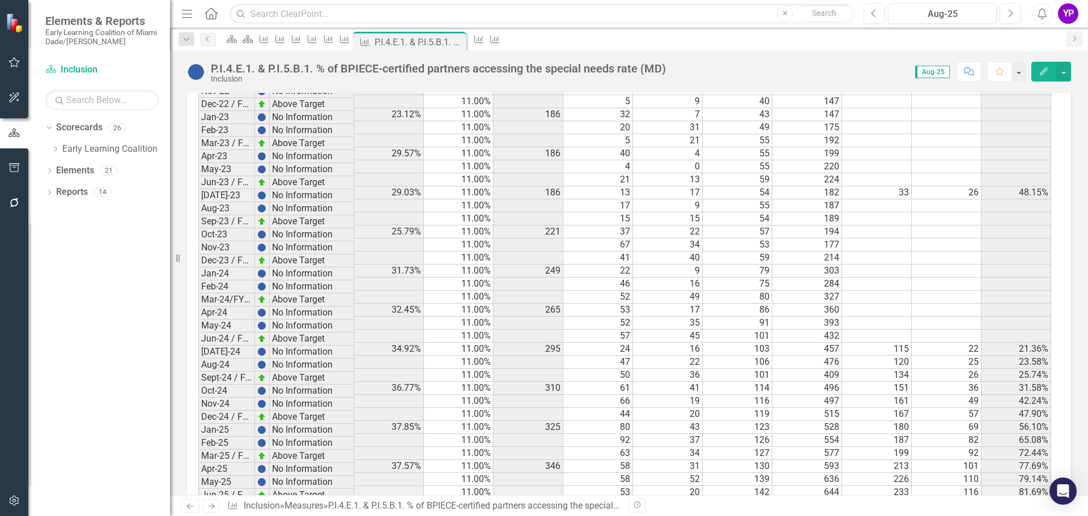
scroll to position [976, 0]
